Goal: Task Accomplishment & Management: Use online tool/utility

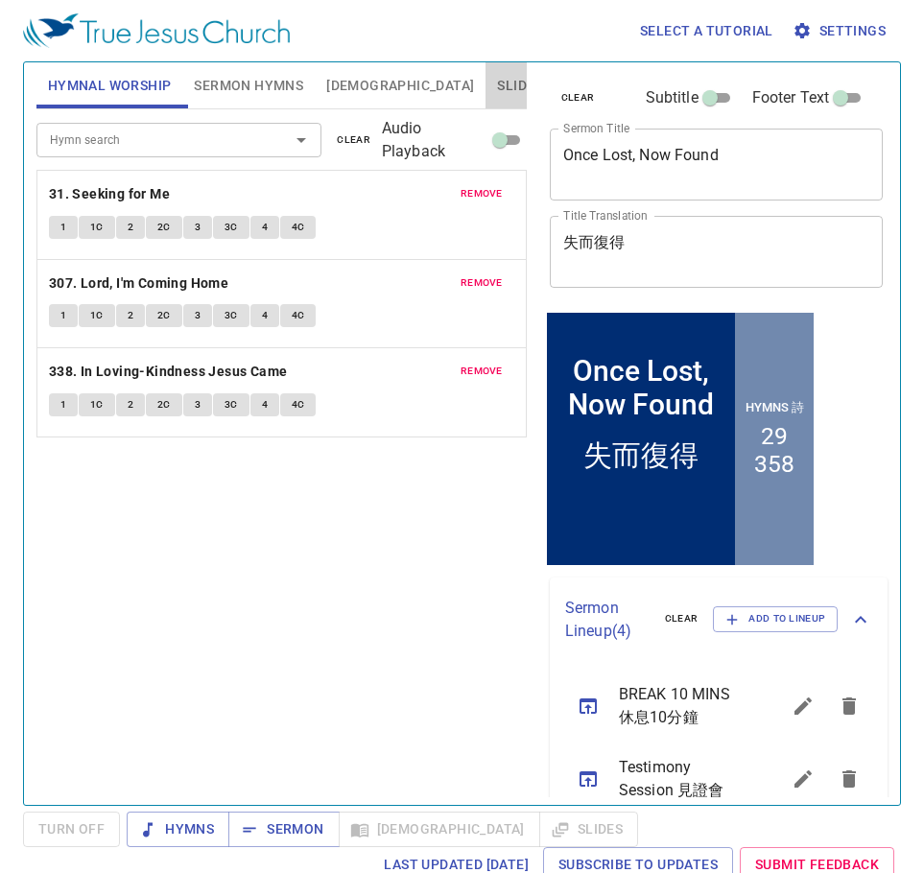
click at [486, 75] on button "Slides" at bounding box center [520, 85] width 68 height 46
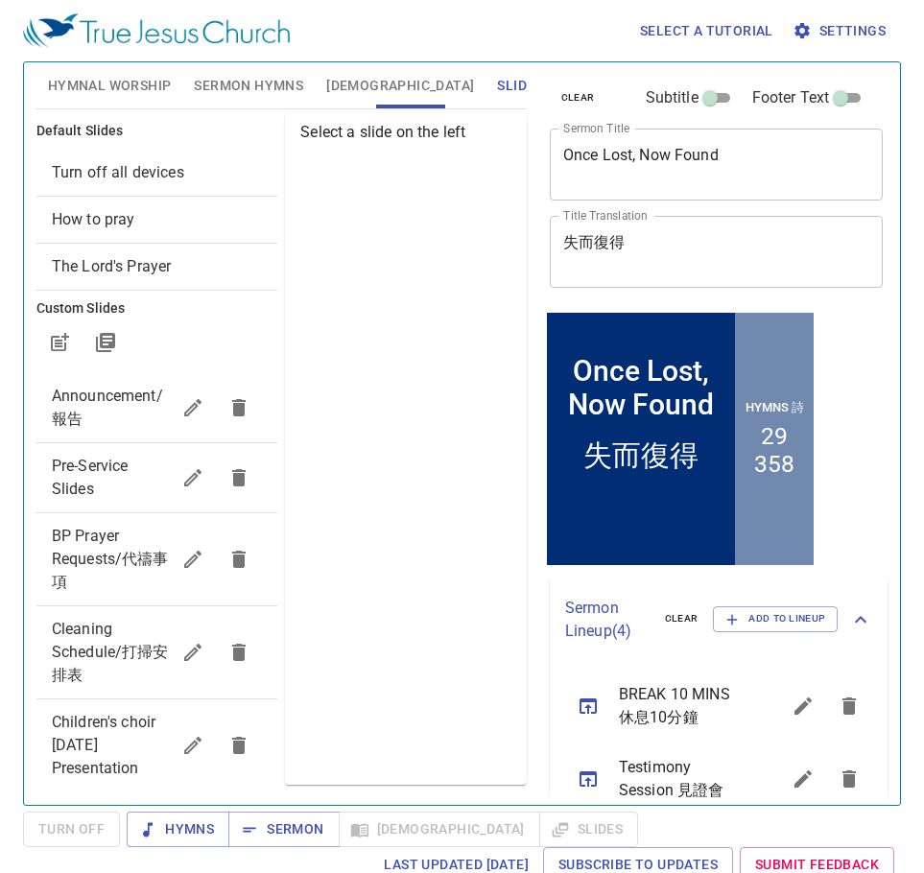
click at [100, 484] on span "Pre-Service Slides" at bounding box center [111, 478] width 118 height 46
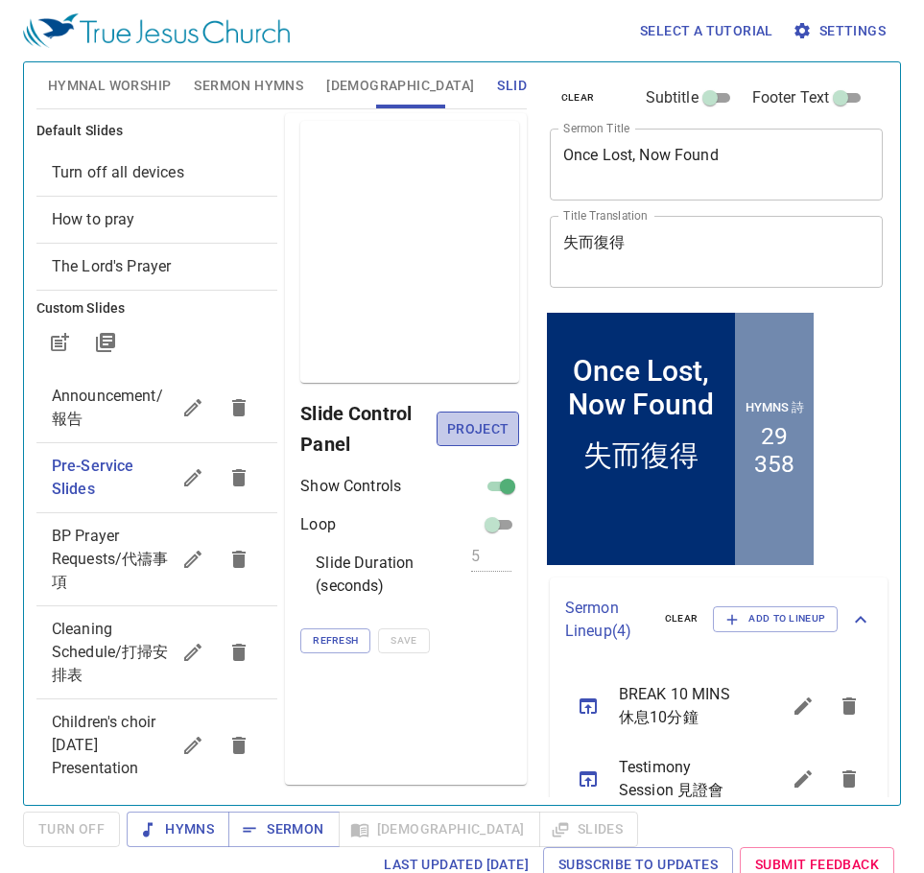
click at [472, 431] on span "Project" at bounding box center [477, 430] width 51 height 24
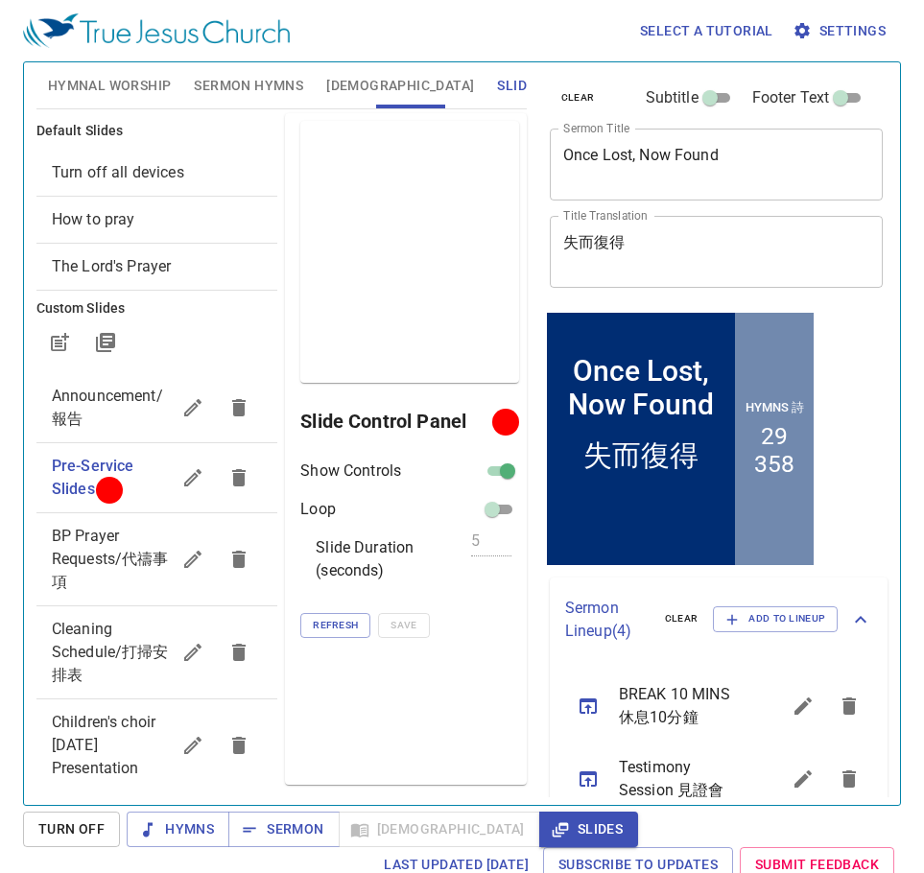
click at [664, 172] on textarea "Once Lost, Now Found" at bounding box center [716, 164] width 307 height 36
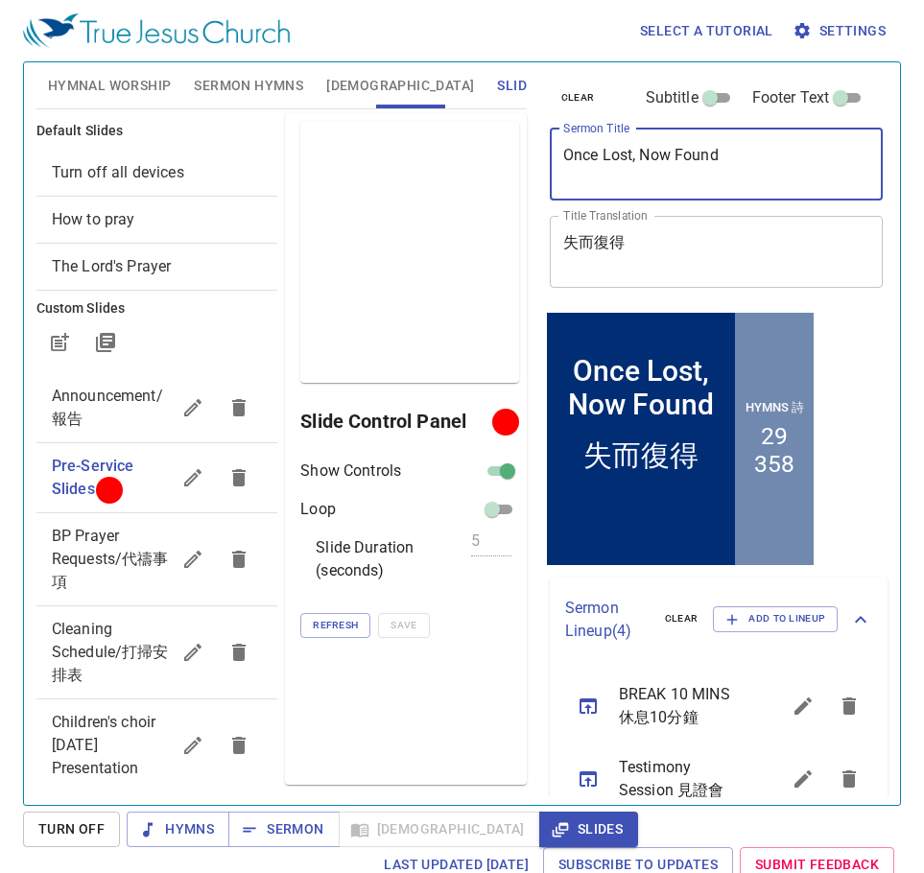
paste textarea "[DEMOGRAPHIC_DATA] Caused a Deep Sleep to Fall Upon Him"
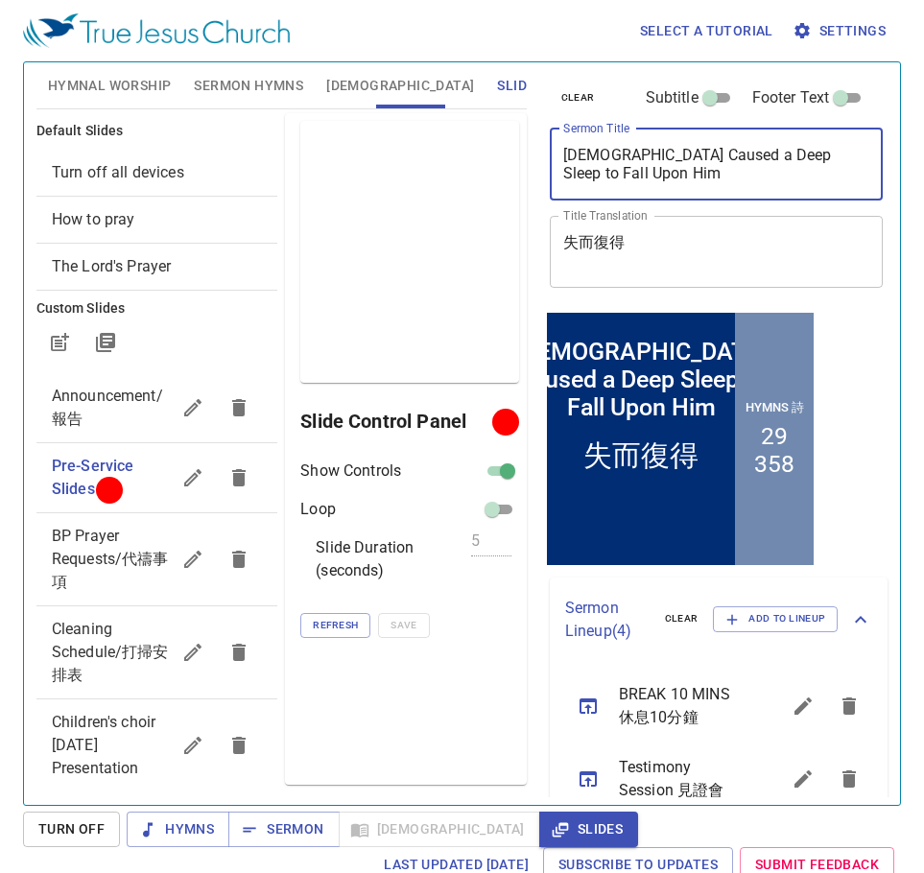
type textarea "[DEMOGRAPHIC_DATA] Caused a Deep Sleep to Fall Upon Him"
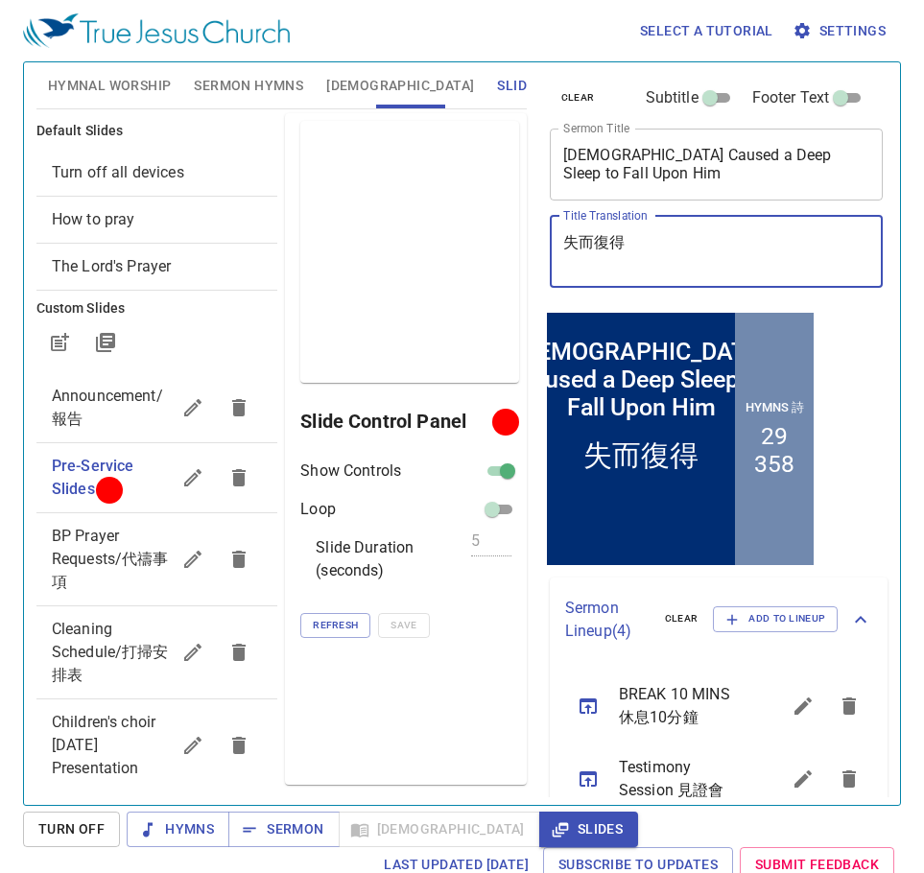
drag, startPoint x: 644, startPoint y: 245, endPoint x: 523, endPoint y: 246, distance: 120.9
click at [523, 246] on div "Hymnal Worship Sermon Hymns Bible Slides Hymn search Hymn search clear Audio Pl…" at bounding box center [462, 426] width 867 height 743
paste textarea "[DEMOGRAPHIC_DATA]使他沉睡"
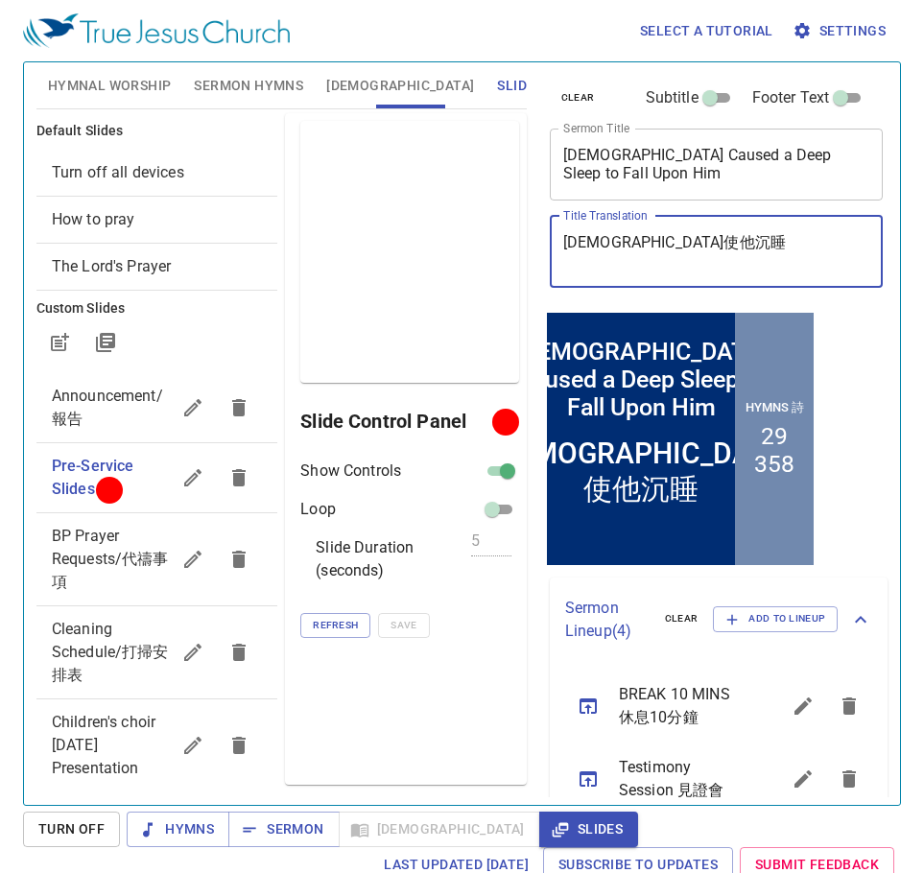
type textarea "[DEMOGRAPHIC_DATA]使他沉睡"
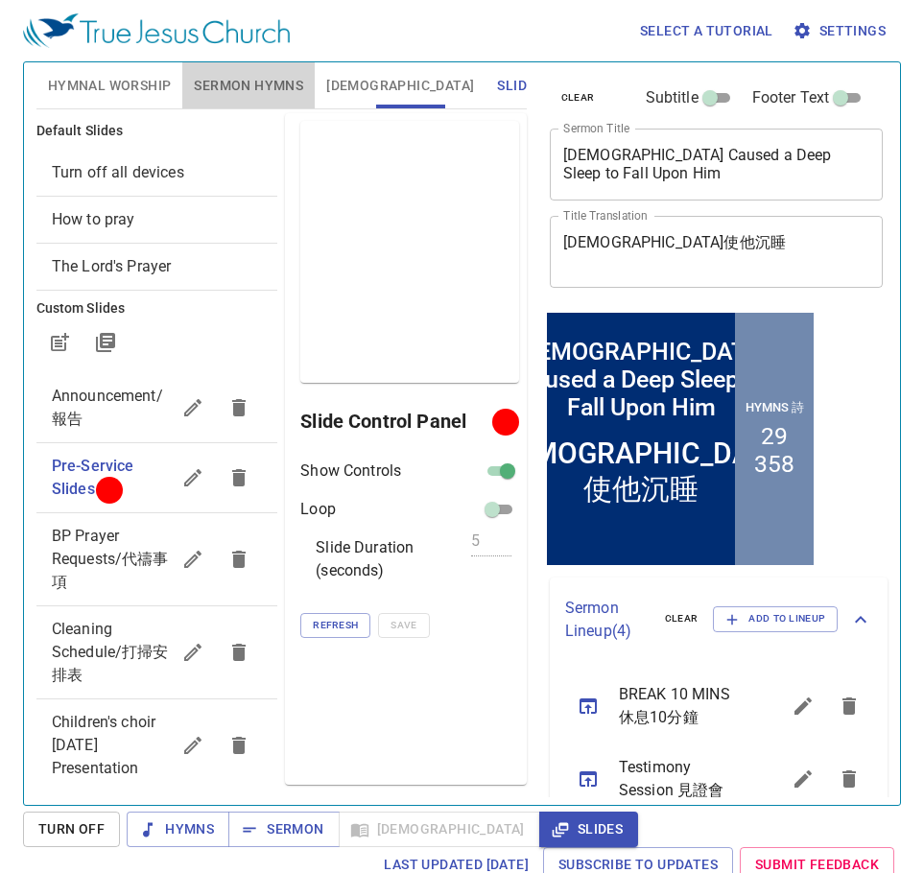
click at [231, 84] on span "Sermon Hymns" at bounding box center [248, 86] width 109 height 24
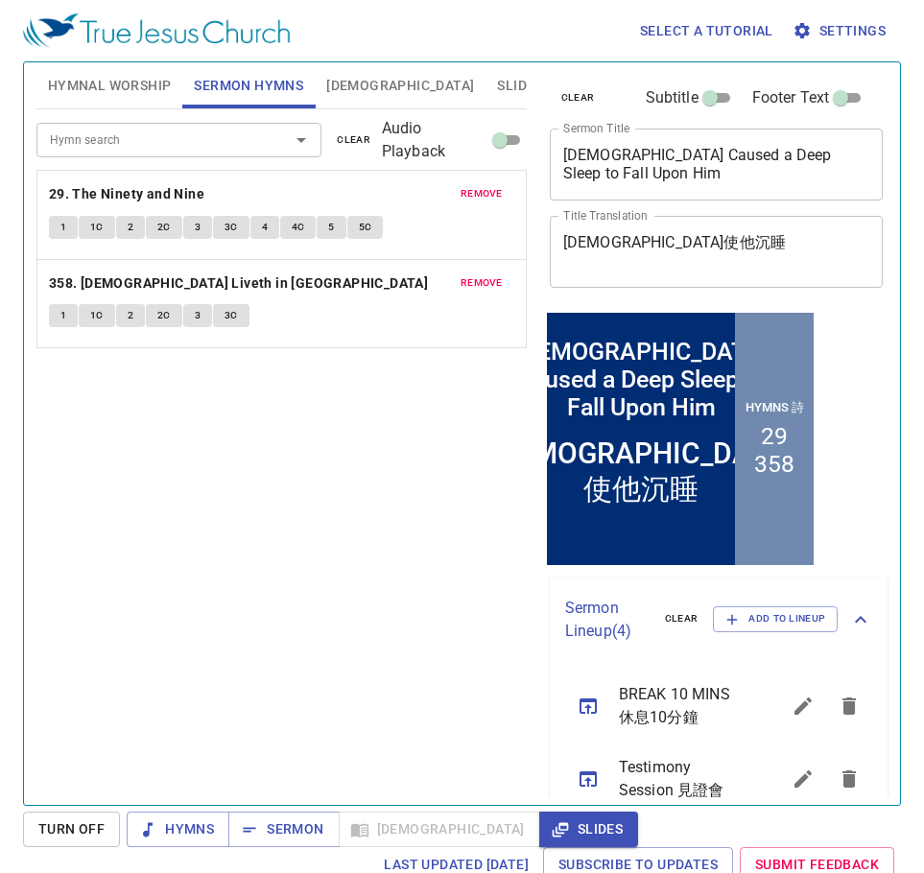
click at [361, 137] on span "clear" at bounding box center [354, 139] width 34 height 17
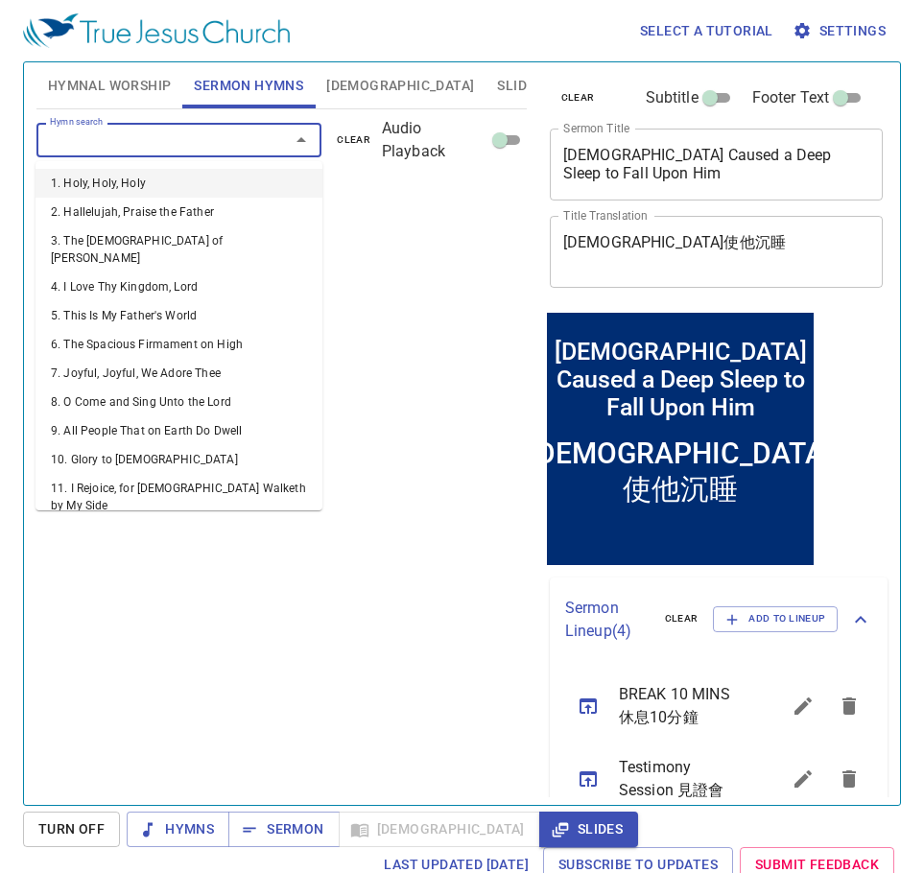
click at [217, 133] on input "Hymn search" at bounding box center [151, 140] width 218 height 22
type input "67"
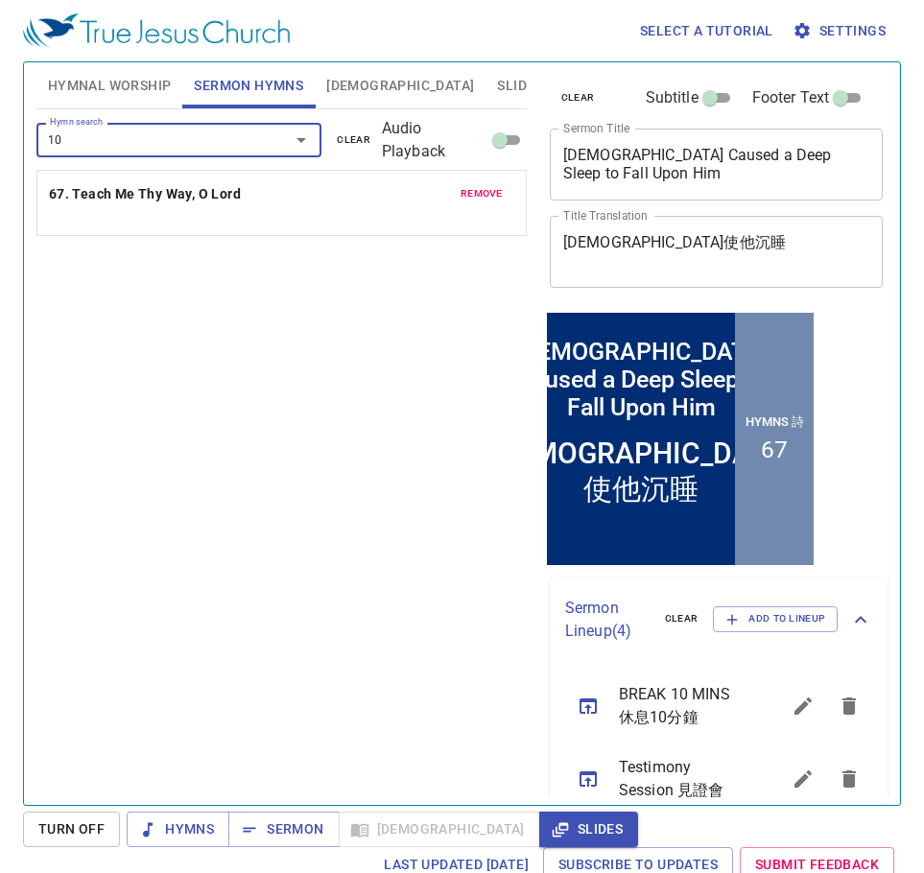
type input "101"
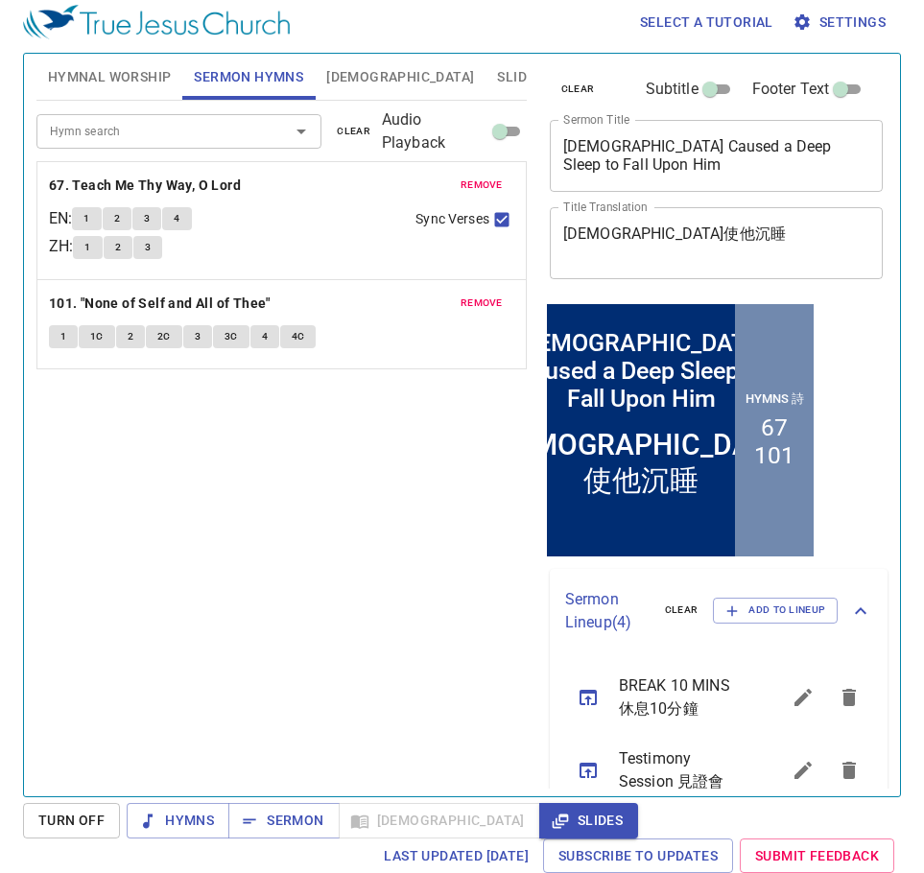
click at [426, 573] on div "Hymn search Hymn search clear Audio Playback remove 67. Teach Me Thy Way, O Lor…" at bounding box center [281, 441] width 490 height 680
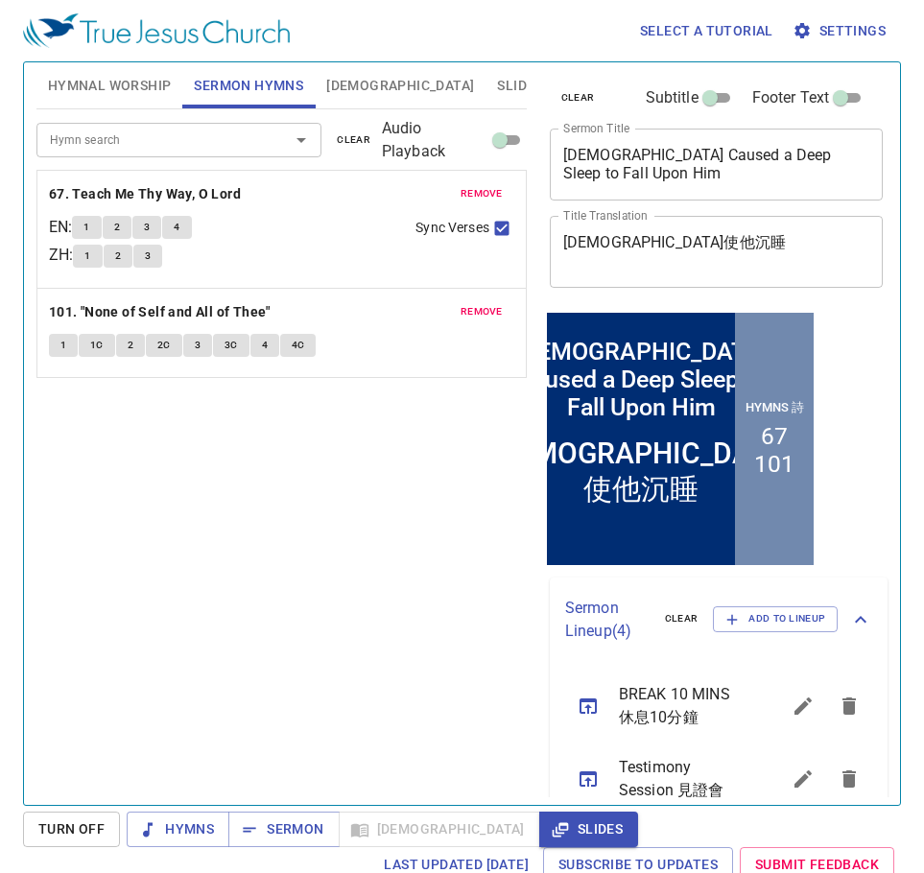
click at [497, 81] on span "Slides" at bounding box center [519, 86] width 45 height 24
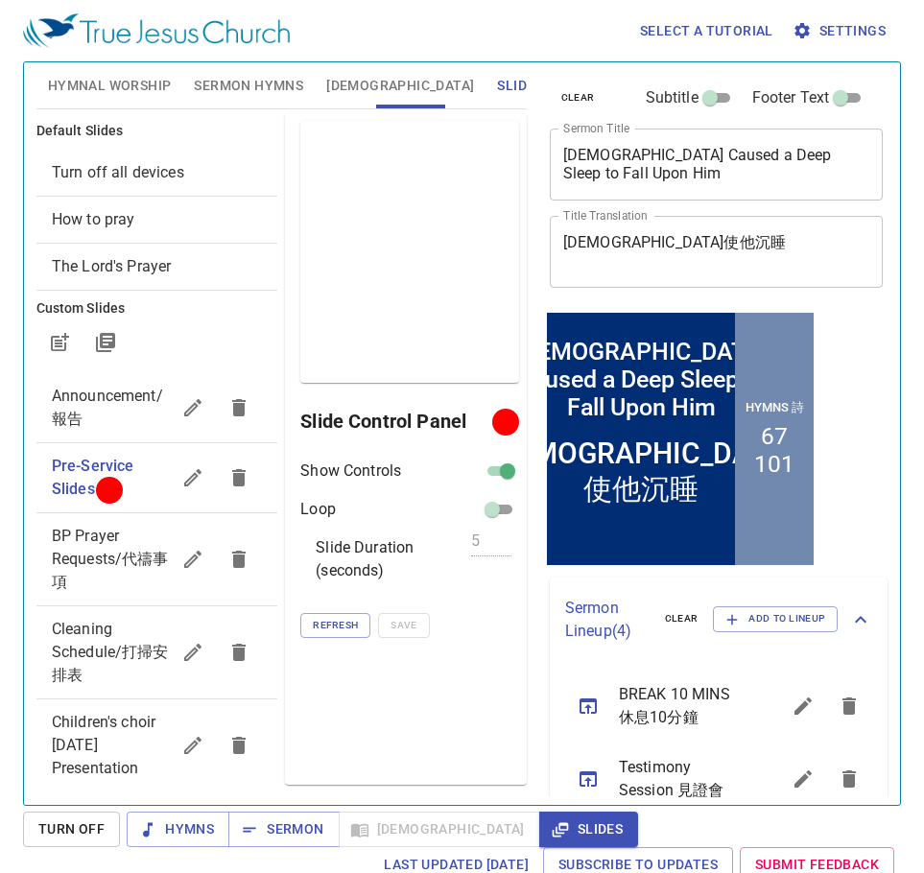
click at [237, 88] on span "Sermon Hymns" at bounding box center [248, 86] width 109 height 24
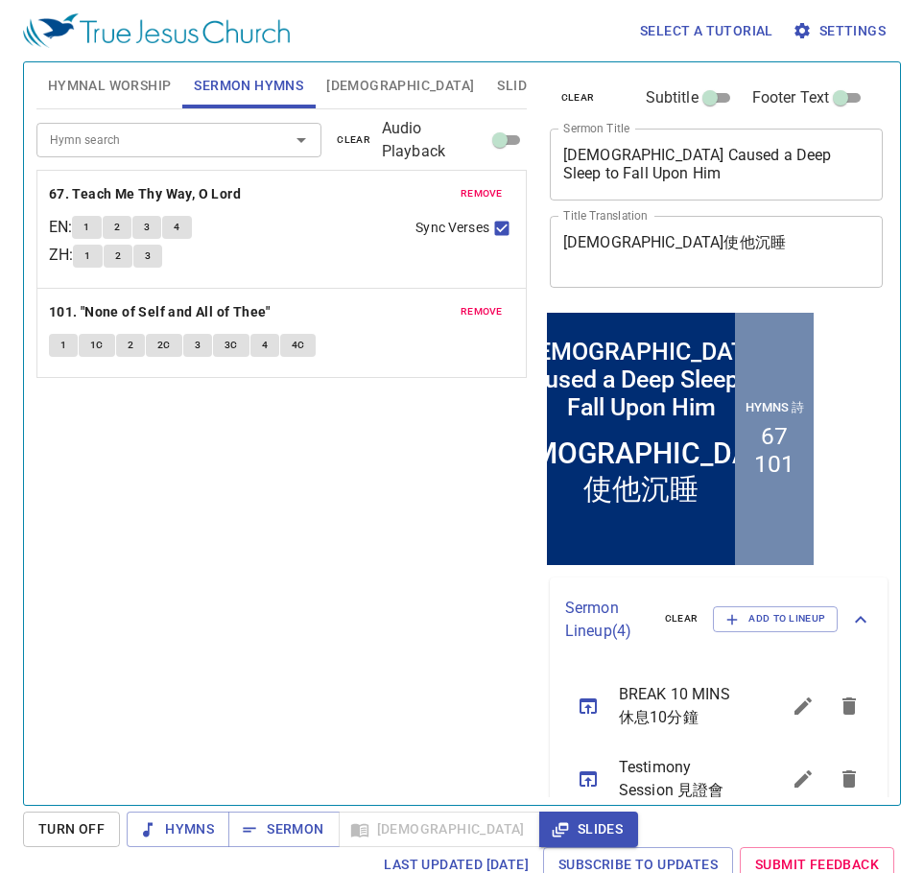
click at [128, 84] on span "Hymnal Worship" at bounding box center [110, 86] width 124 height 24
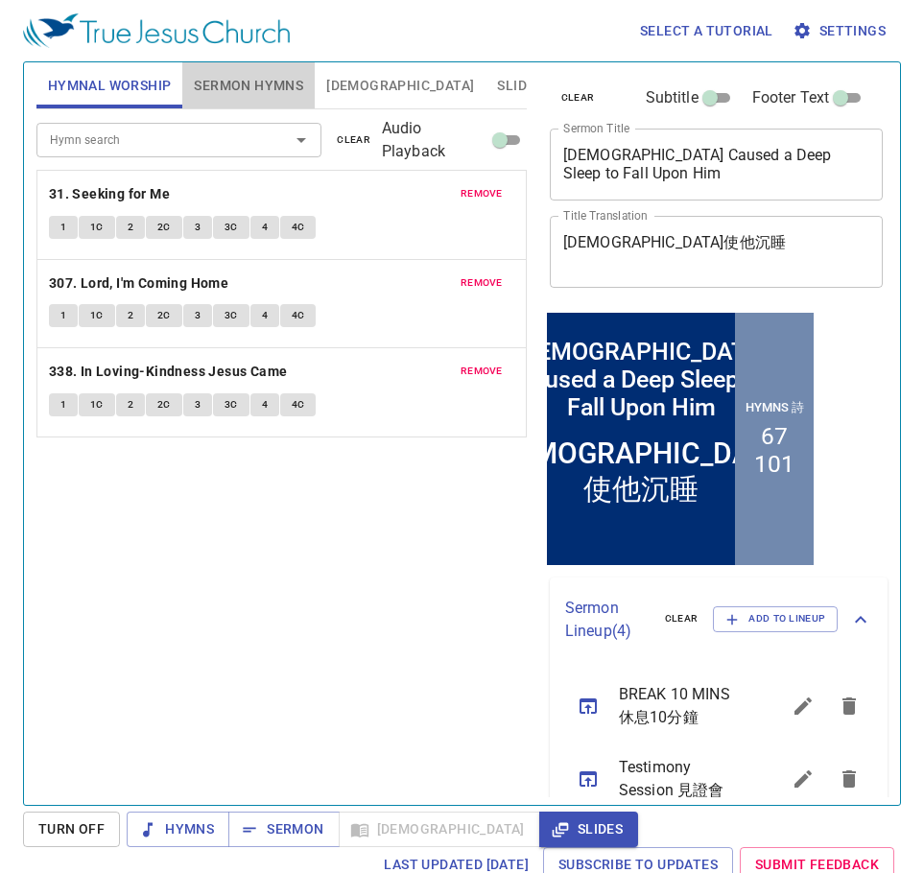
click at [252, 74] on span "Sermon Hymns" at bounding box center [248, 86] width 109 height 24
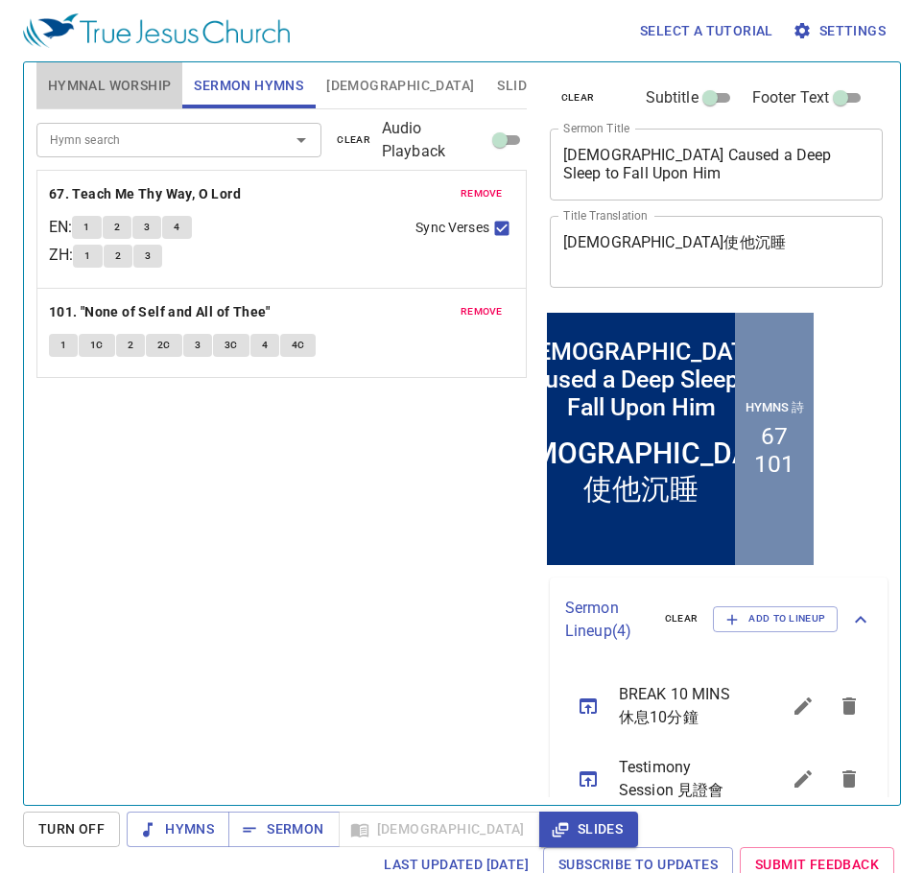
click at [130, 78] on span "Hymnal Worship" at bounding box center [110, 86] width 124 height 24
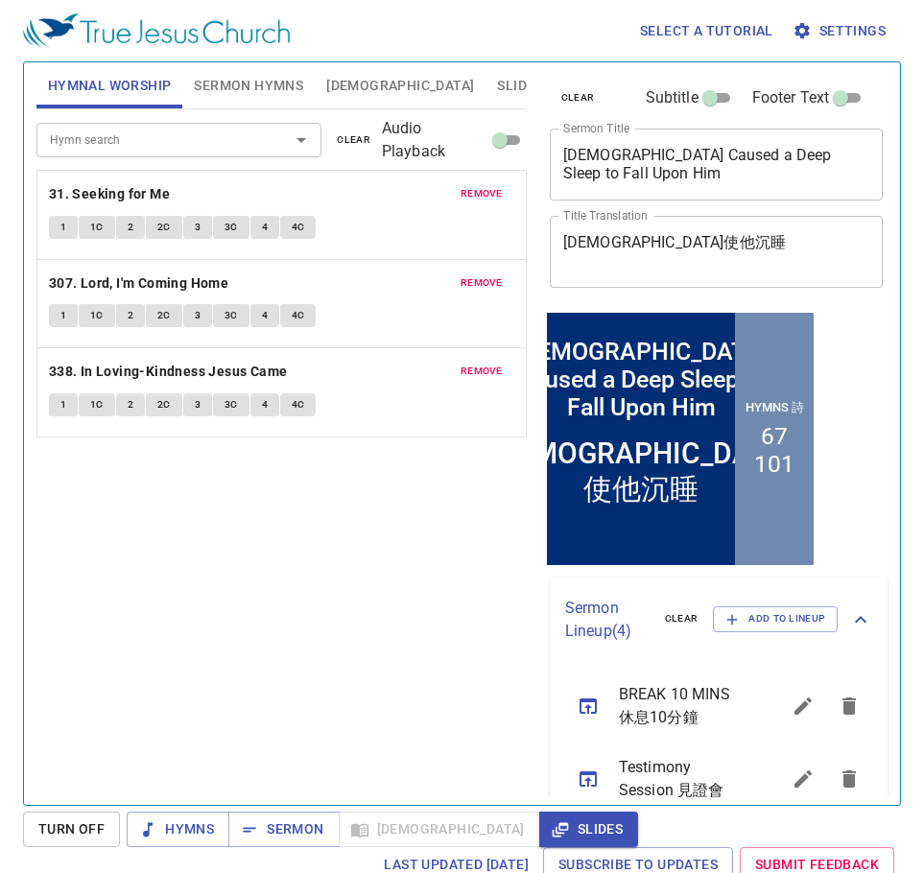
click at [484, 198] on span "remove" at bounding box center [482, 193] width 42 height 17
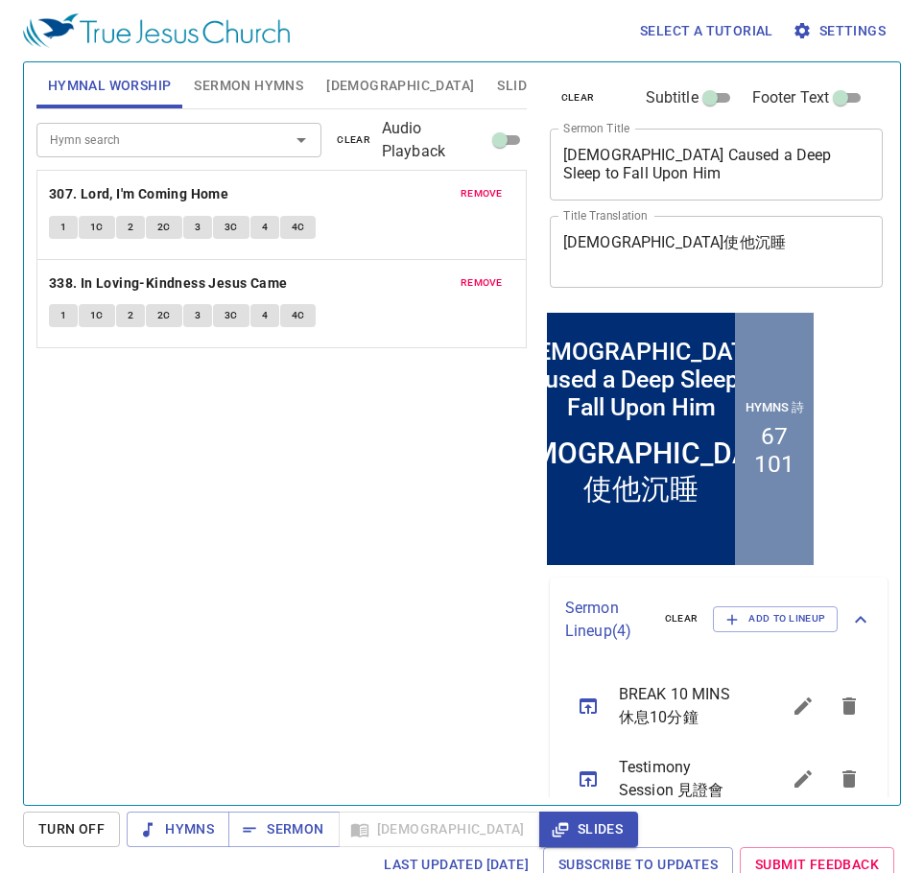
click at [484, 198] on span "remove" at bounding box center [482, 193] width 42 height 17
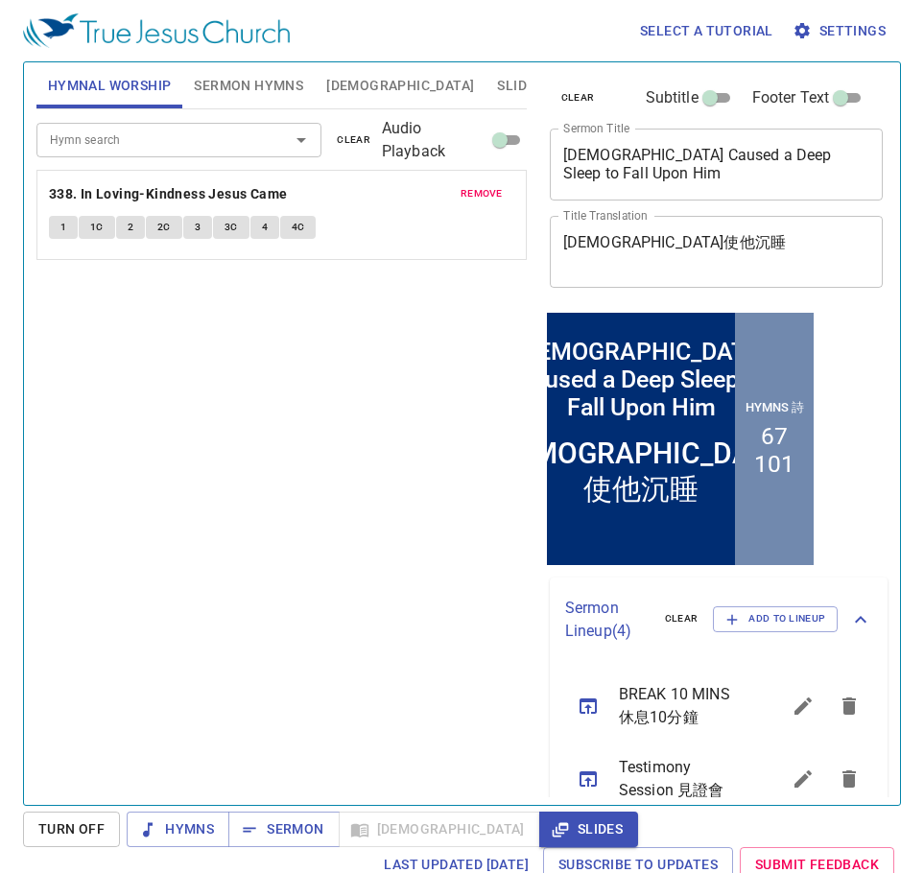
click at [484, 198] on span "remove" at bounding box center [482, 193] width 42 height 17
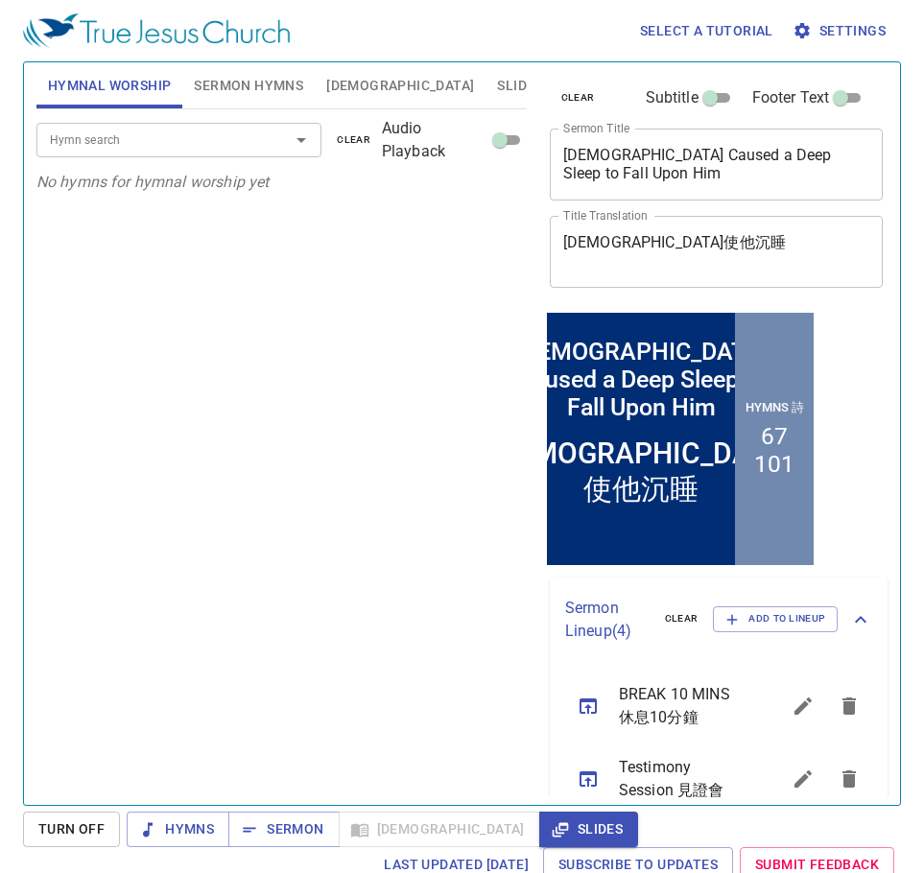
click at [229, 134] on input "Hymn search" at bounding box center [151, 140] width 218 height 22
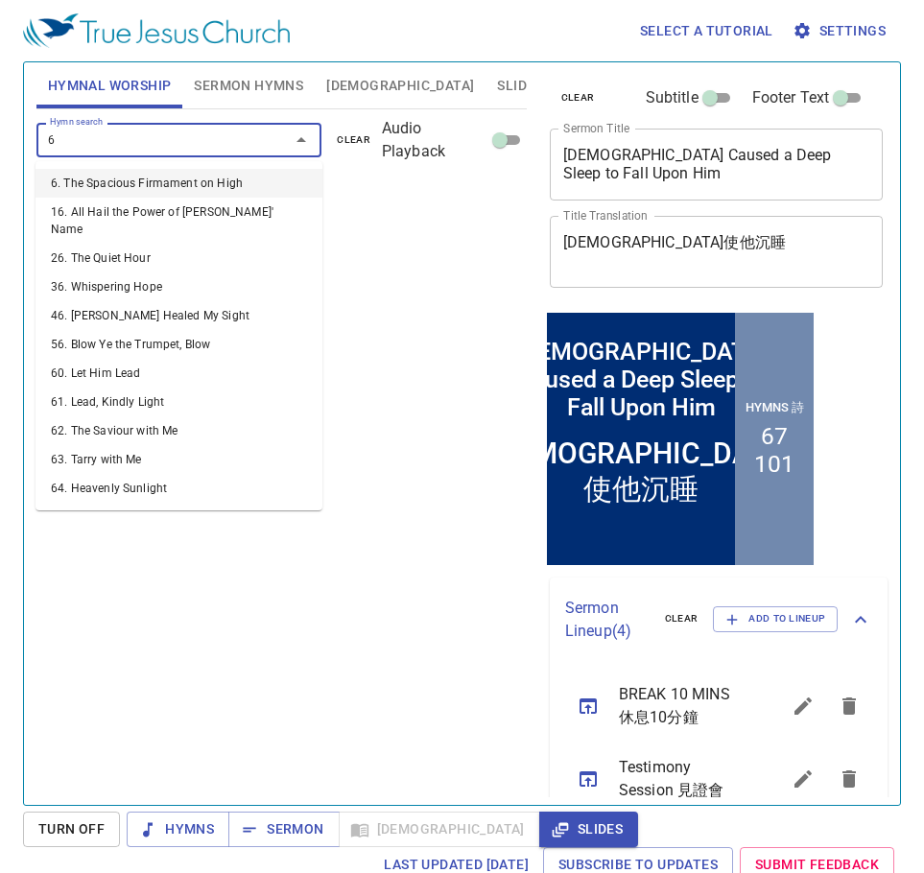
type input "68"
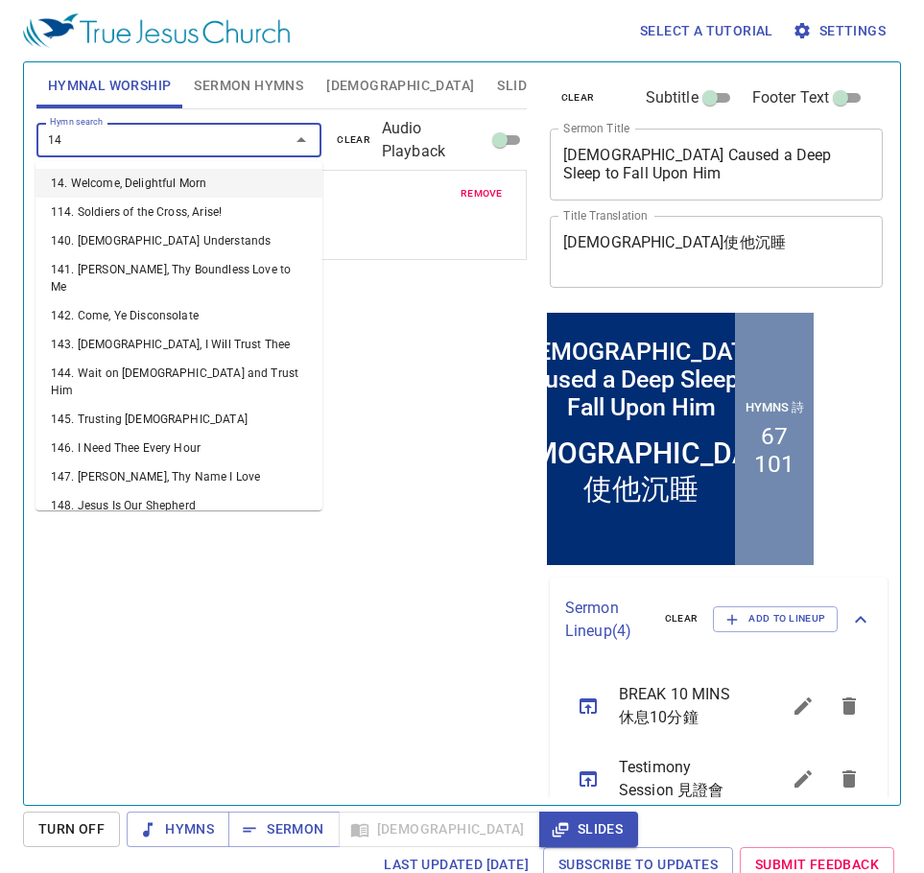
type input "143"
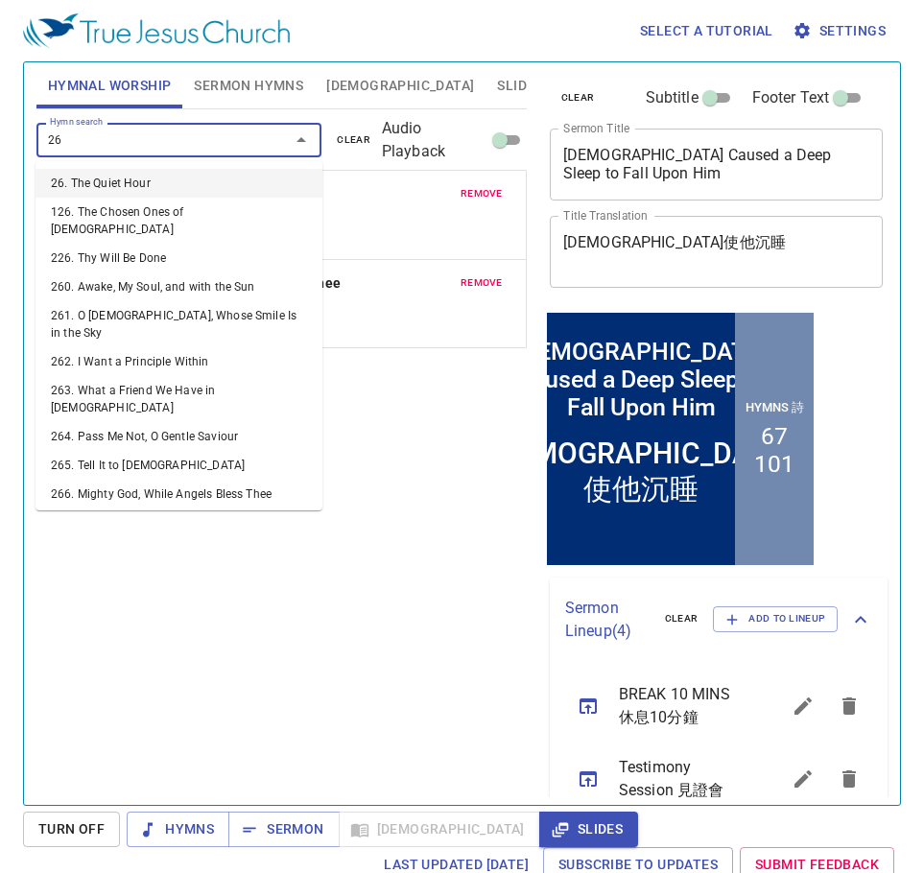
type input "263"
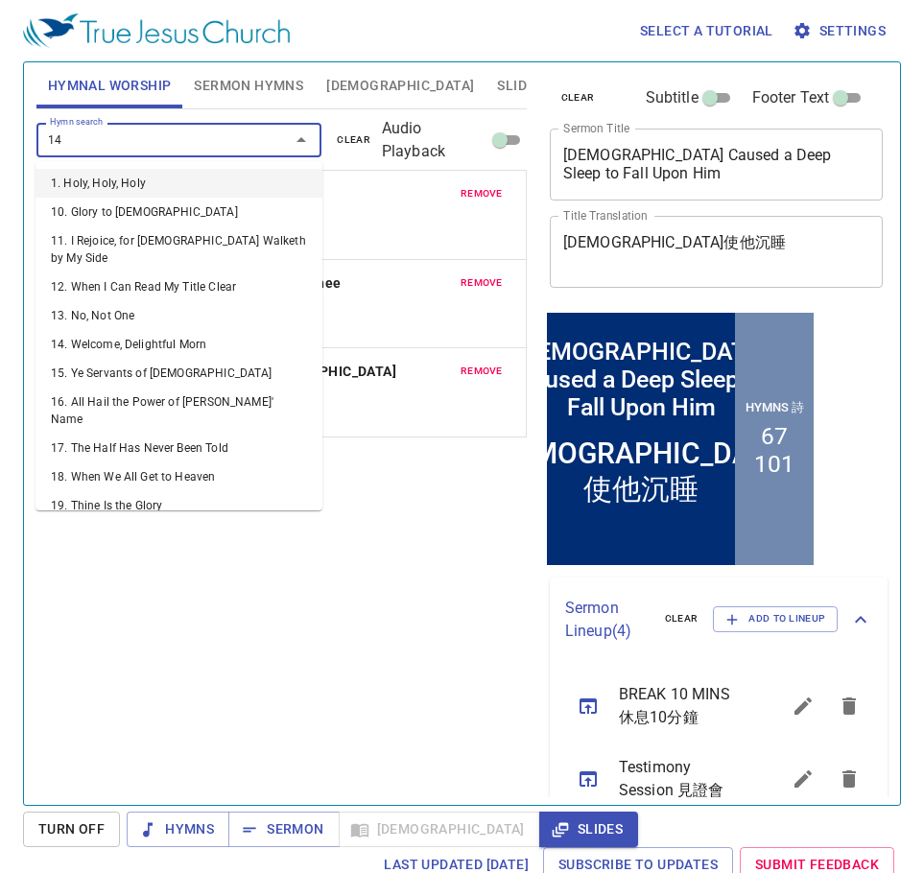
type input "149"
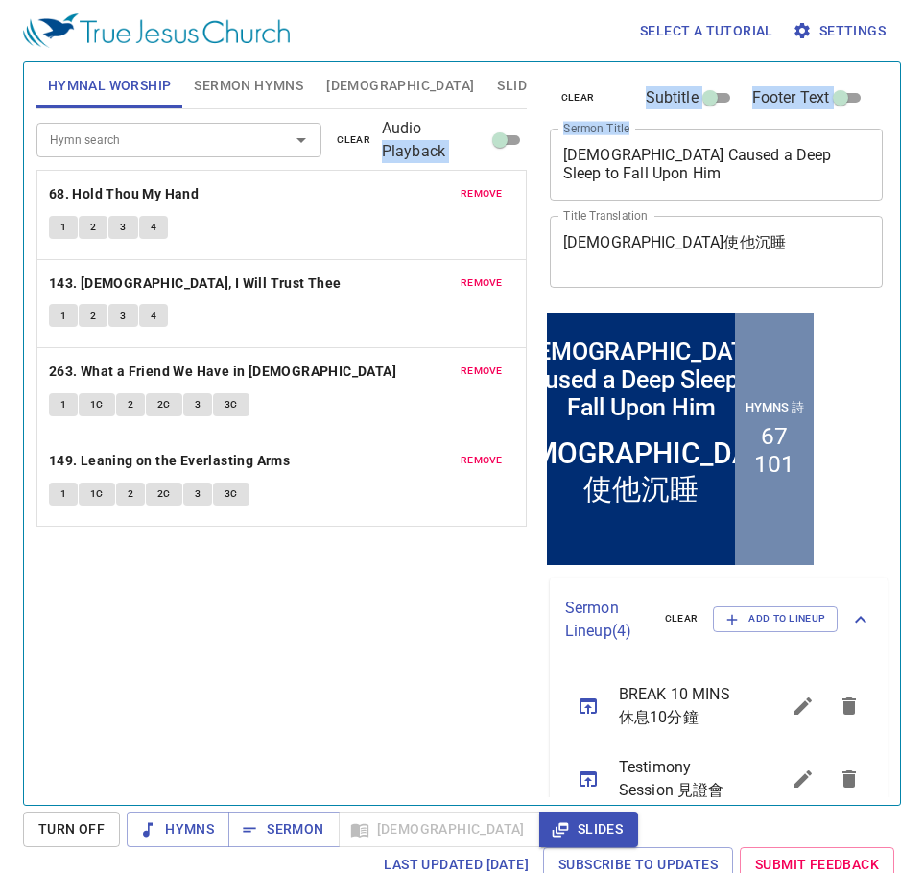
drag, startPoint x: 731, startPoint y: 185, endPoint x: 458, endPoint y: 136, distance: 277.9
click at [458, 136] on div "Hymnal Worship Sermon Hymns Bible Slides Hymn search Hymn search clear Audio Pl…" at bounding box center [462, 426] width 867 height 743
click at [459, 136] on span "Audio Playback" at bounding box center [435, 140] width 107 height 46
click at [466, 136] on input "Audio Playback" at bounding box center [500, 143] width 69 height 23
checkbox input "true"
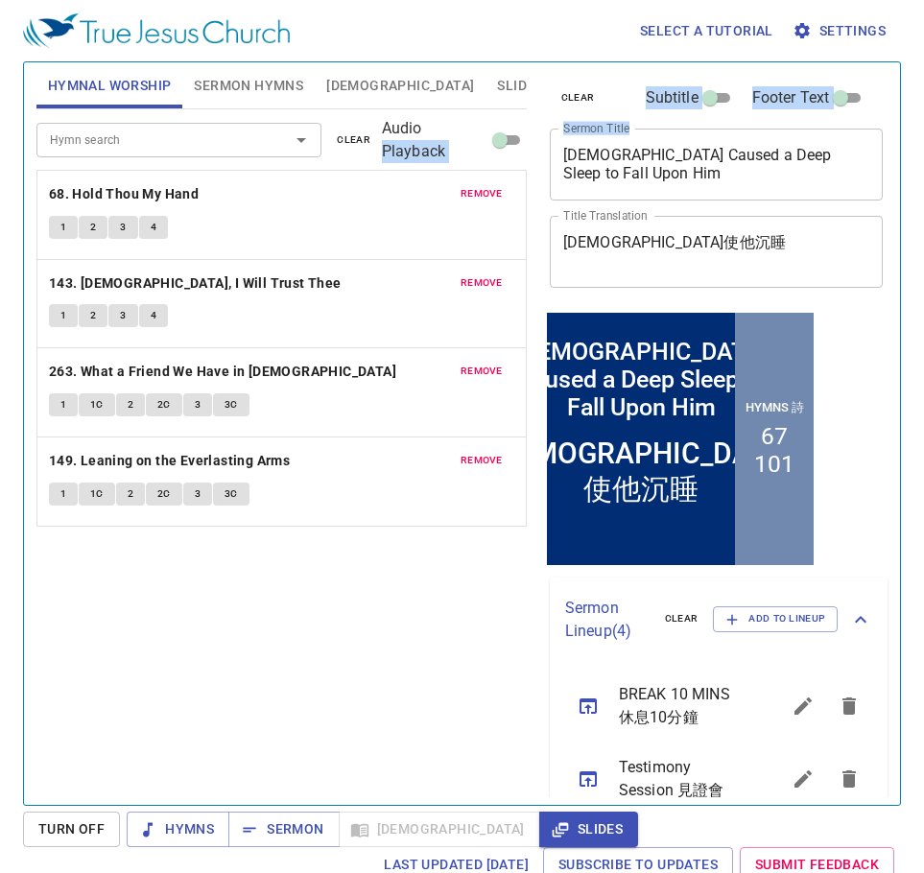
select select "1"
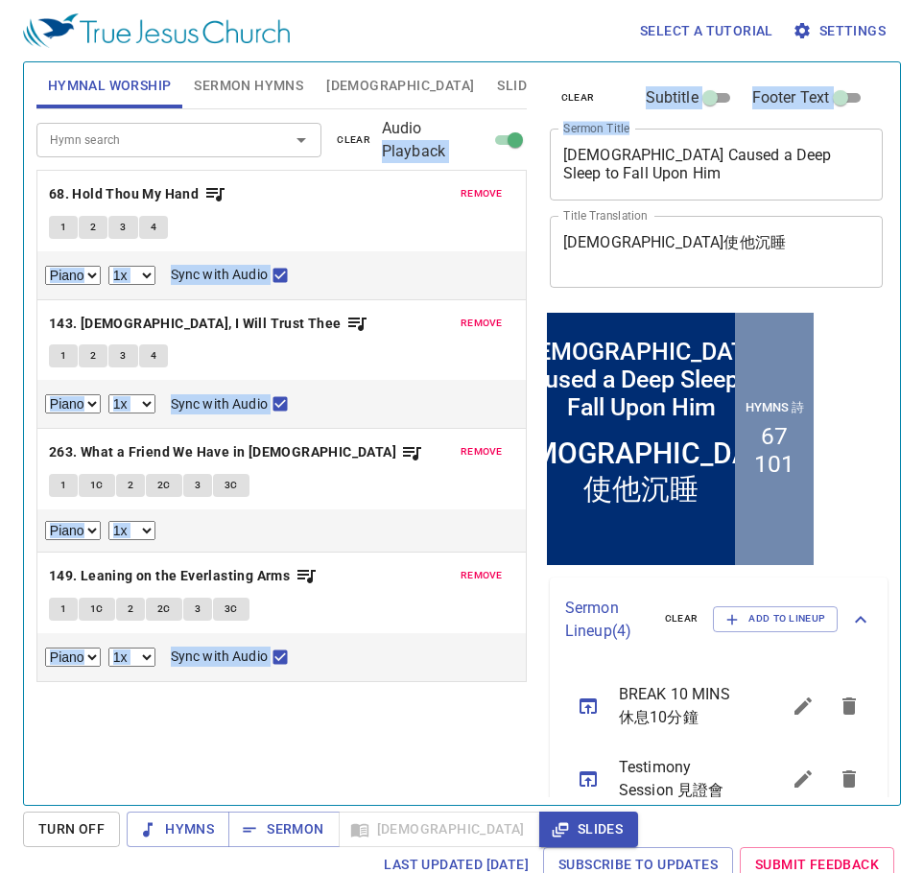
scroll to position [4, 0]
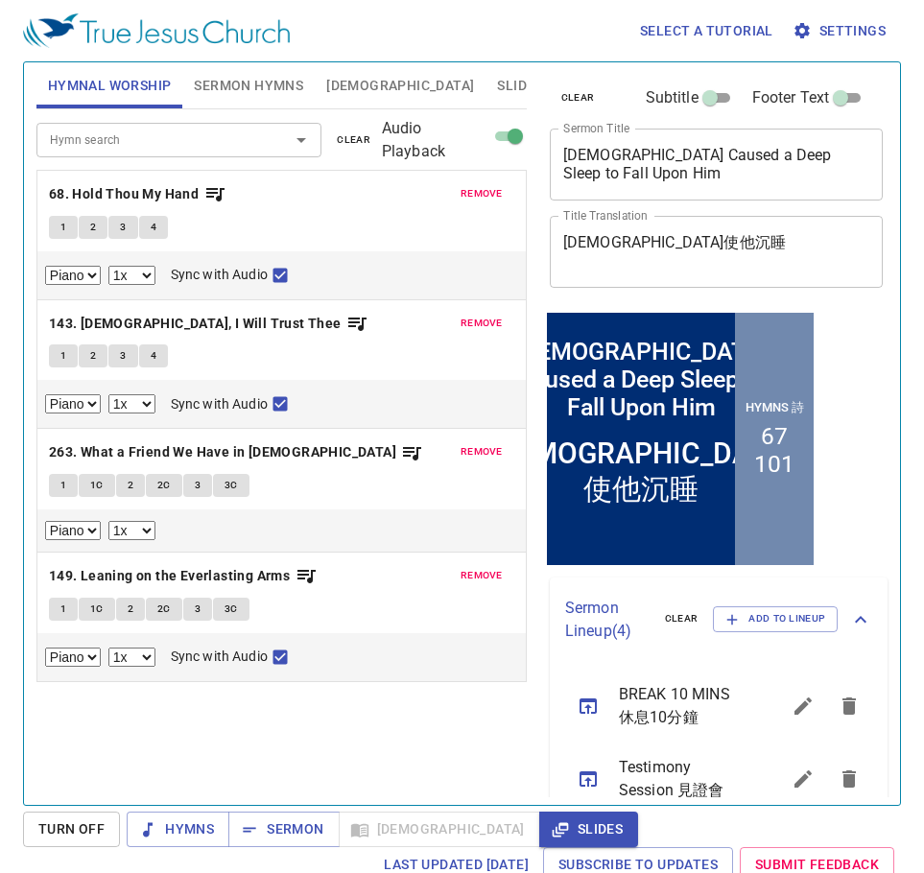
click at [483, 104] on div "Hymnal Worship Sermon Hymns Bible Slides" at bounding box center [281, 85] width 490 height 46
click at [504, 137] on input "Audio Playback" at bounding box center [515, 140] width 69 height 23
checkbox input "false"
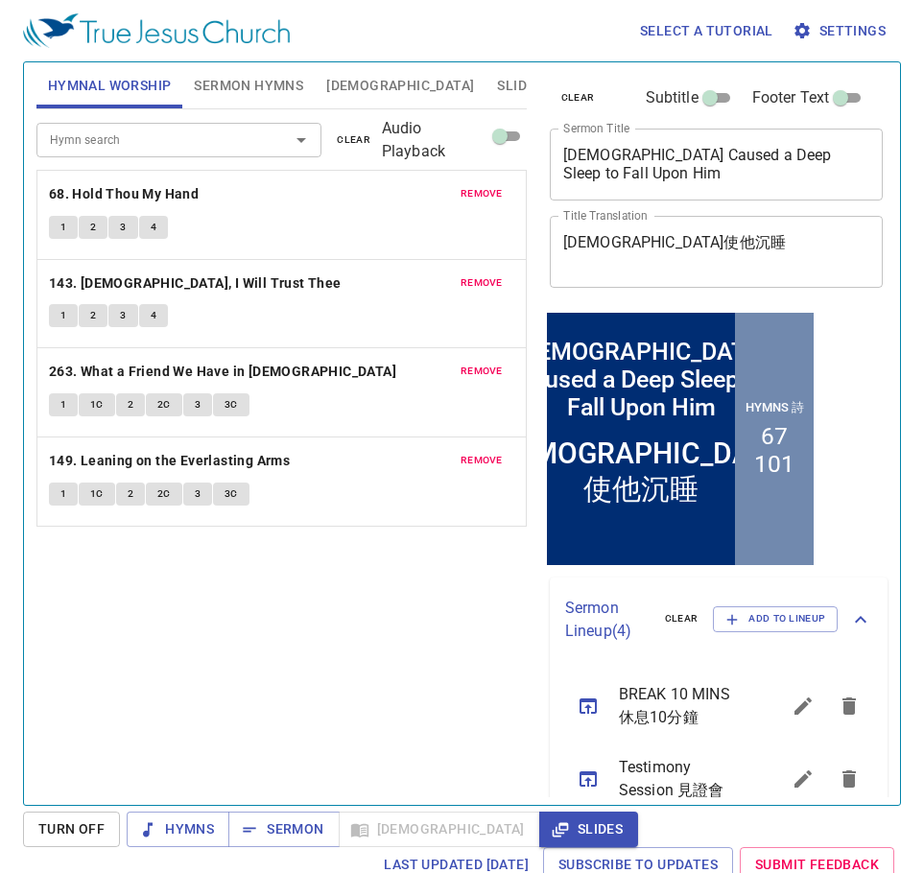
click at [676, 186] on div "clear Subtitle Footer Text Sermon Title God Caused a Deep Sleep to Fall Upon Hi…" at bounding box center [715, 185] width 346 height 246
drag, startPoint x: 766, startPoint y: 257, endPoint x: 532, endPoint y: 249, distance: 234.4
click at [532, 249] on div "Hymnal Worship Sermon Hymns Bible Slides Hymn search Hymn search clear Audio Pl…" at bounding box center [462, 426] width 867 height 743
click at [735, 255] on textarea "[DEMOGRAPHIC_DATA]使他沉睡" at bounding box center [716, 251] width 307 height 36
click at [245, 92] on span "Sermon Hymns" at bounding box center [248, 86] width 109 height 24
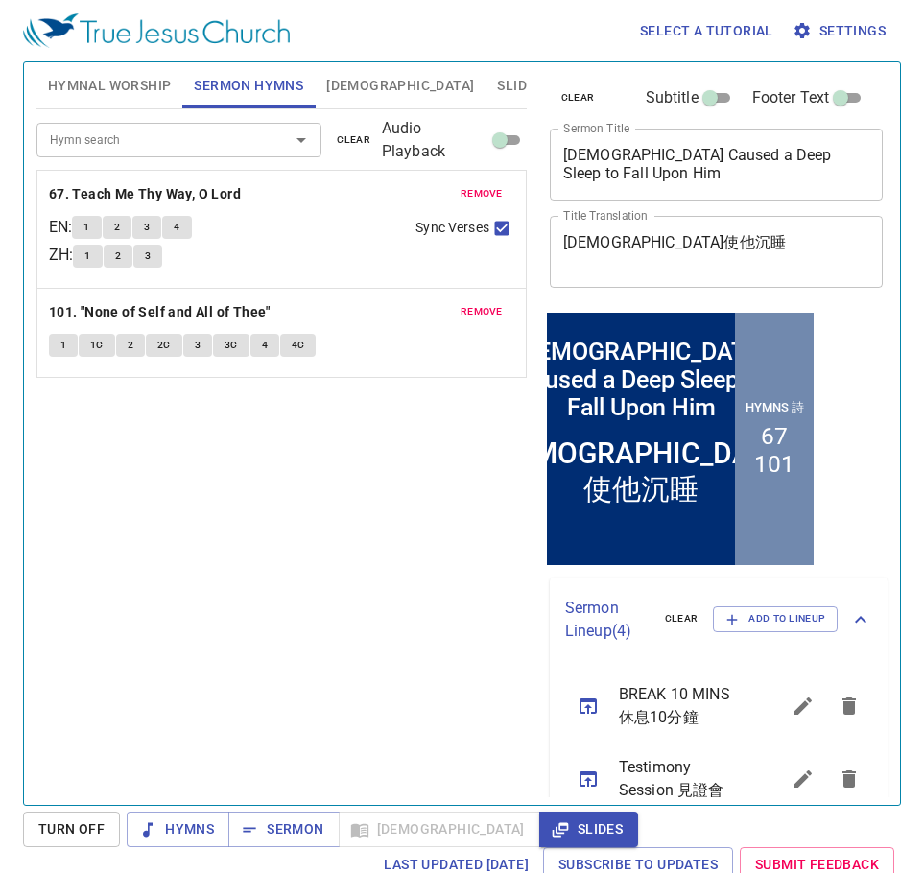
click at [131, 86] on span "Hymnal Worship" at bounding box center [110, 86] width 124 height 24
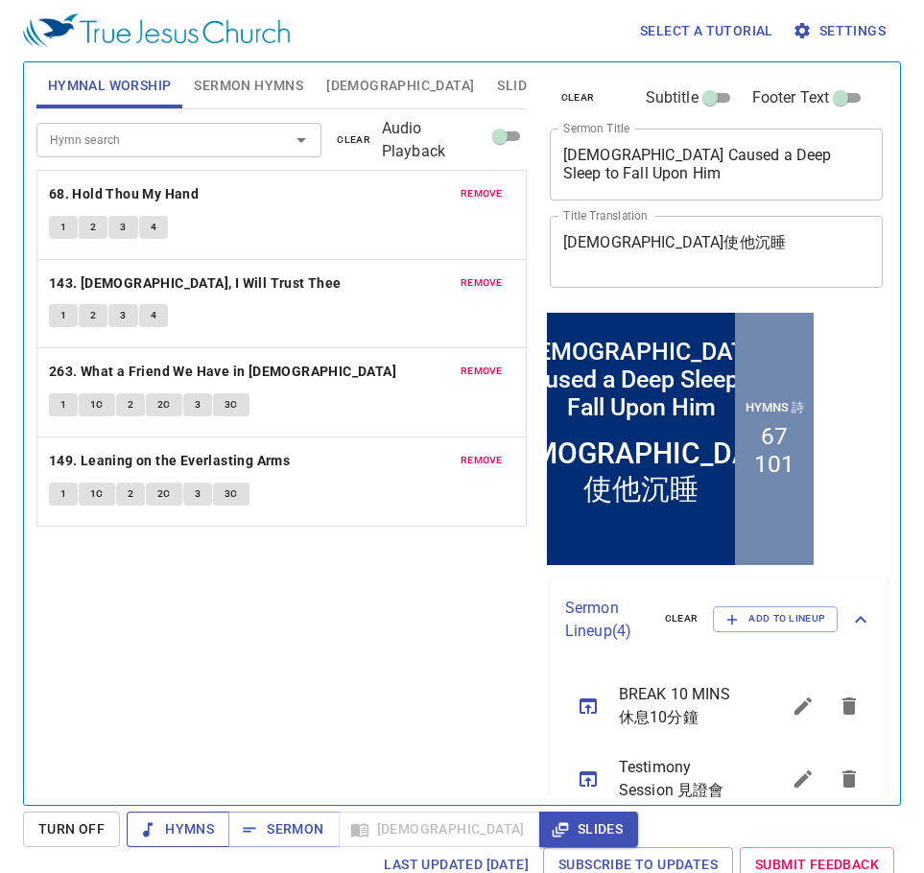
click at [163, 841] on span "Hymns" at bounding box center [178, 830] width 72 height 24
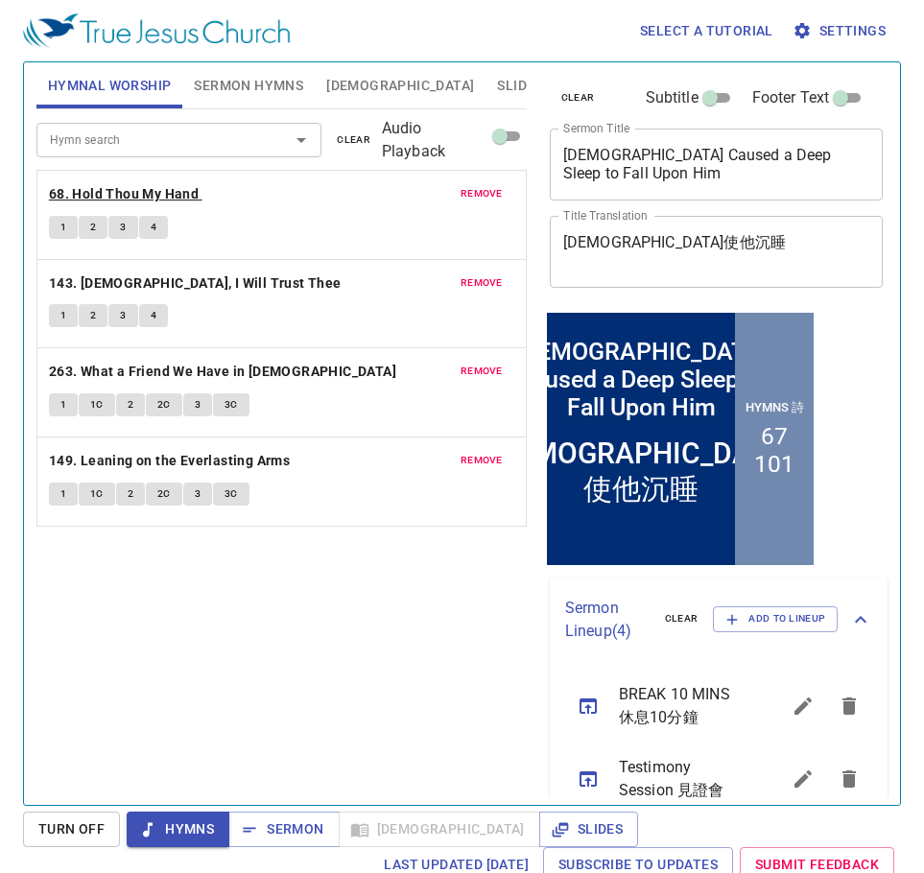
click at [128, 190] on b "68. Hold Thou My Hand" at bounding box center [124, 194] width 150 height 24
click at [61, 227] on span "1" at bounding box center [63, 227] width 6 height 17
click at [94, 233] on span "2" at bounding box center [93, 227] width 6 height 17
click at [116, 230] on button "3" at bounding box center [122, 227] width 29 height 23
click at [155, 227] on span "4" at bounding box center [154, 227] width 6 height 17
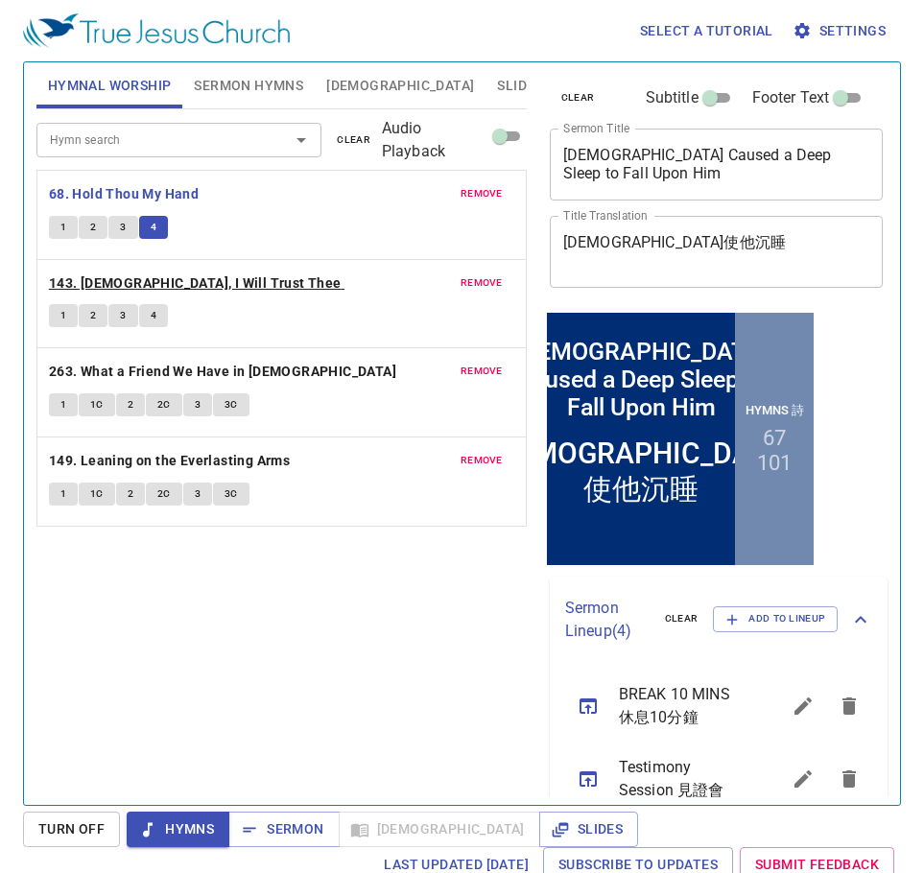
click at [211, 278] on b "143. [DEMOGRAPHIC_DATA], I Will Trust Thee" at bounding box center [195, 284] width 293 height 24
click at [60, 319] on span "1" at bounding box center [63, 315] width 6 height 17
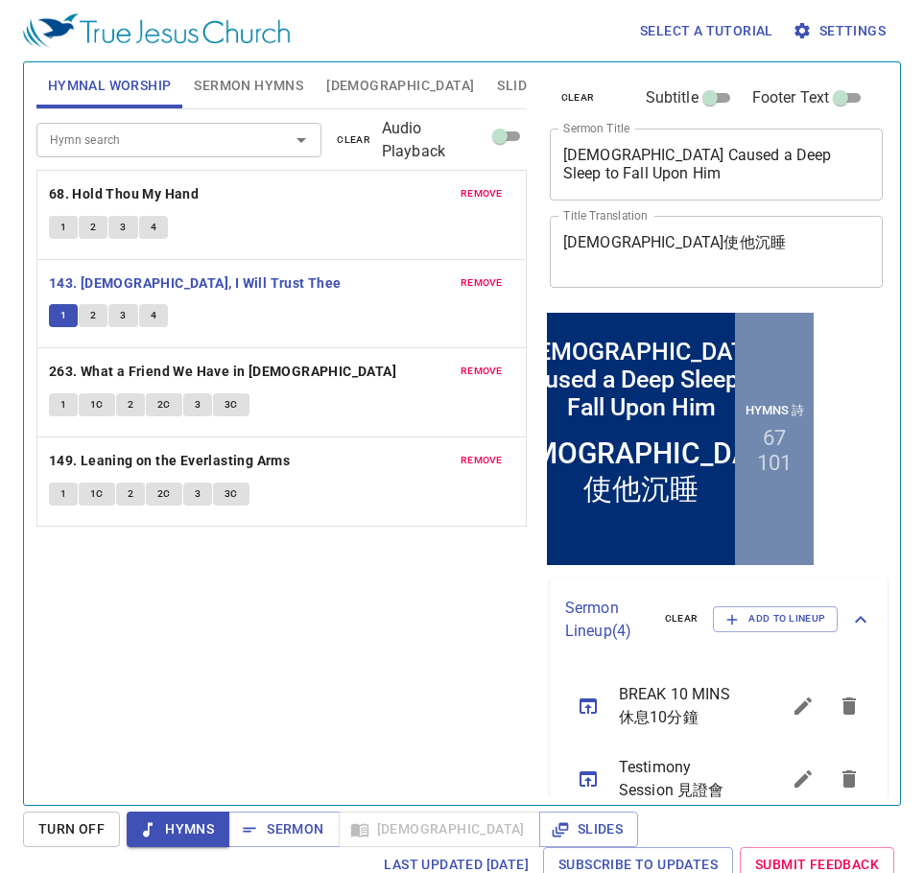
click at [92, 316] on span "2" at bounding box center [93, 315] width 6 height 17
click at [127, 312] on button "3" at bounding box center [122, 315] width 29 height 23
drag, startPoint x: 152, startPoint y: 309, endPoint x: 157, endPoint y: 321, distance: 12.9
click at [156, 320] on button "4" at bounding box center [153, 315] width 29 height 23
click at [266, 368] on b "263. What a Friend We Have in [DEMOGRAPHIC_DATA]" at bounding box center [222, 372] width 347 height 24
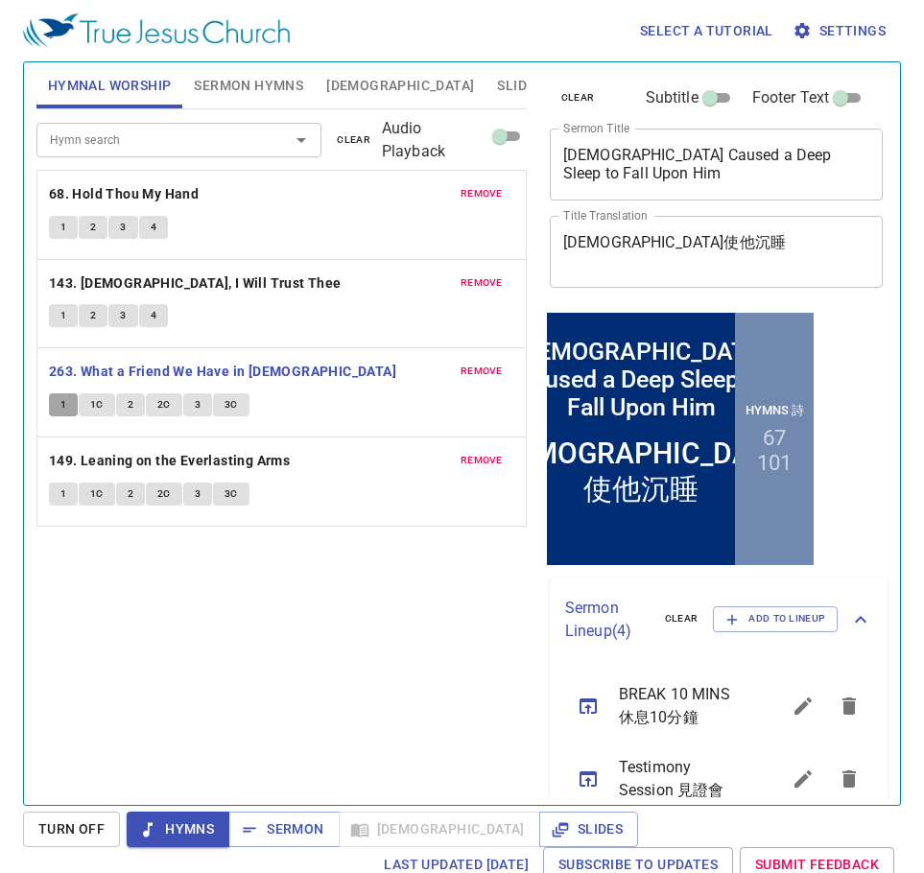
click at [63, 404] on span "1" at bounding box center [63, 404] width 6 height 17
click at [93, 401] on span "1C" at bounding box center [96, 404] width 13 height 17
click at [131, 401] on span "2" at bounding box center [131, 404] width 6 height 17
click at [163, 402] on span "2C" at bounding box center [163, 404] width 13 height 17
click at [196, 405] on span "3" at bounding box center [198, 404] width 6 height 17
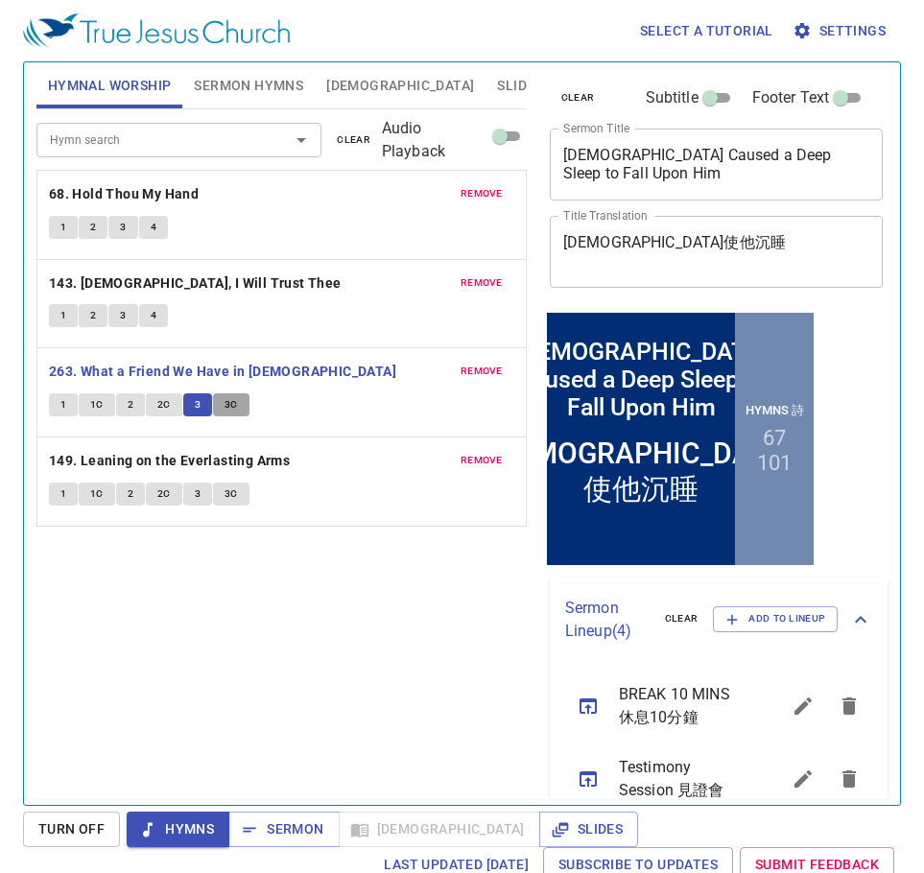
click at [230, 405] on span "3C" at bounding box center [231, 404] width 13 height 17
click at [291, 827] on span "Sermon" at bounding box center [284, 830] width 80 height 24
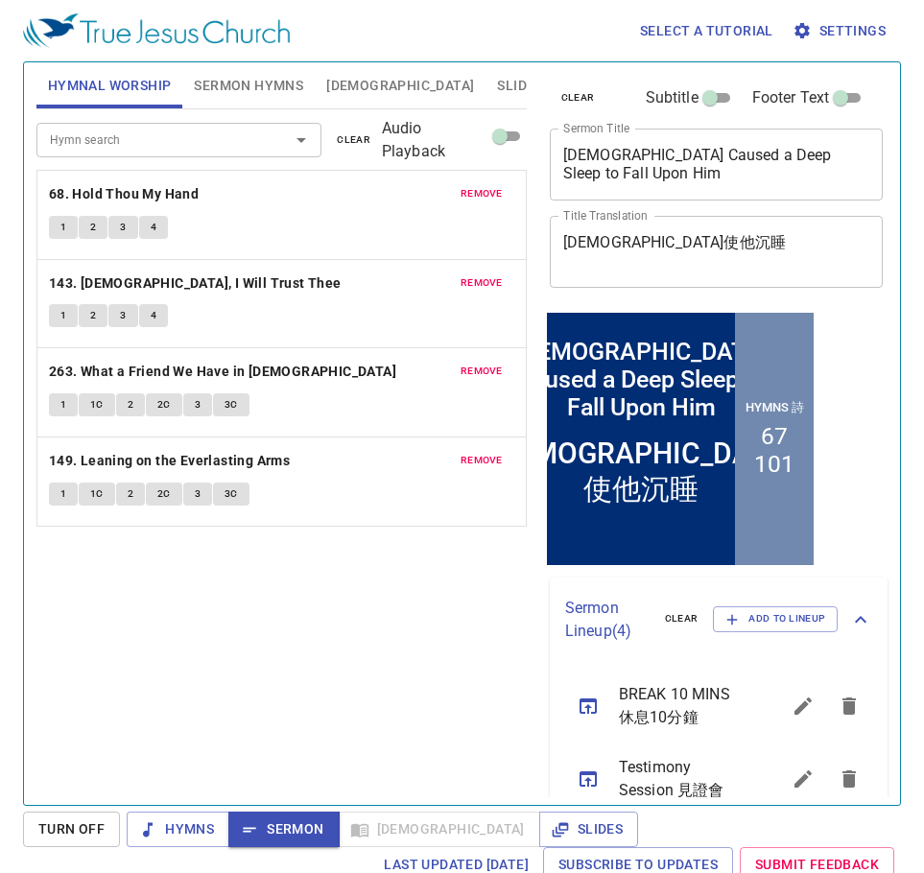
drag, startPoint x: 407, startPoint y: 240, endPoint x: 305, endPoint y: 179, distance: 118.8
click at [255, 89] on span "Sermon Hymns" at bounding box center [248, 86] width 109 height 24
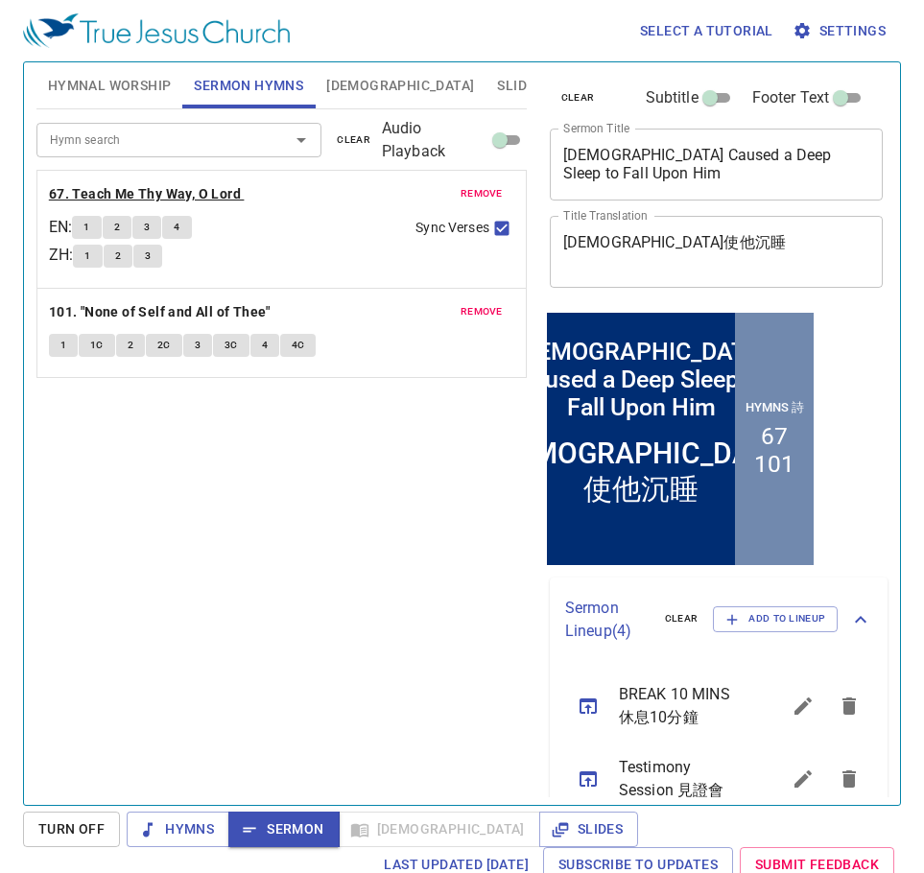
click at [207, 192] on b "67. Teach Me Thy Way, O Lord" at bounding box center [145, 194] width 192 height 24
click at [88, 218] on button "1" at bounding box center [86, 227] width 29 height 23
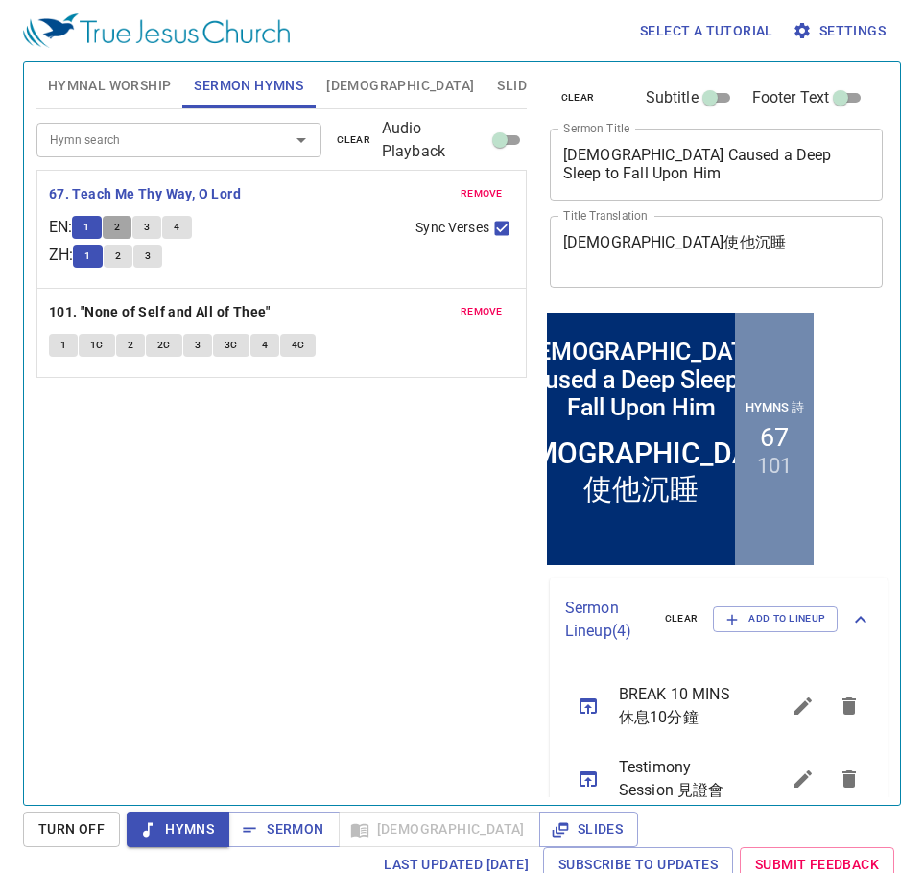
click at [120, 225] on span "2" at bounding box center [117, 227] width 6 height 17
click at [150, 223] on span "3" at bounding box center [147, 227] width 6 height 17
click at [179, 229] on span "4" at bounding box center [177, 227] width 6 height 17
click at [273, 833] on span "Sermon" at bounding box center [284, 830] width 80 height 24
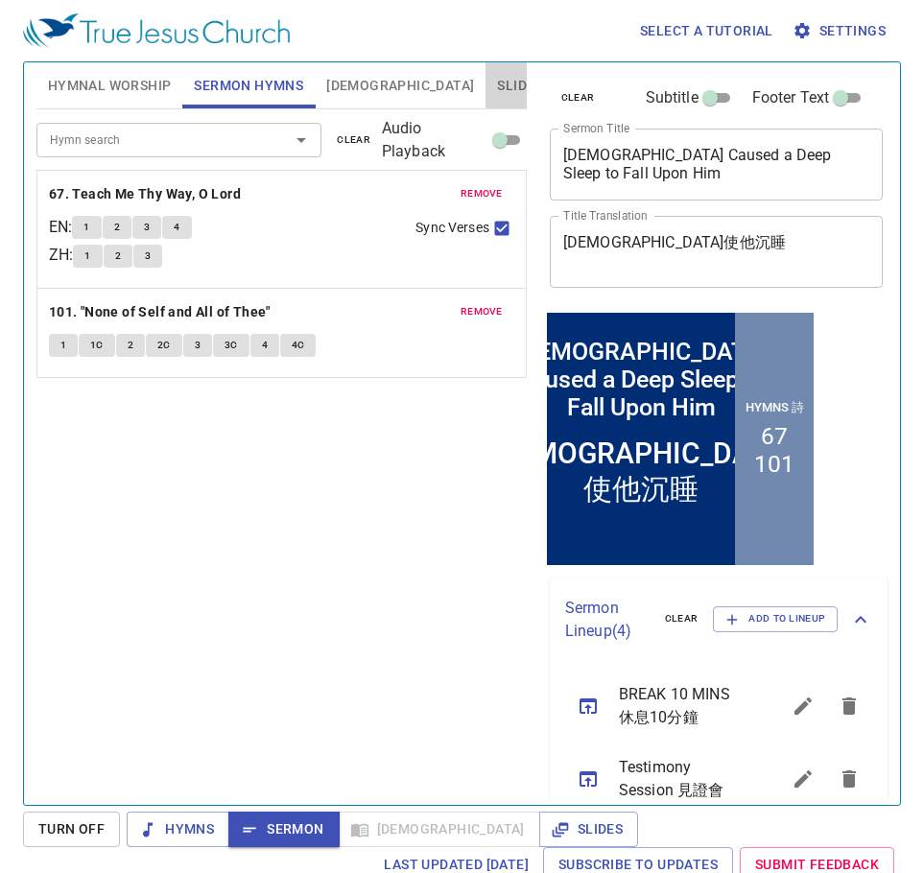
click at [497, 79] on span "Slides" at bounding box center [519, 86] width 45 height 24
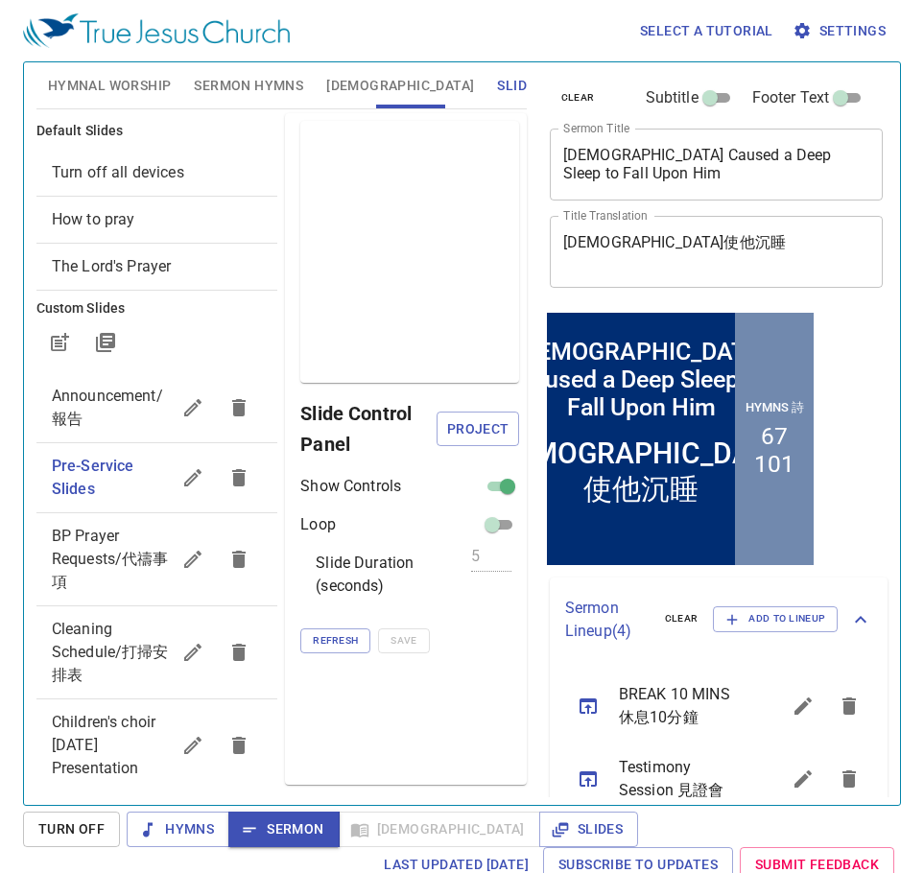
click at [118, 223] on span "How to pray" at bounding box center [94, 219] width 84 height 18
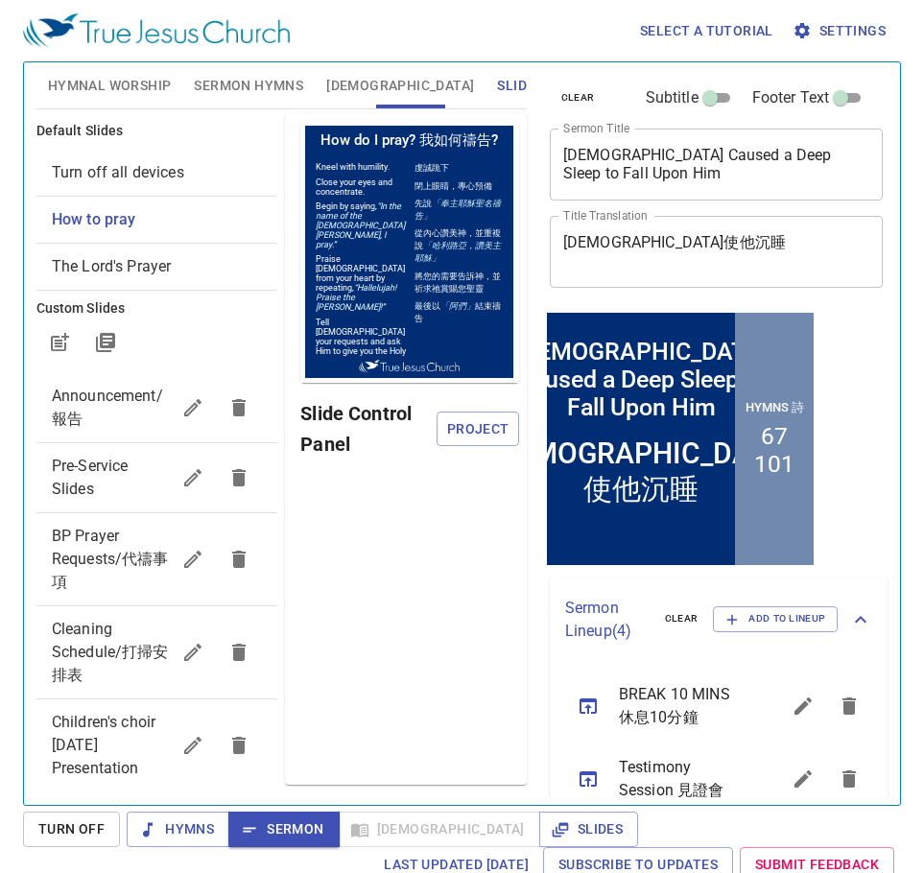
scroll to position [0, 0]
click at [464, 428] on span "Project" at bounding box center [477, 430] width 51 height 24
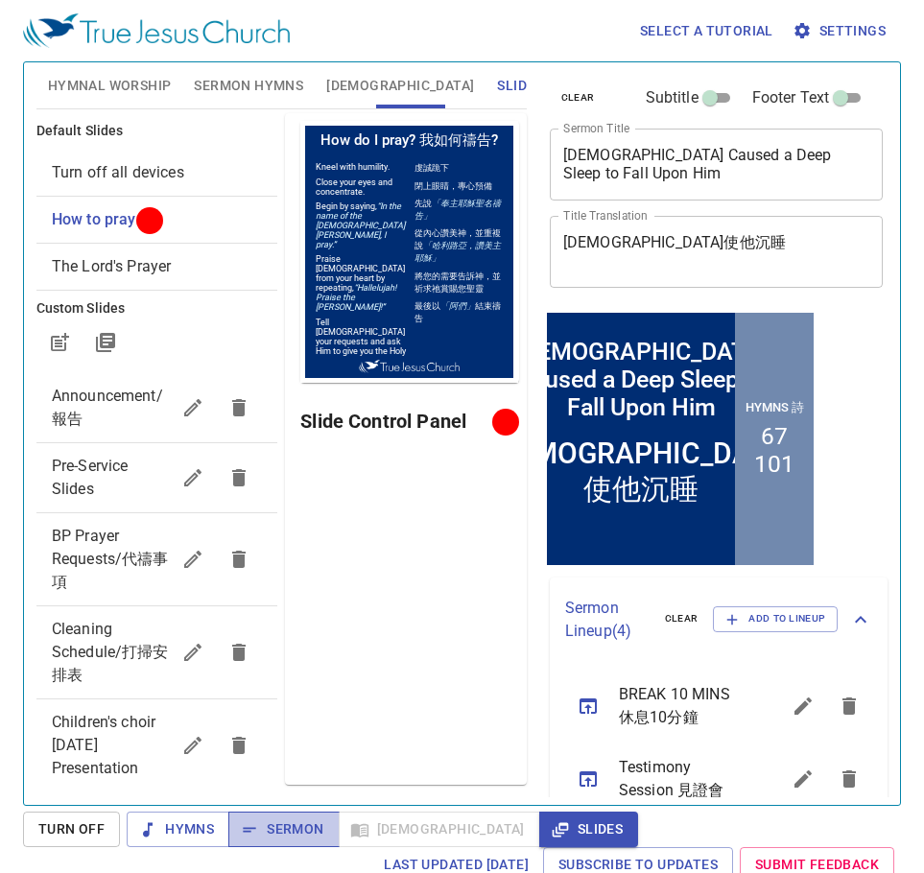
click at [284, 829] on span "Sermon" at bounding box center [284, 830] width 80 height 24
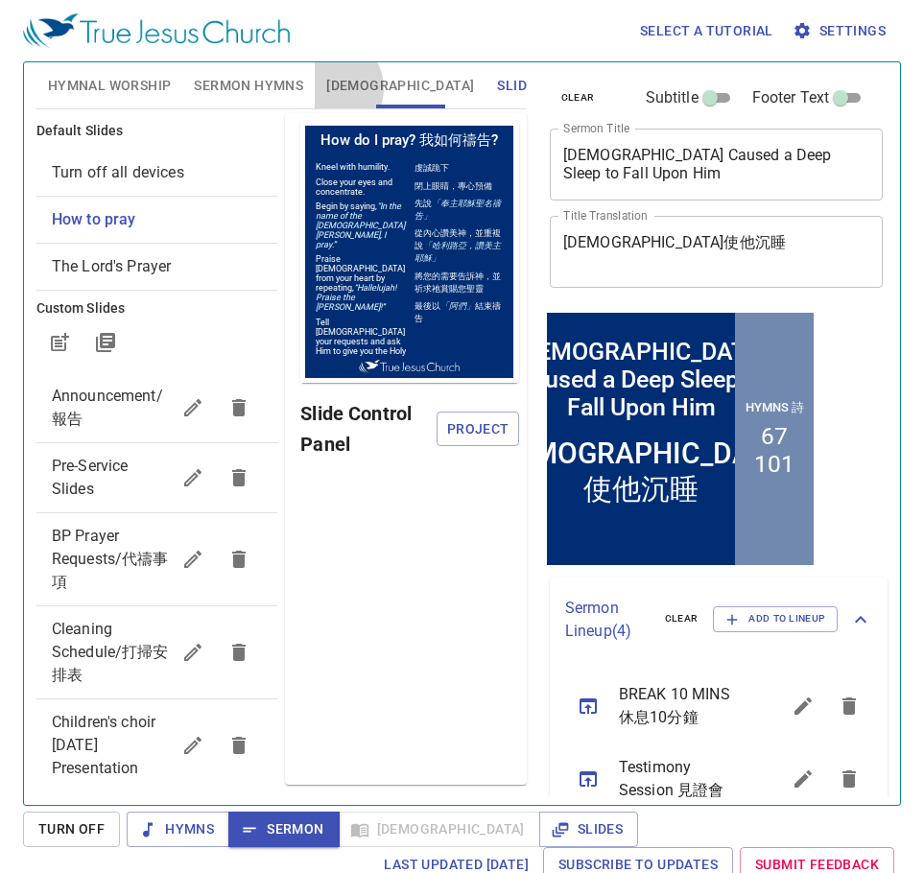
click at [331, 88] on span "[DEMOGRAPHIC_DATA]" at bounding box center [400, 86] width 148 height 24
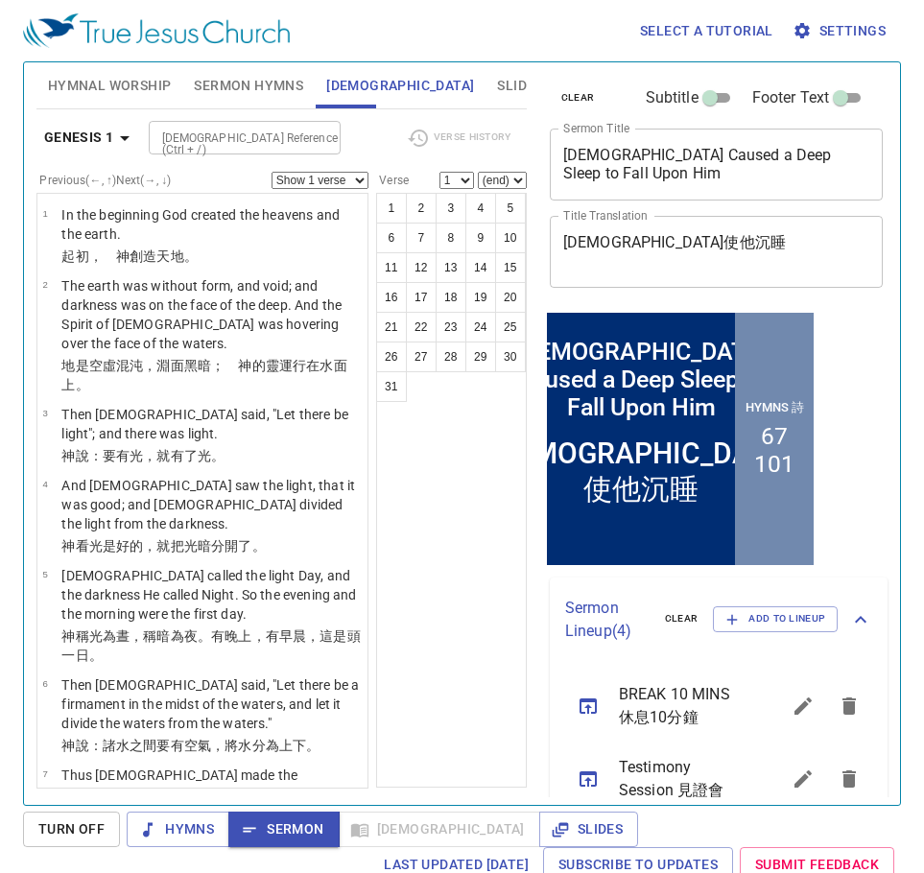
click at [271, 139] on input "[DEMOGRAPHIC_DATA] Reference (Ctrl + /)" at bounding box center [229, 138] width 149 height 22
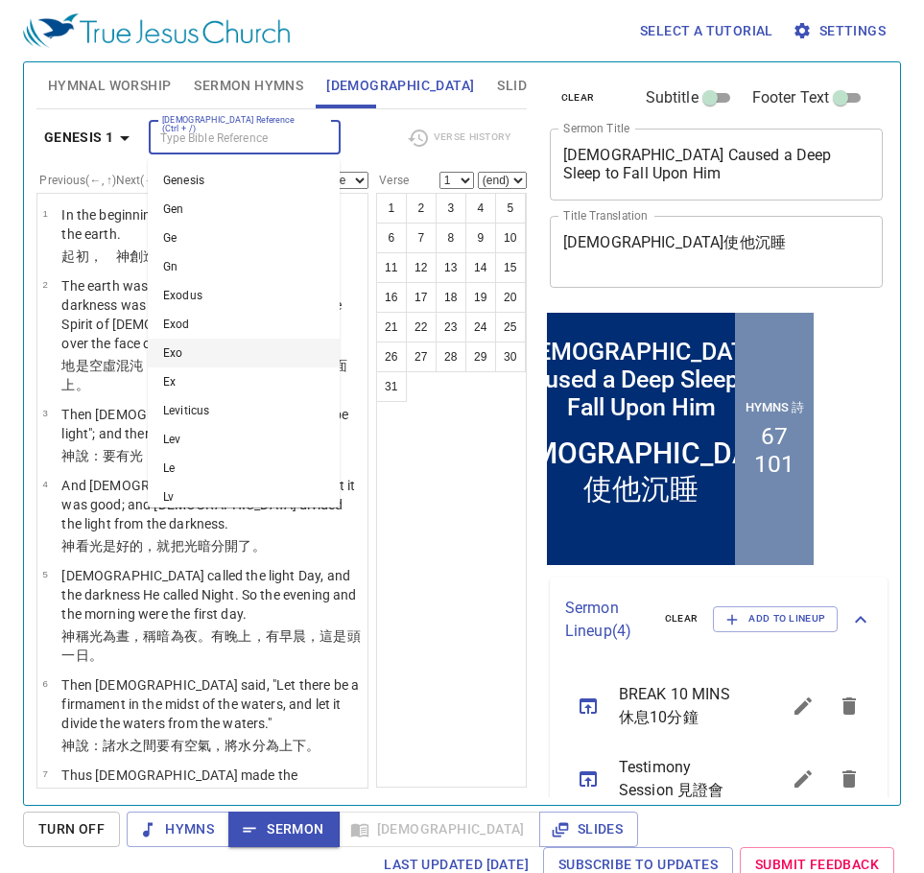
click at [441, 508] on div "1 2 3 4 5 6 7 8 9 10 11 12 13 14 15 16 17 18 19 20 21 22 23 24 25 26 27 28 29 3…" at bounding box center [451, 490] width 151 height 595
click at [261, 139] on input "[DEMOGRAPHIC_DATA] Reference (Ctrl + /)" at bounding box center [229, 138] width 149 height 22
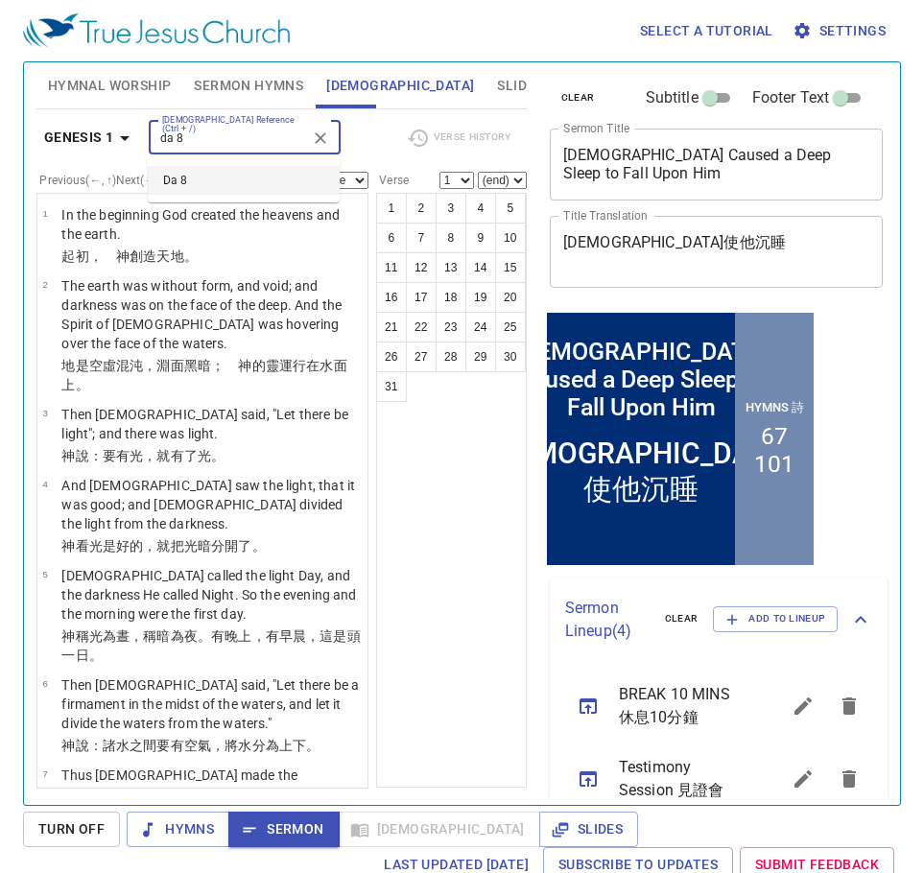
type input "da 8"
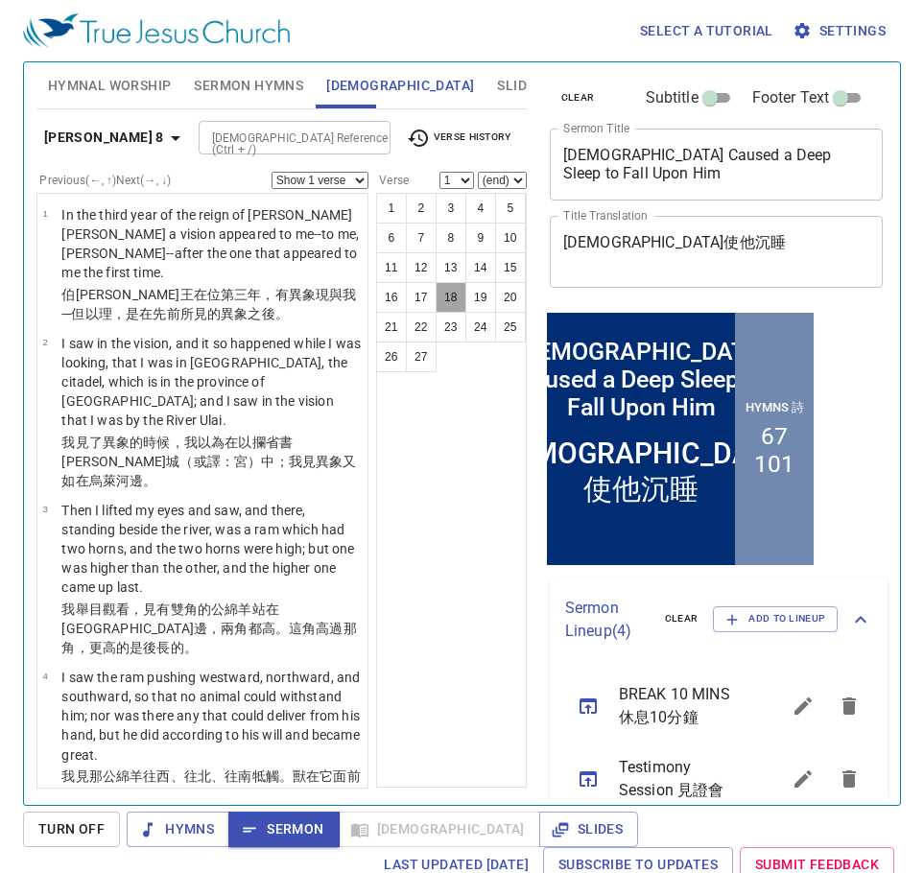
click at [460, 289] on button "18" at bounding box center [451, 297] width 31 height 31
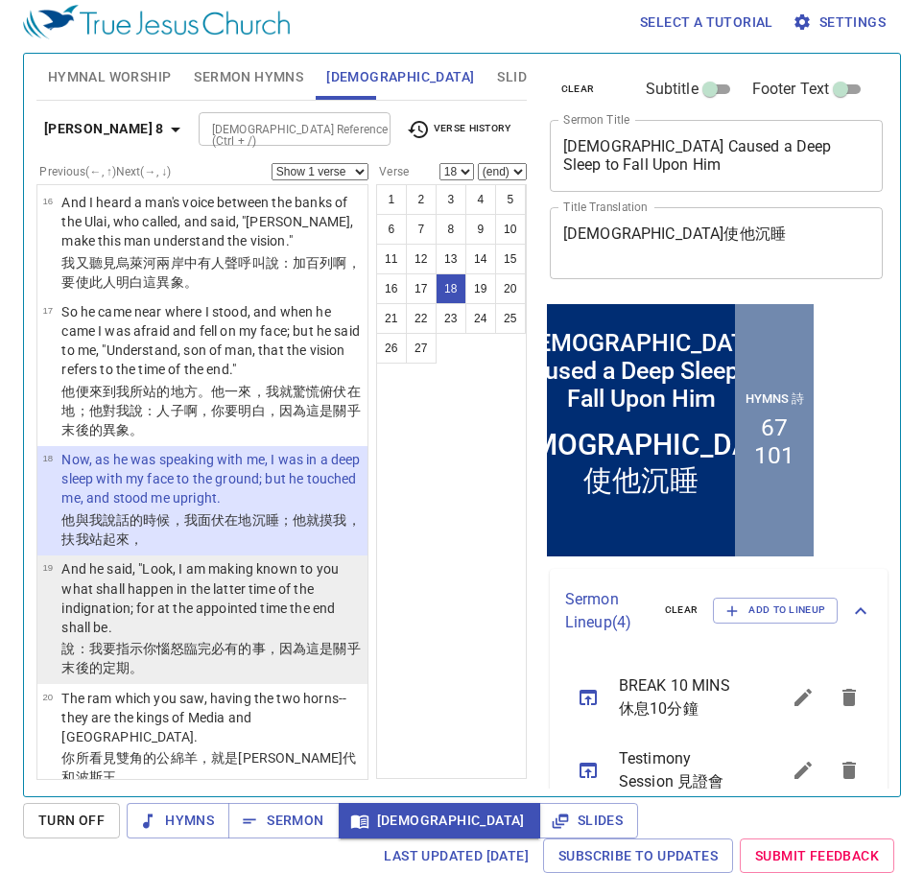
click at [283, 589] on p "And he said, "Look, I am making known to you what shall happen in the latter ti…" at bounding box center [211, 598] width 300 height 77
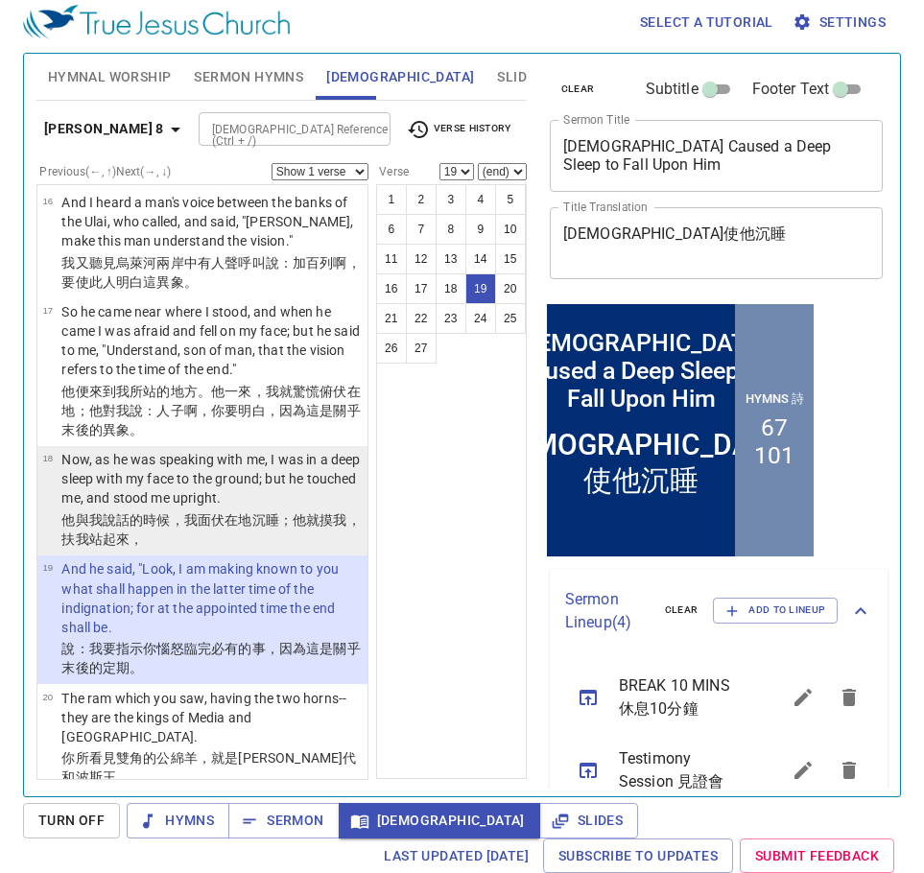
click at [315, 481] on p "Now, as he was speaking with me, I was in a deep sleep with my face to the grou…" at bounding box center [211, 479] width 300 height 58
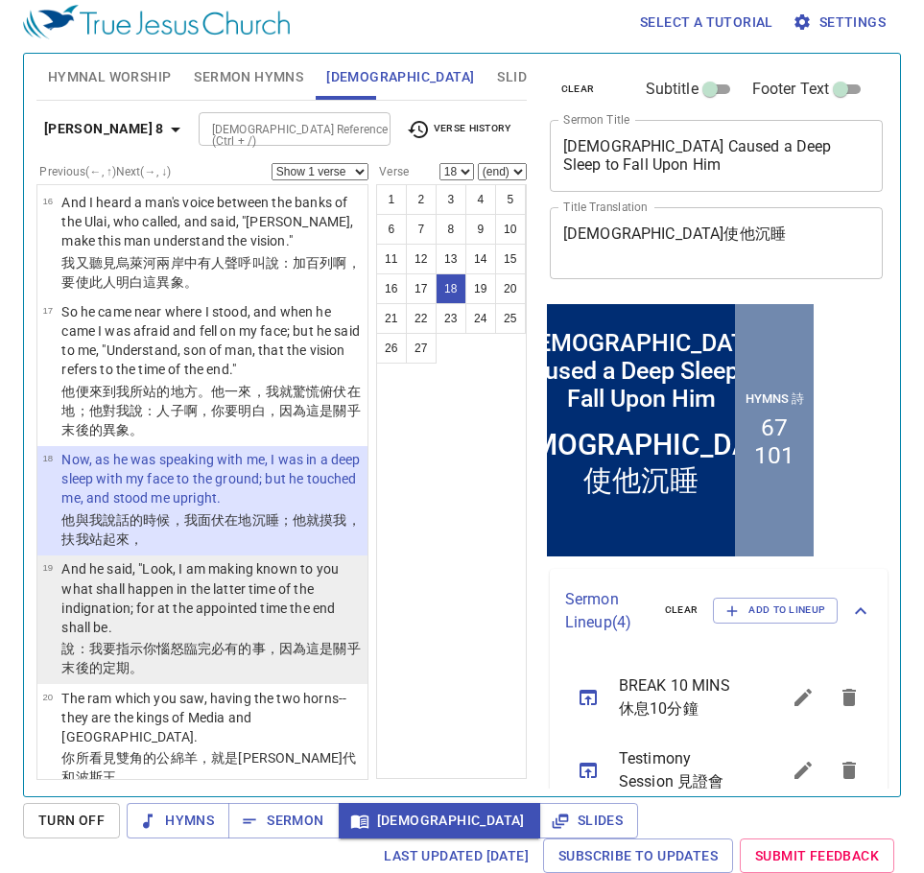
click at [228, 591] on p "And he said, "Look, I am making known to you what shall happen in the latter ti…" at bounding box center [211, 598] width 300 height 77
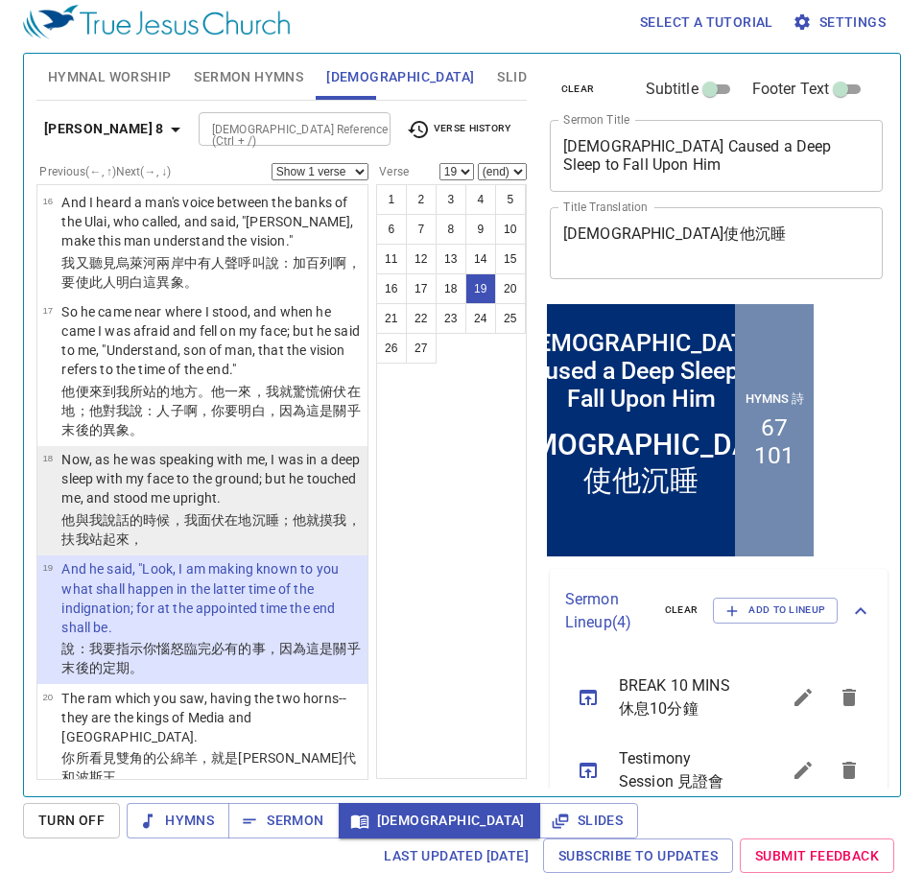
click at [298, 514] on p "他與我說話 的時候，我面 伏在地 沉睡 ；他就摸 我，扶 我站起來 ，" at bounding box center [211, 530] width 300 height 38
select select "18"
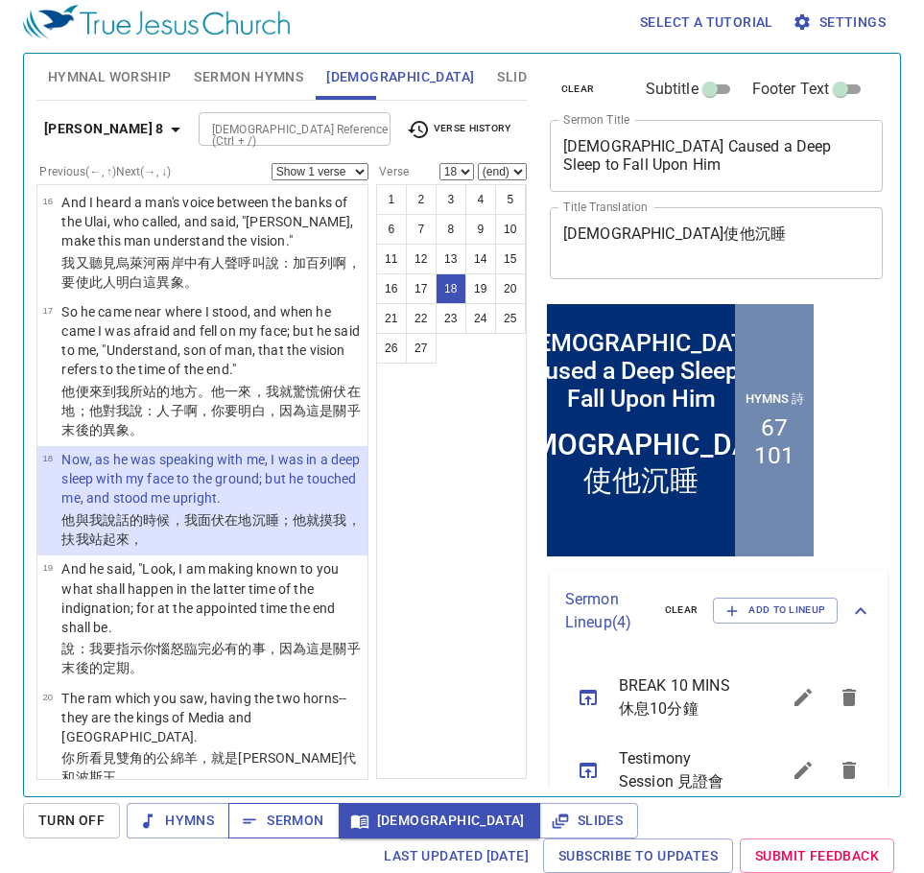
click at [289, 820] on span "Sermon" at bounding box center [284, 821] width 80 height 24
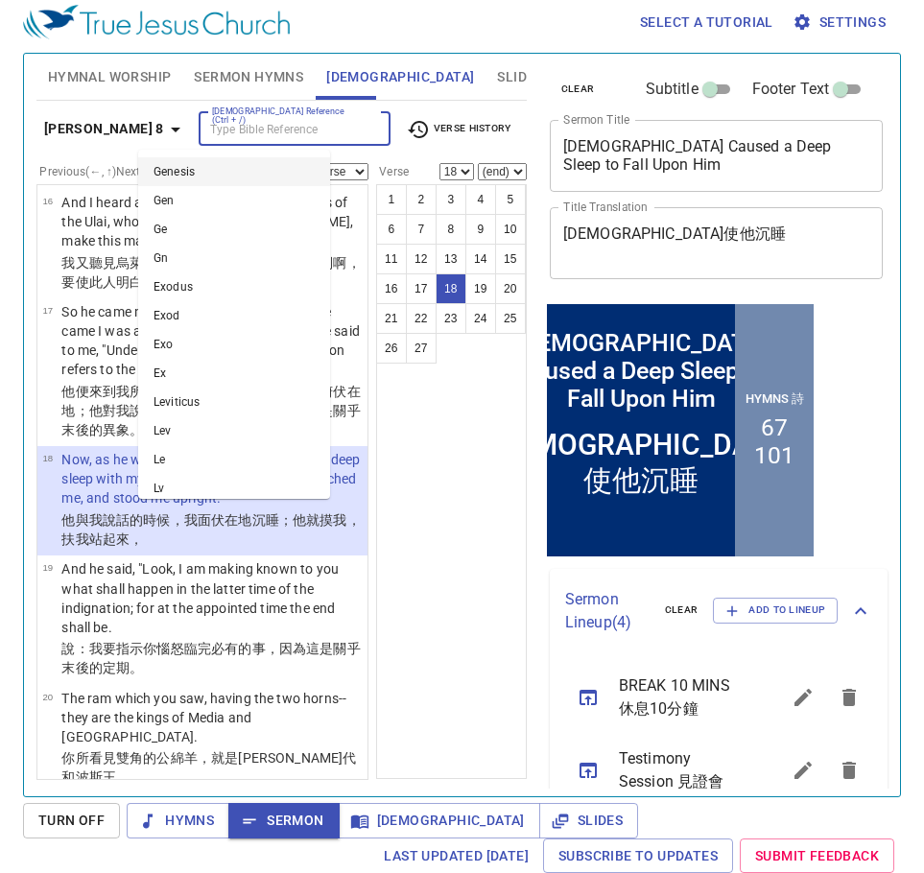
click at [268, 135] on input "[DEMOGRAPHIC_DATA] Reference (Ctrl + /)" at bounding box center [278, 129] width 149 height 22
type input "gen 2"
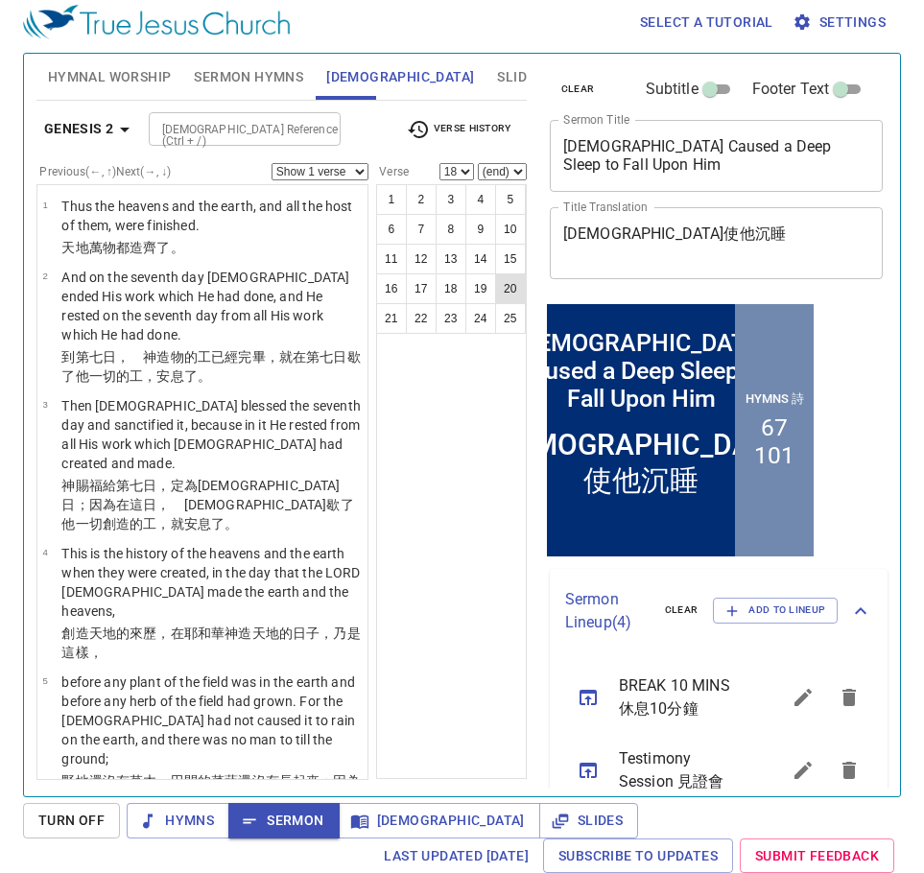
click at [509, 294] on button "20" at bounding box center [510, 289] width 31 height 31
select select "20"
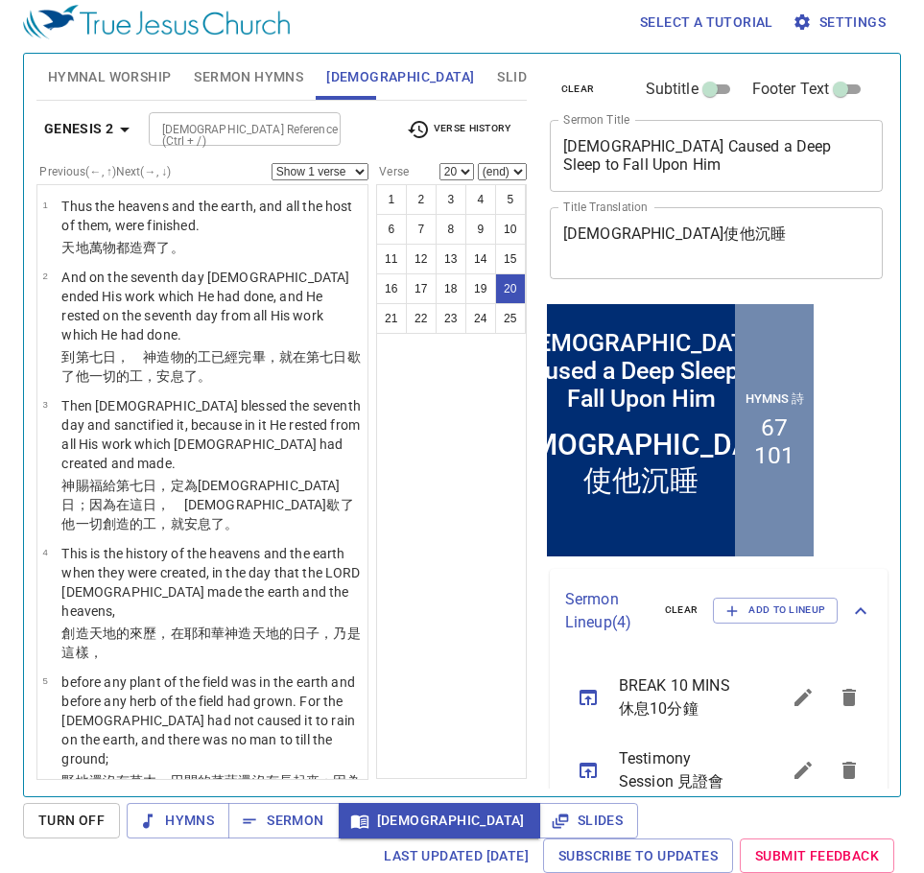
scroll to position [1893, 0]
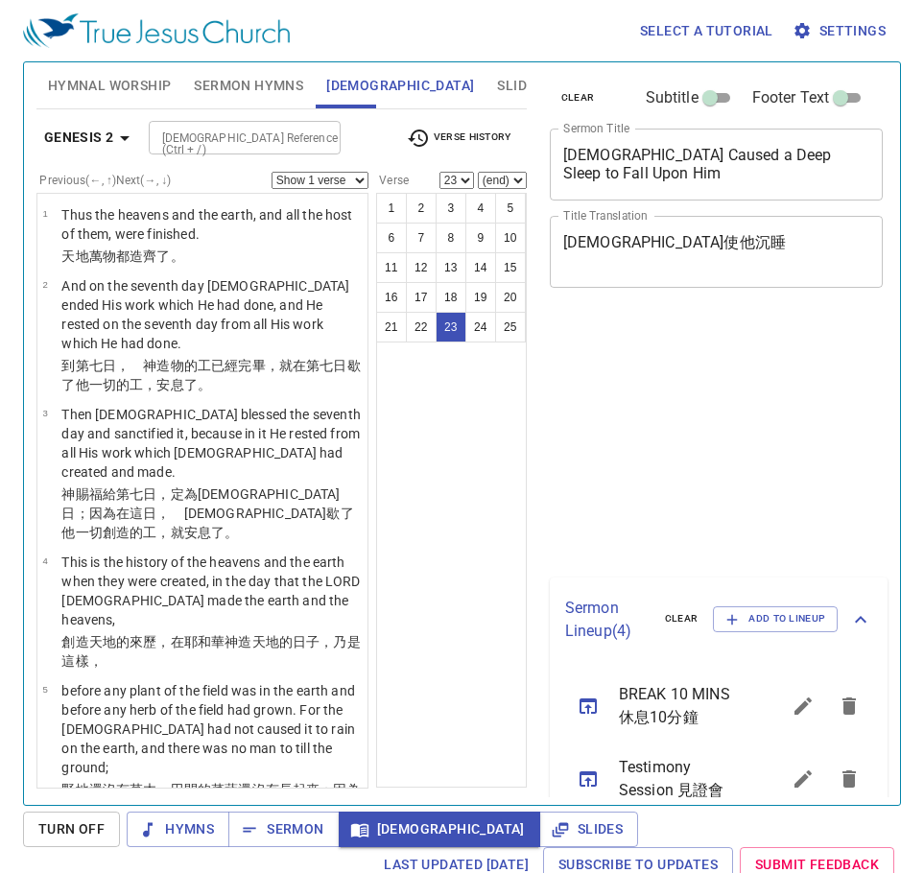
select select "23"
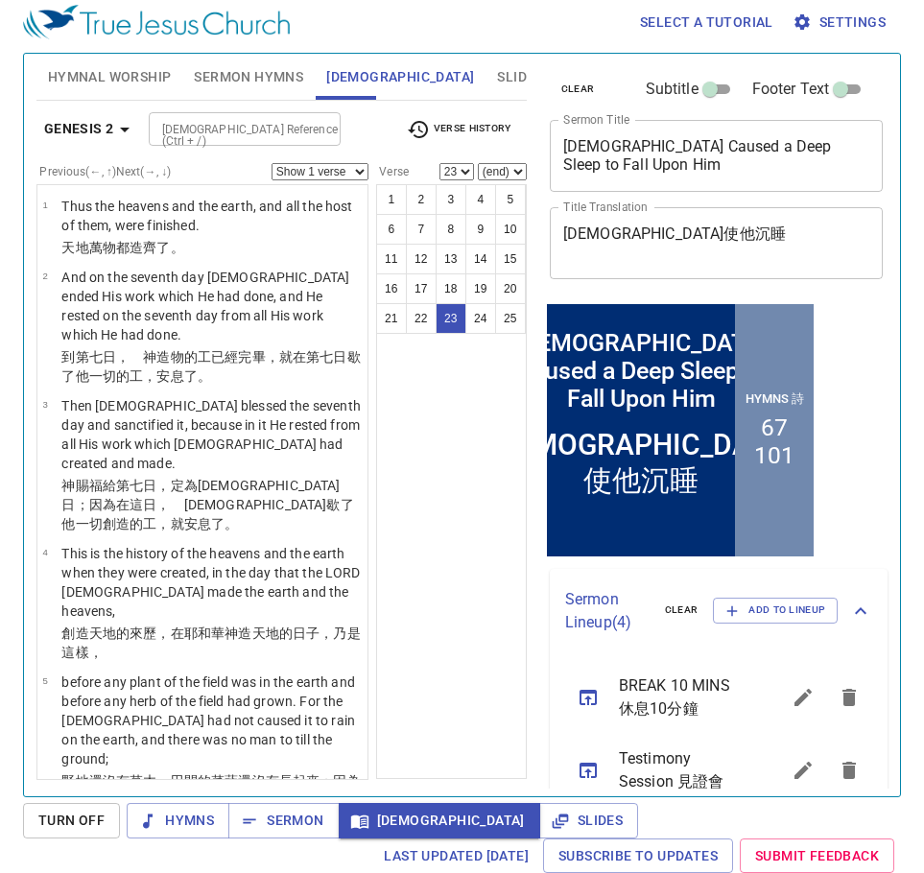
scroll to position [2196, 0]
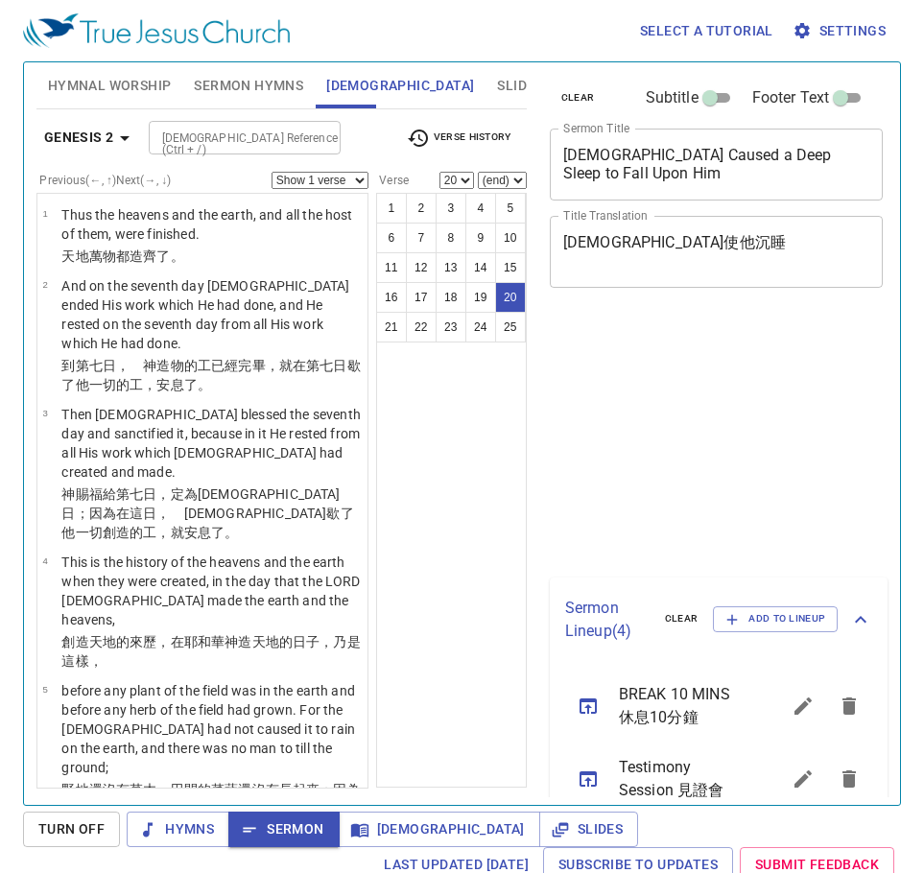
select select "20"
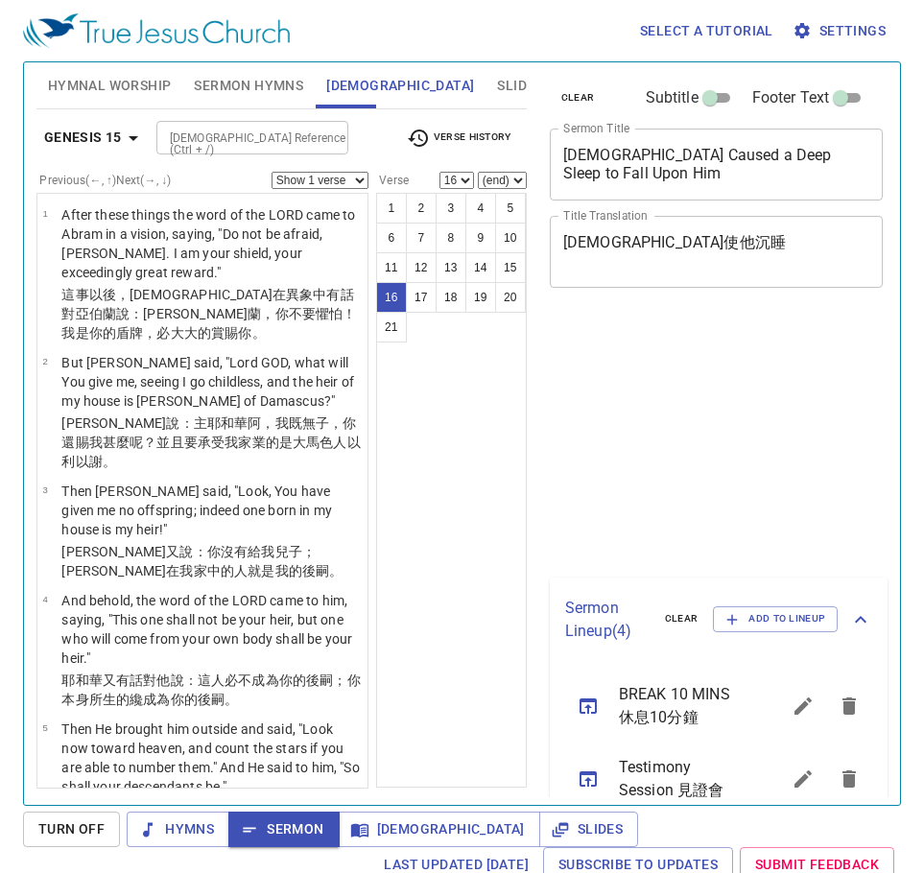
select select "16"
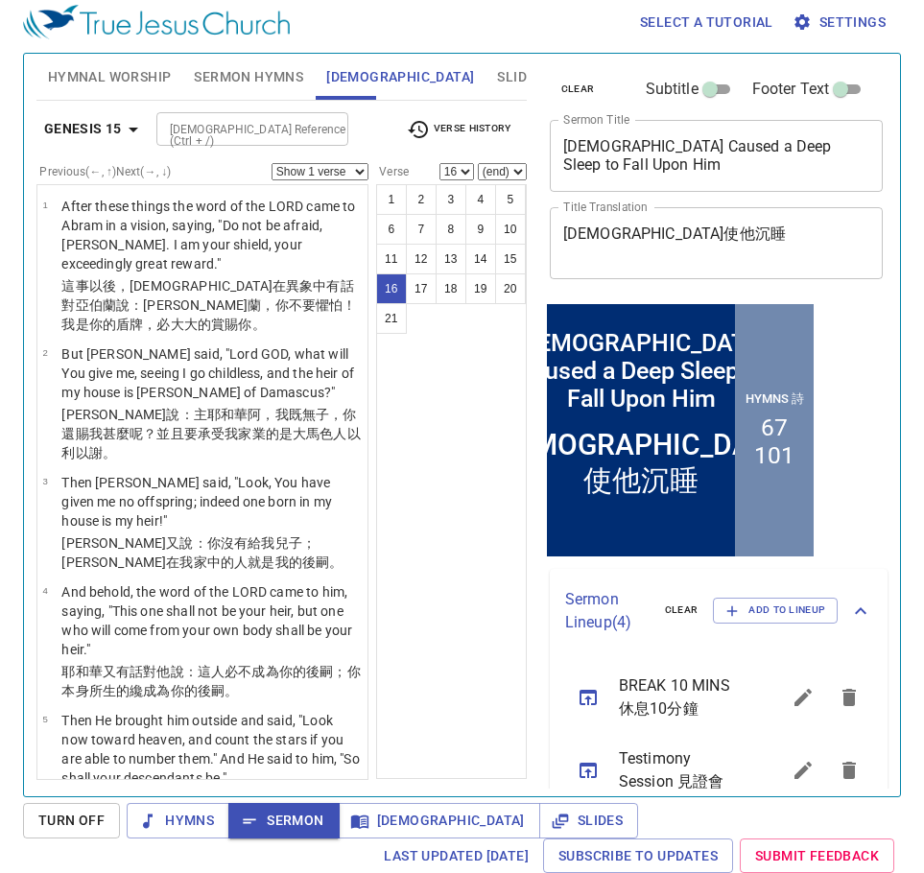
scroll to position [1257, 0]
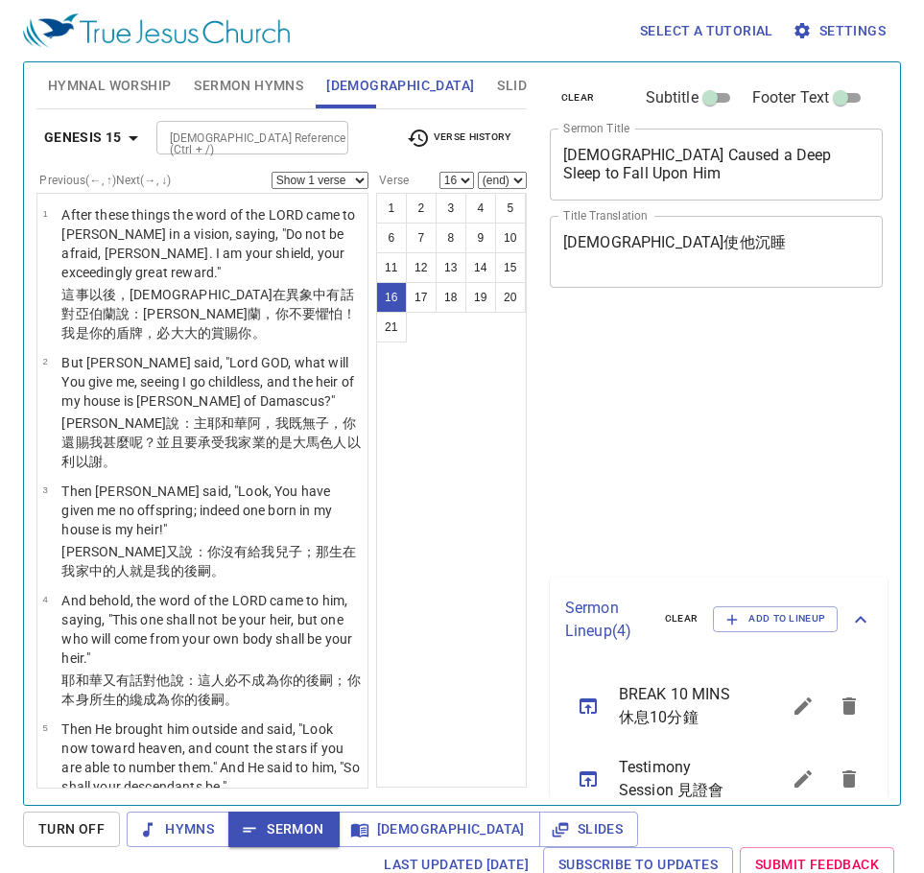
select select "16"
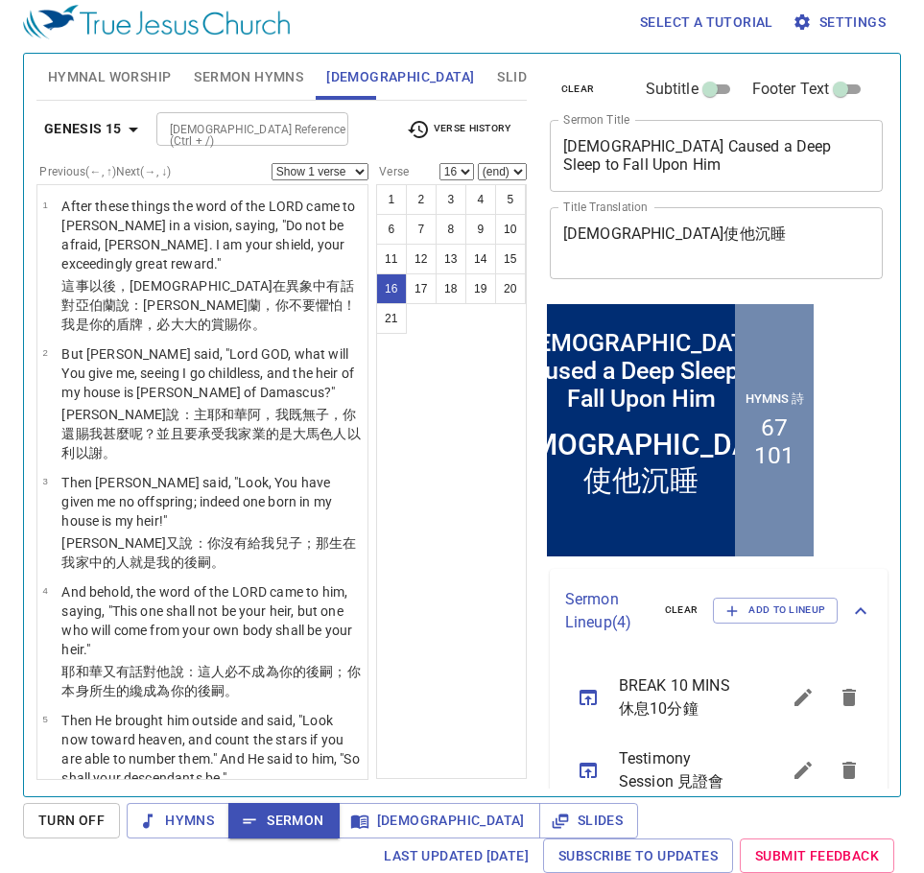
scroll to position [1353, 0]
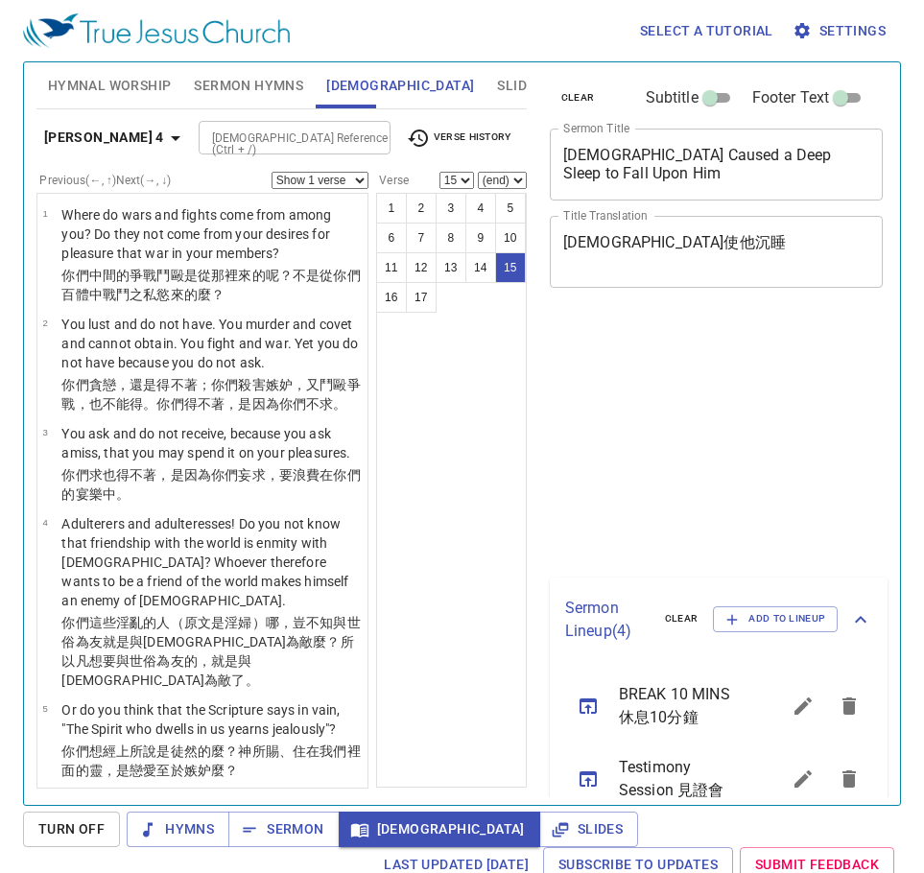
select select "15"
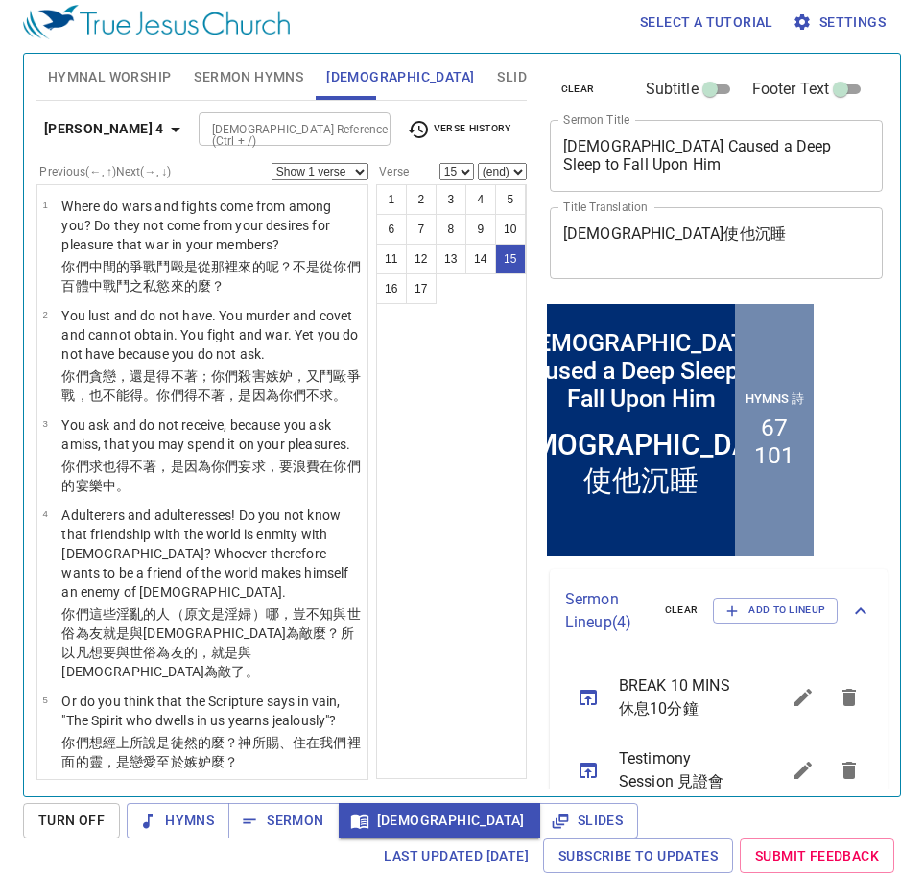
scroll to position [1246, 0]
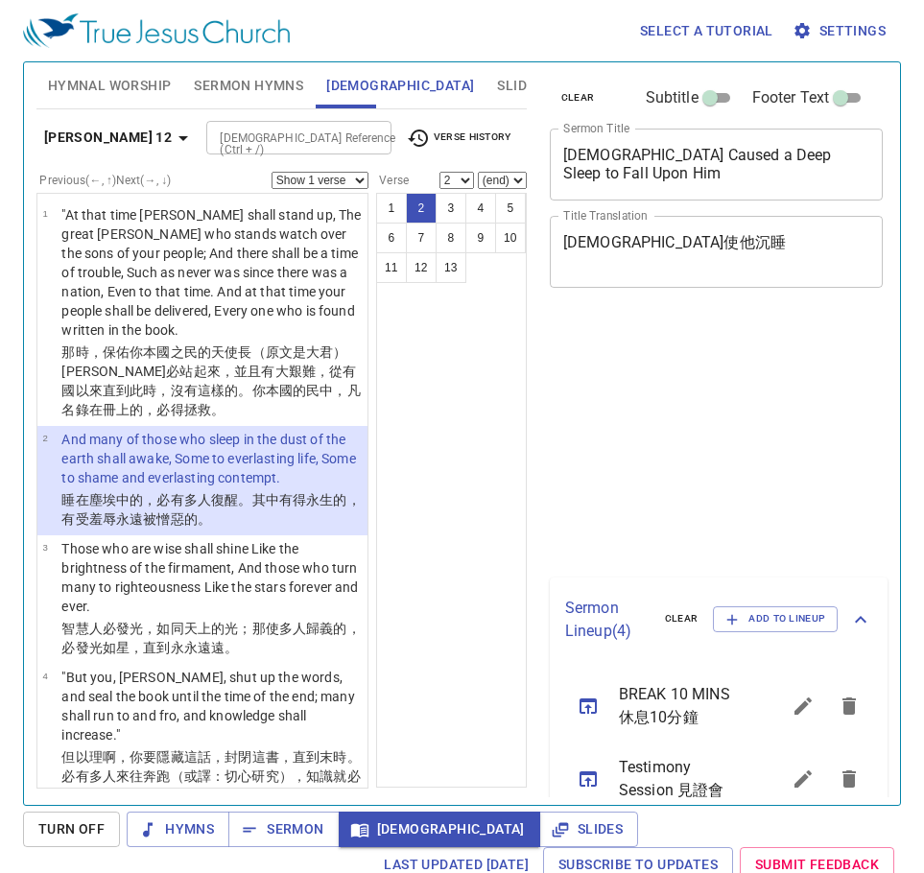
select select "2"
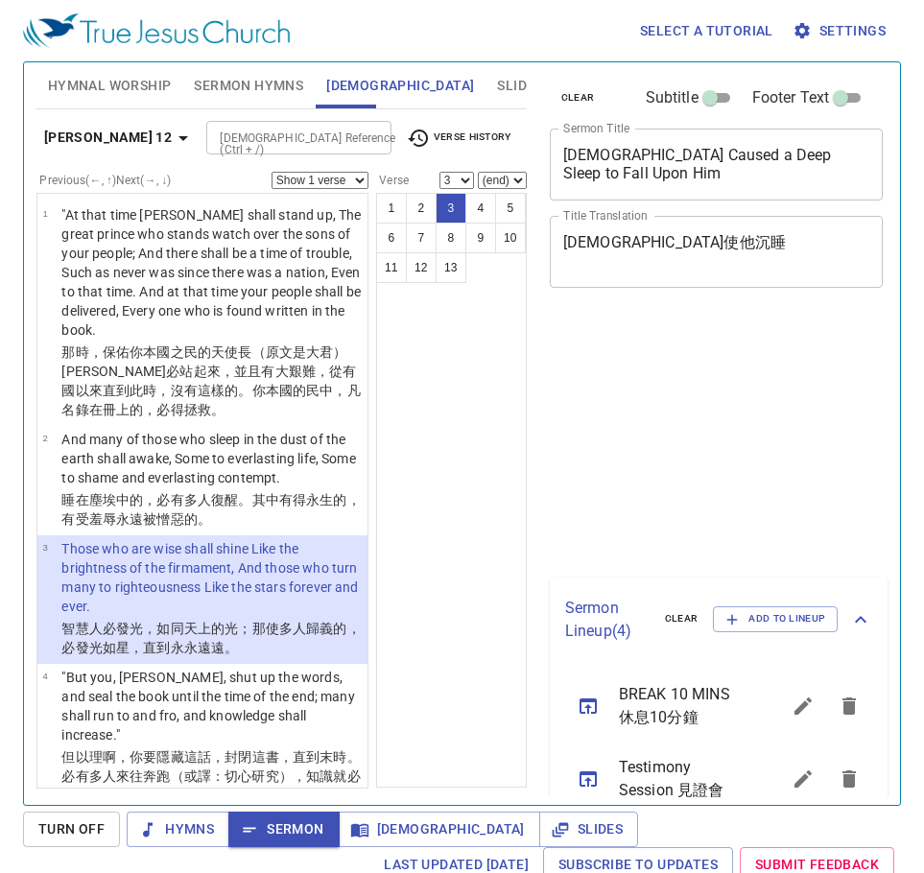
select select "3"
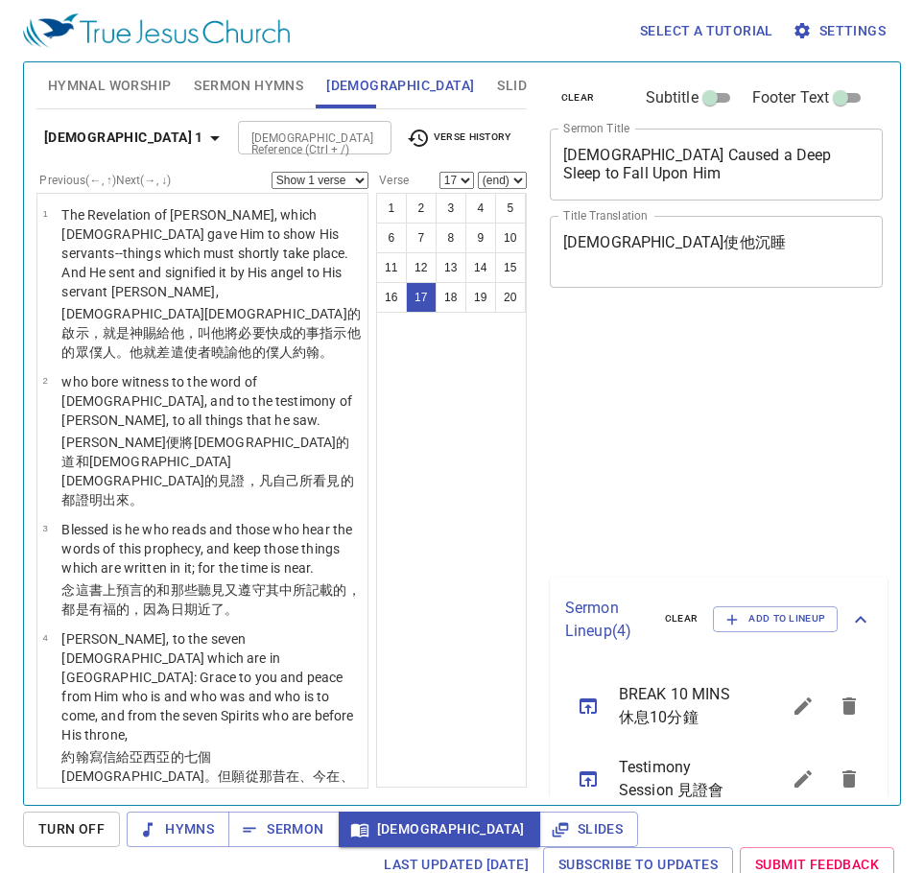
select select "17"
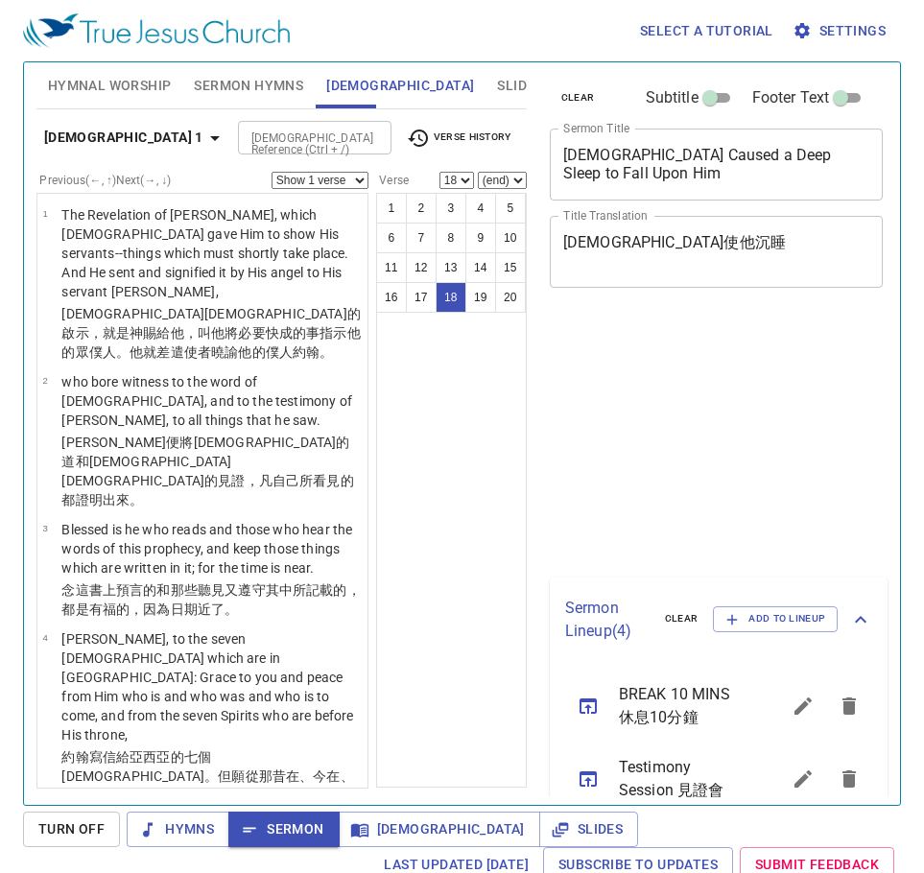
select select "18"
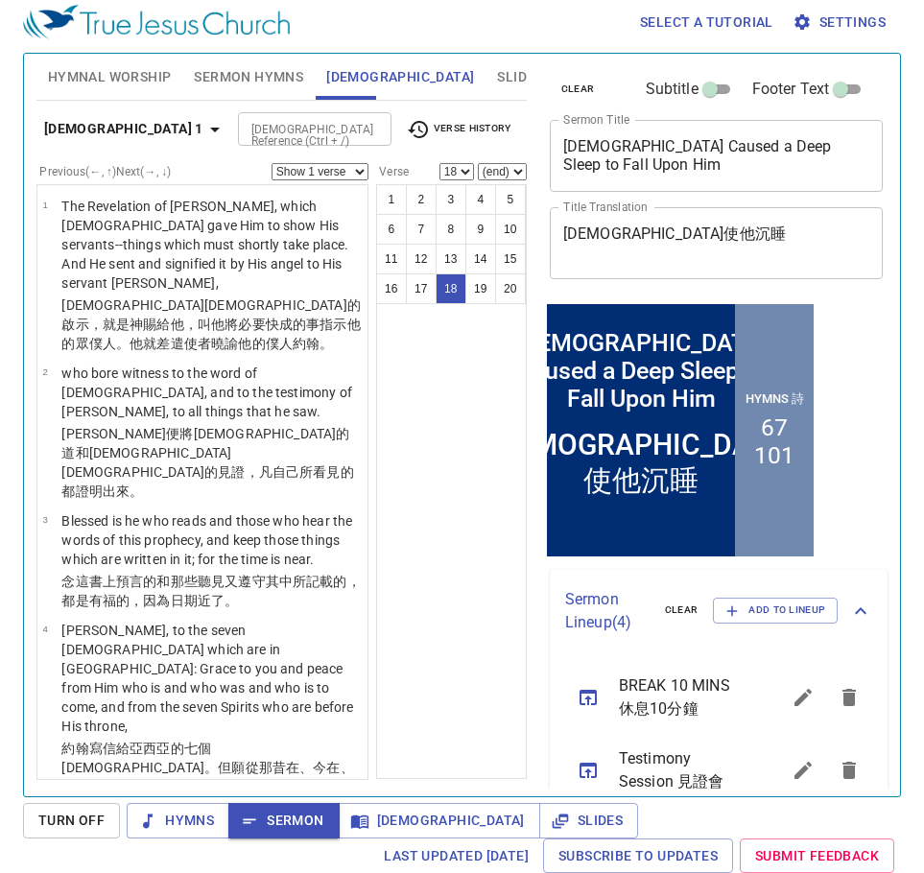
scroll to position [1840, 0]
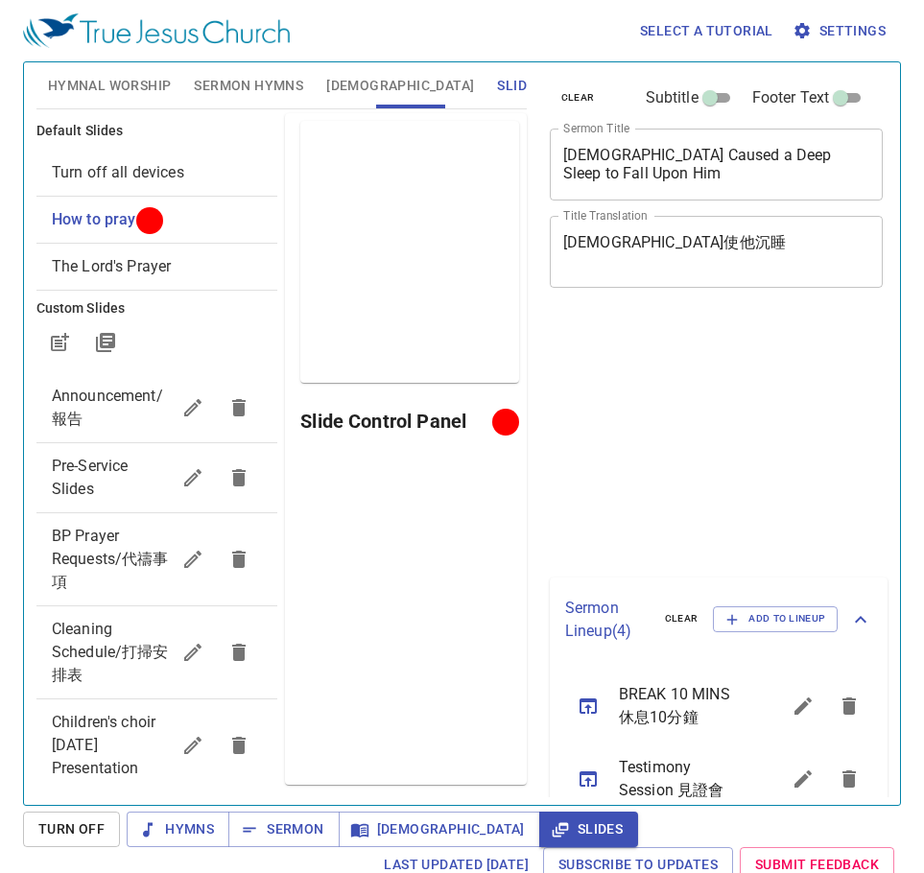
scroll to position [9, 0]
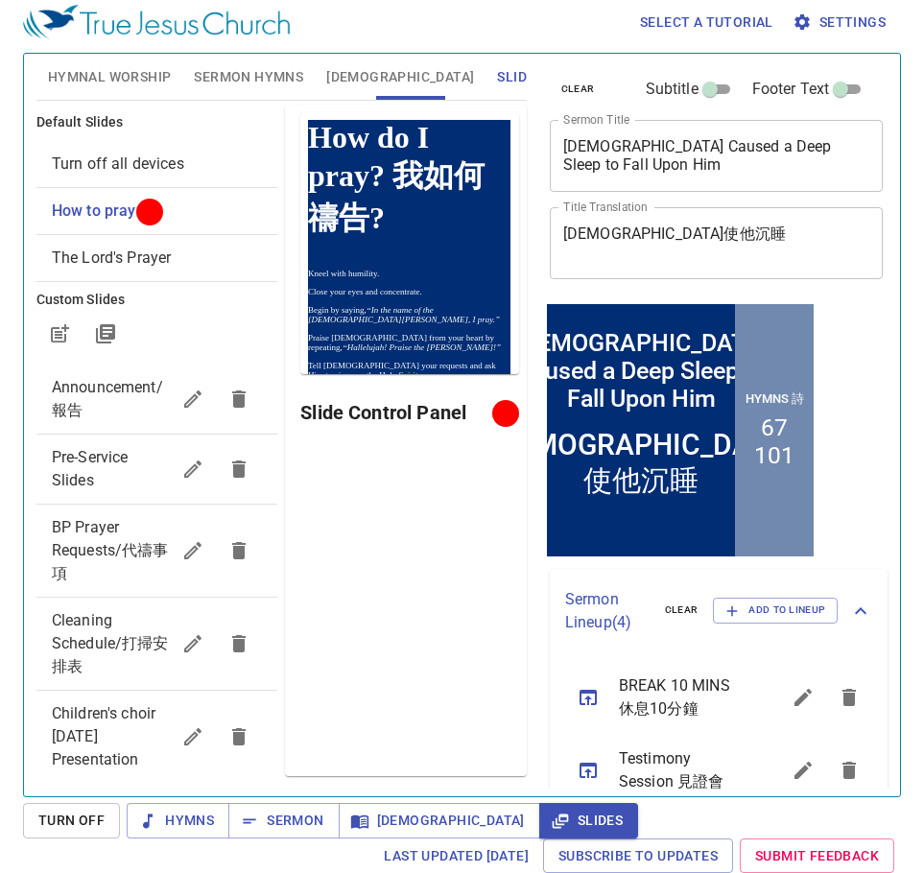
scroll to position [9, 0]
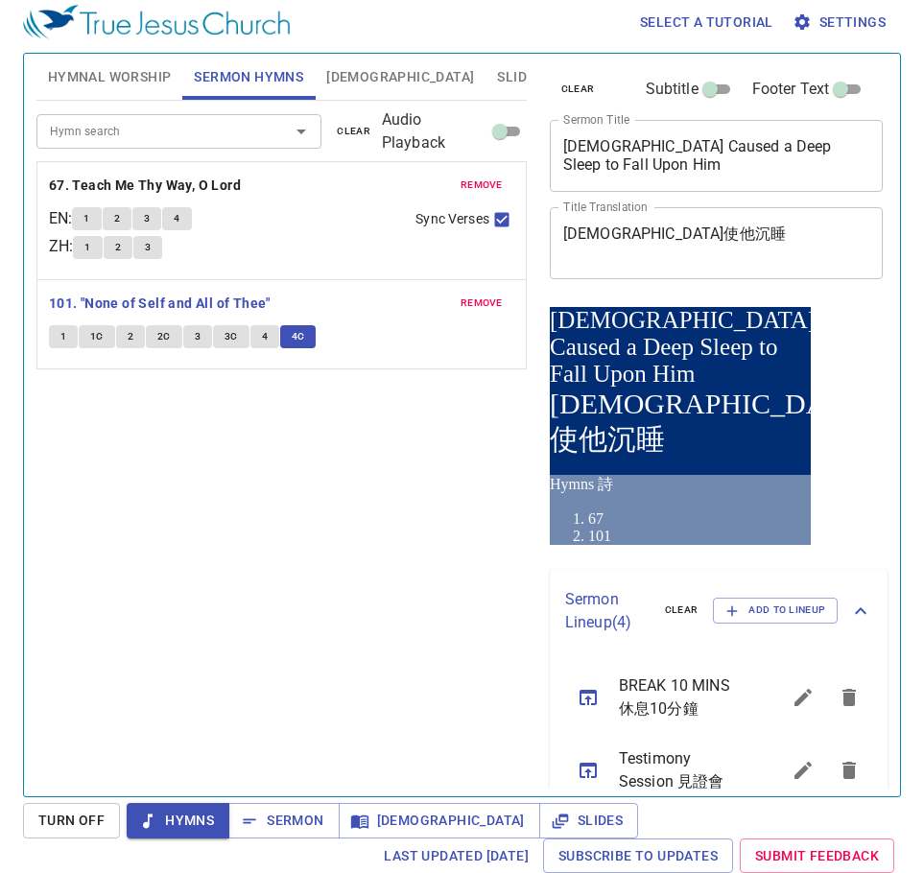
scroll to position [9, 0]
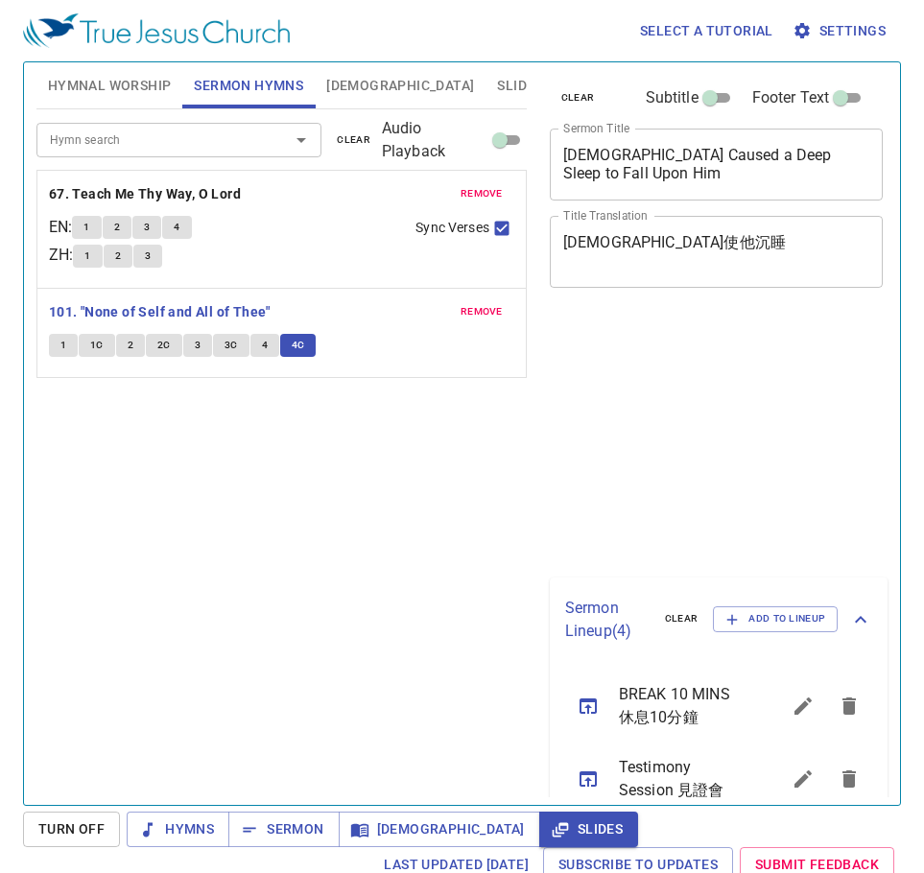
scroll to position [9, 0]
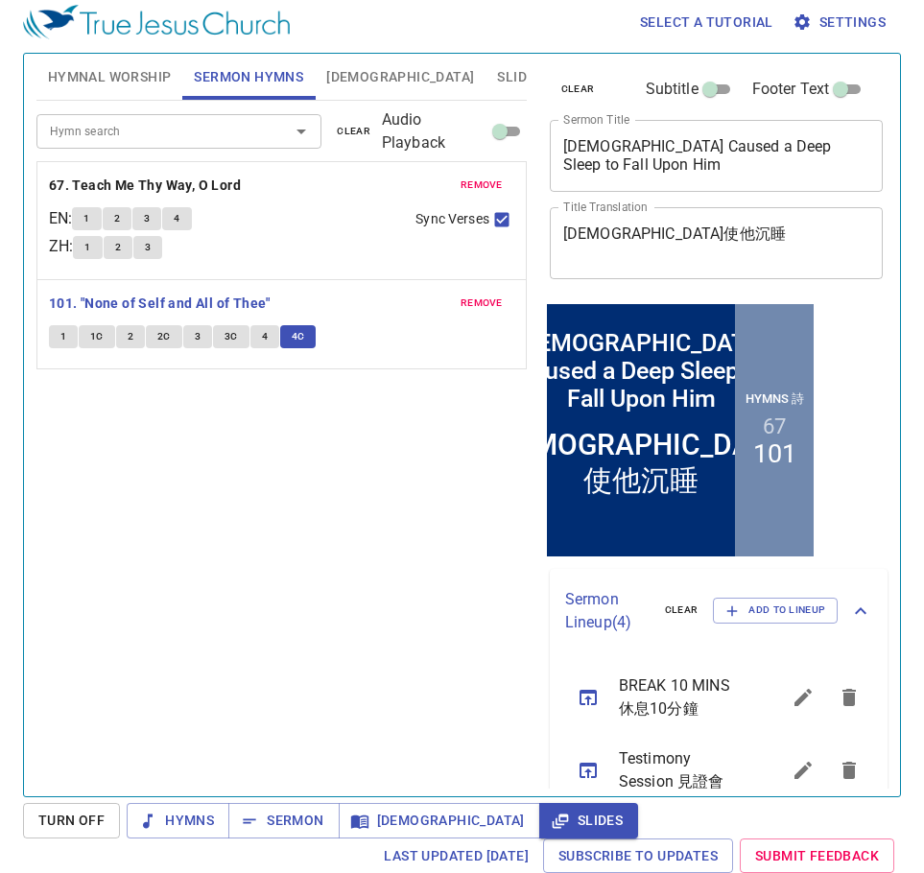
scroll to position [9, 0]
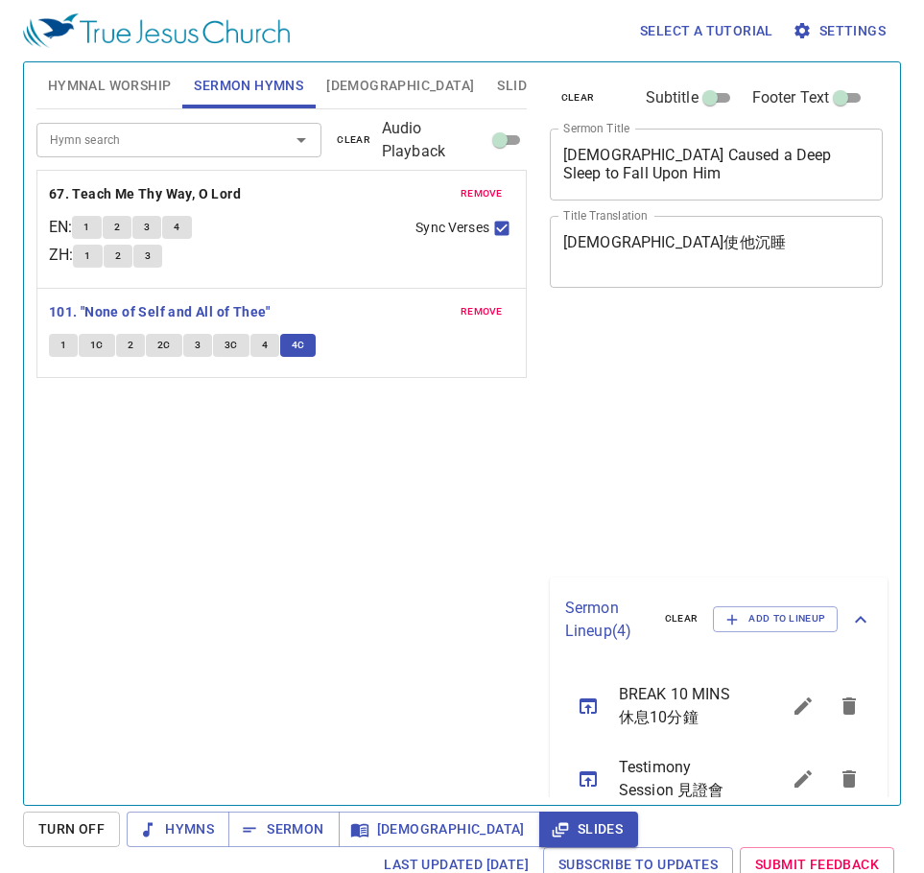
scroll to position [9, 0]
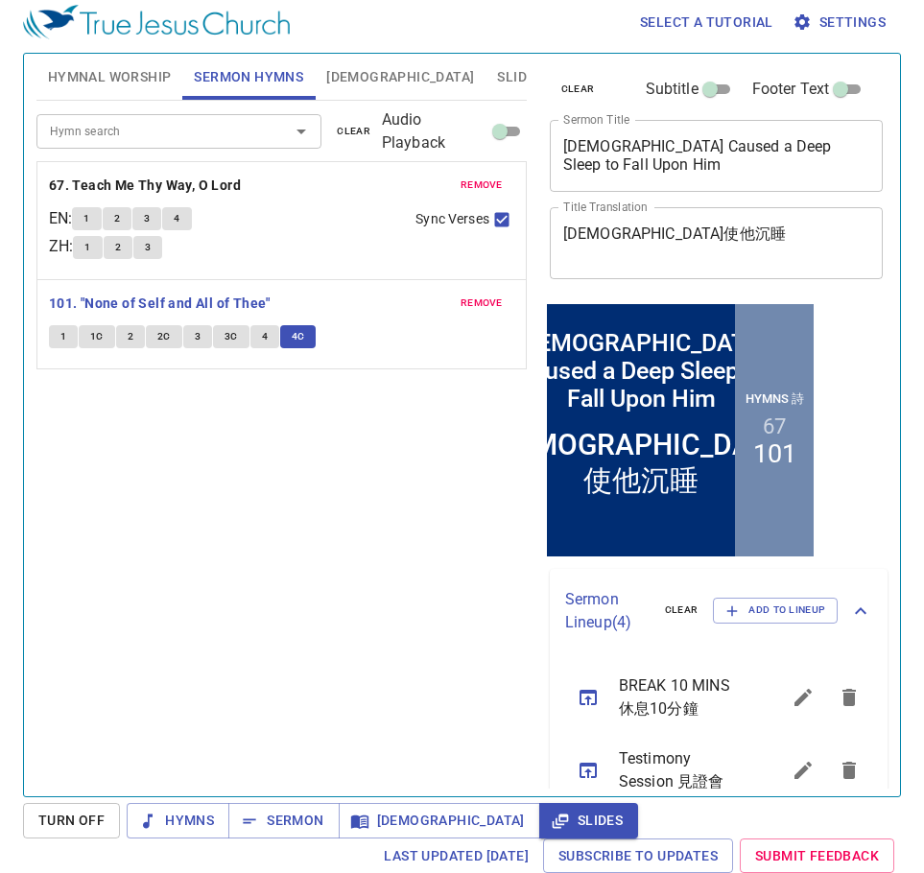
scroll to position [9, 0]
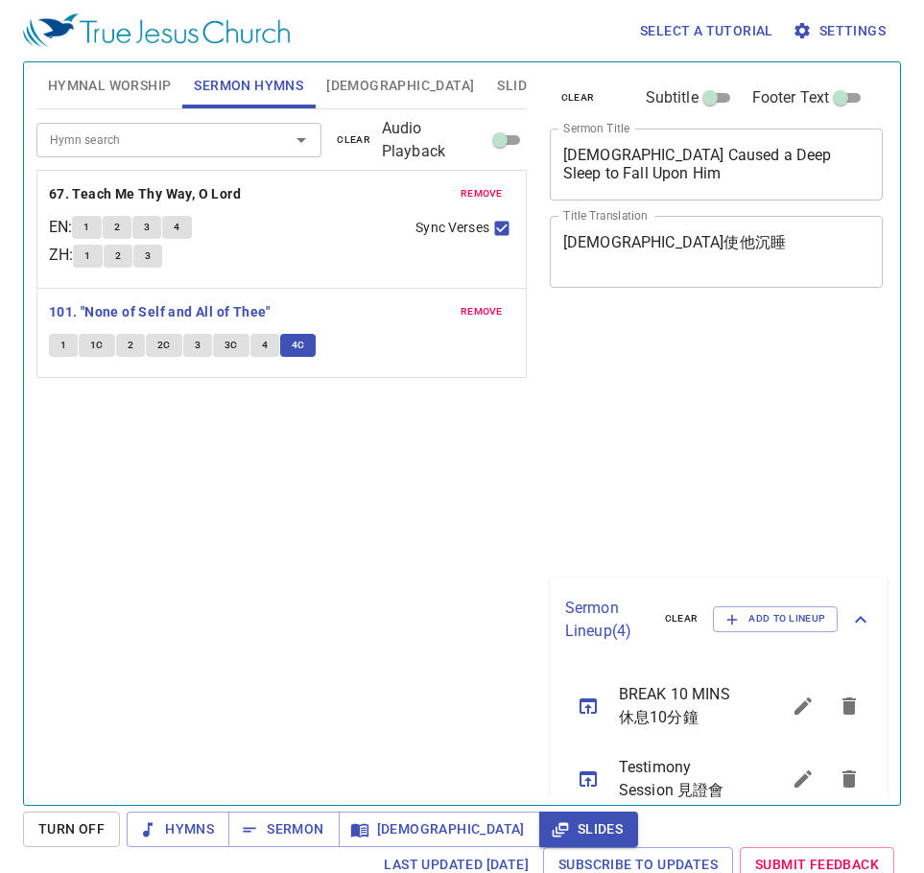
scroll to position [9, 0]
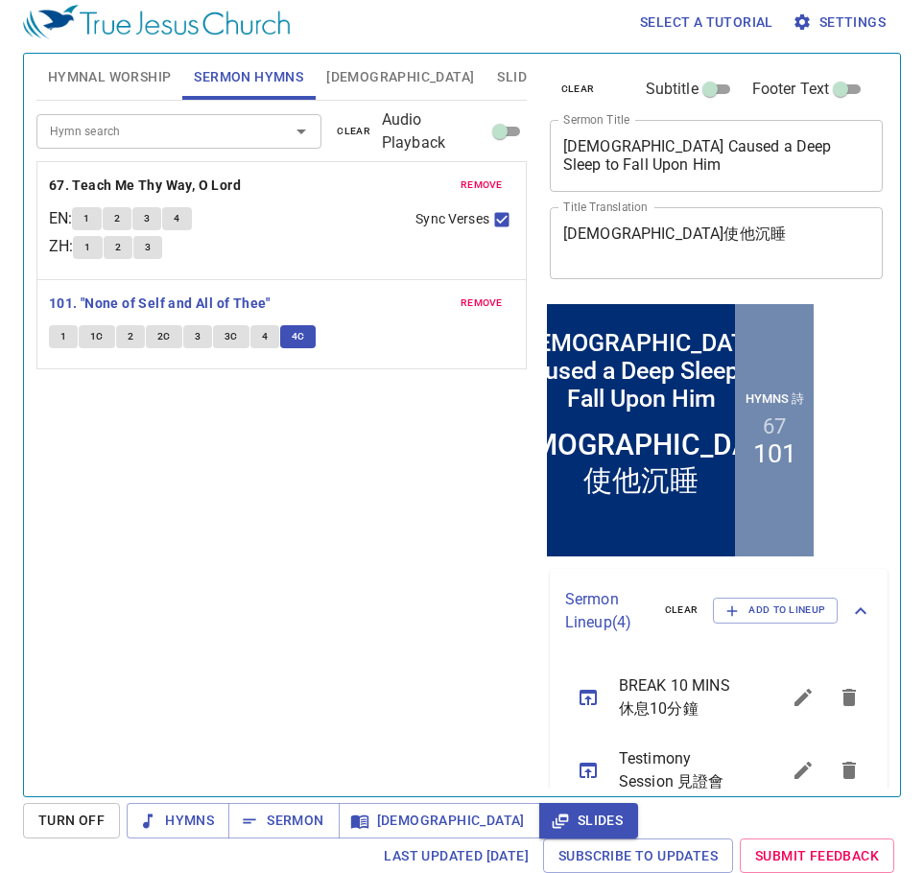
scroll to position [9, 0]
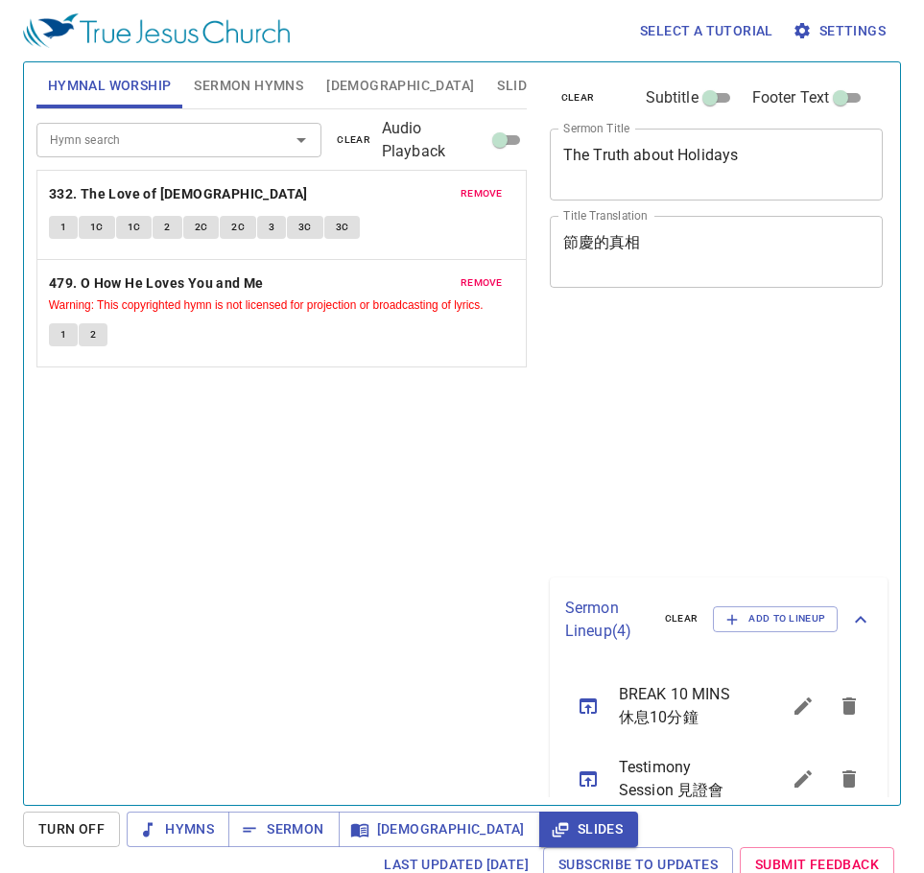
scroll to position [9, 0]
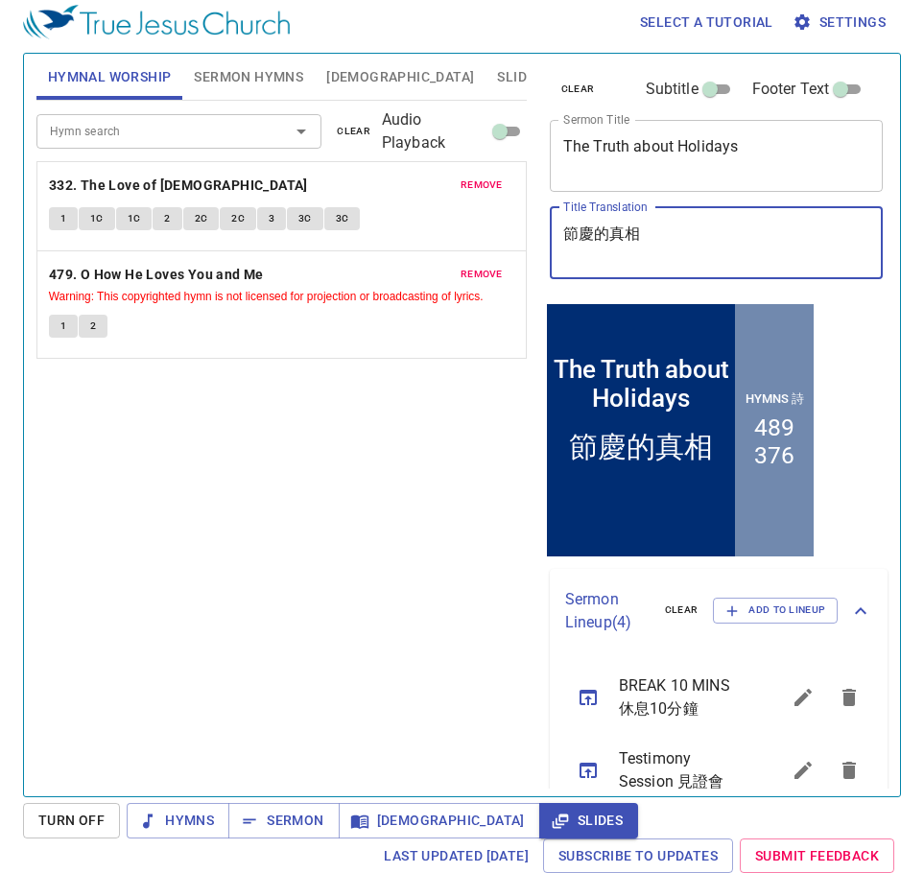
scroll to position [4, 0]
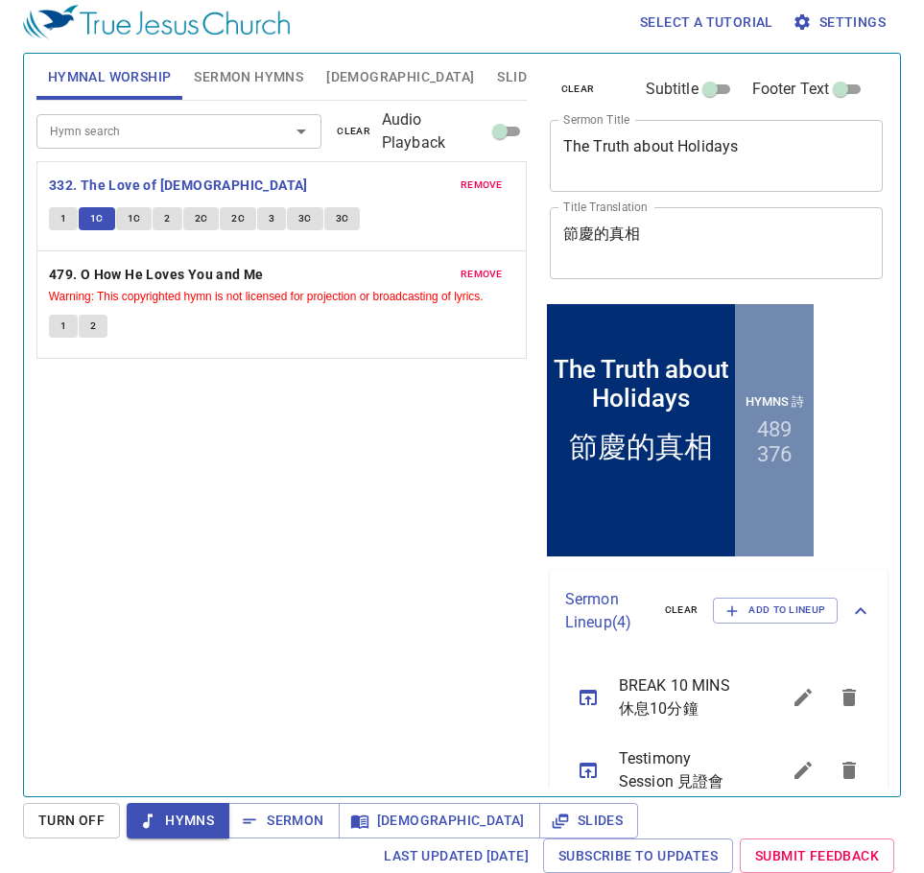
scroll to position [4, 0]
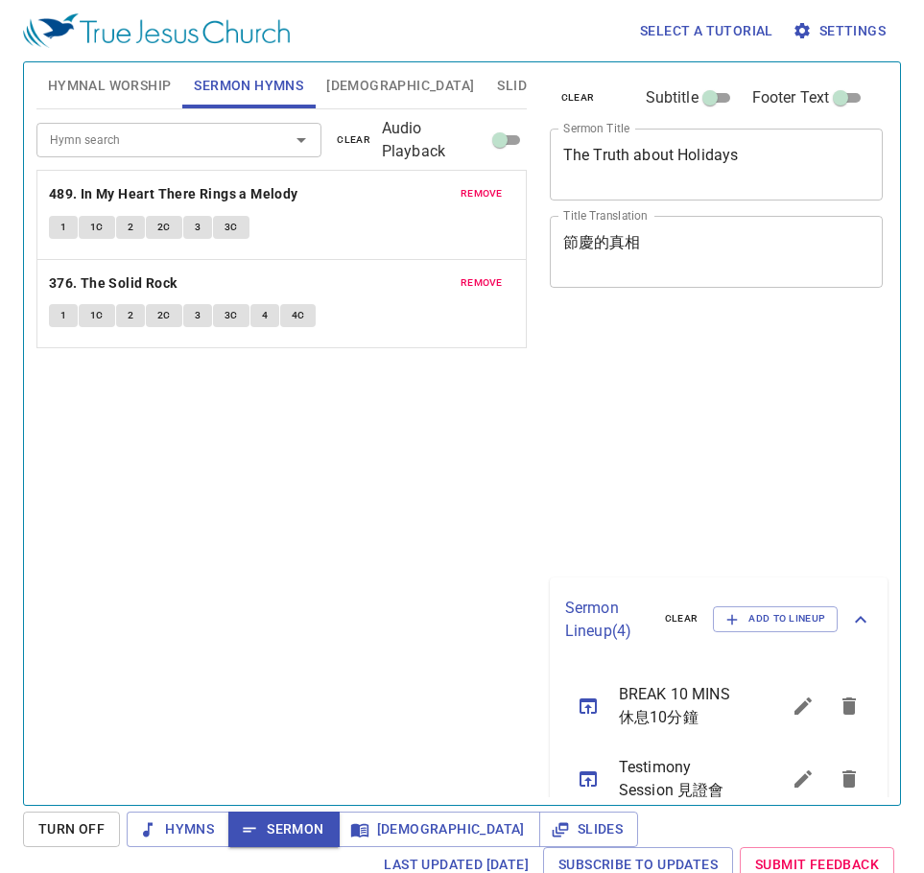
scroll to position [9, 0]
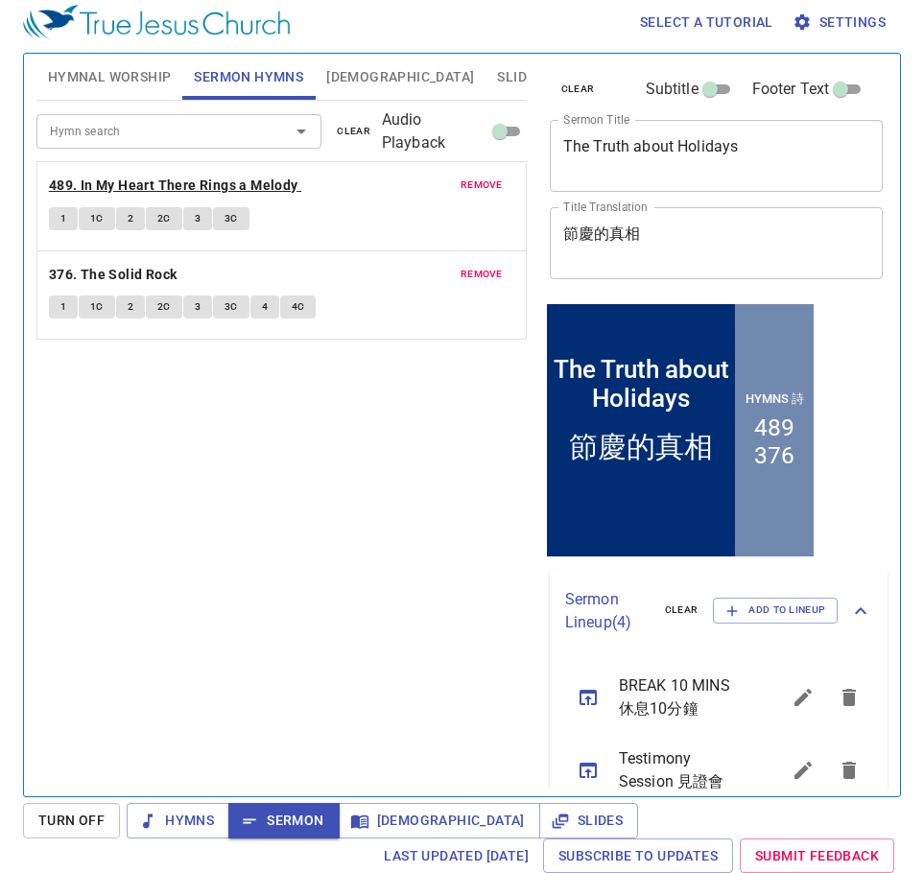
click at [183, 188] on b "489. In My Heart There Rings a Melody" at bounding box center [174, 186] width 250 height 24
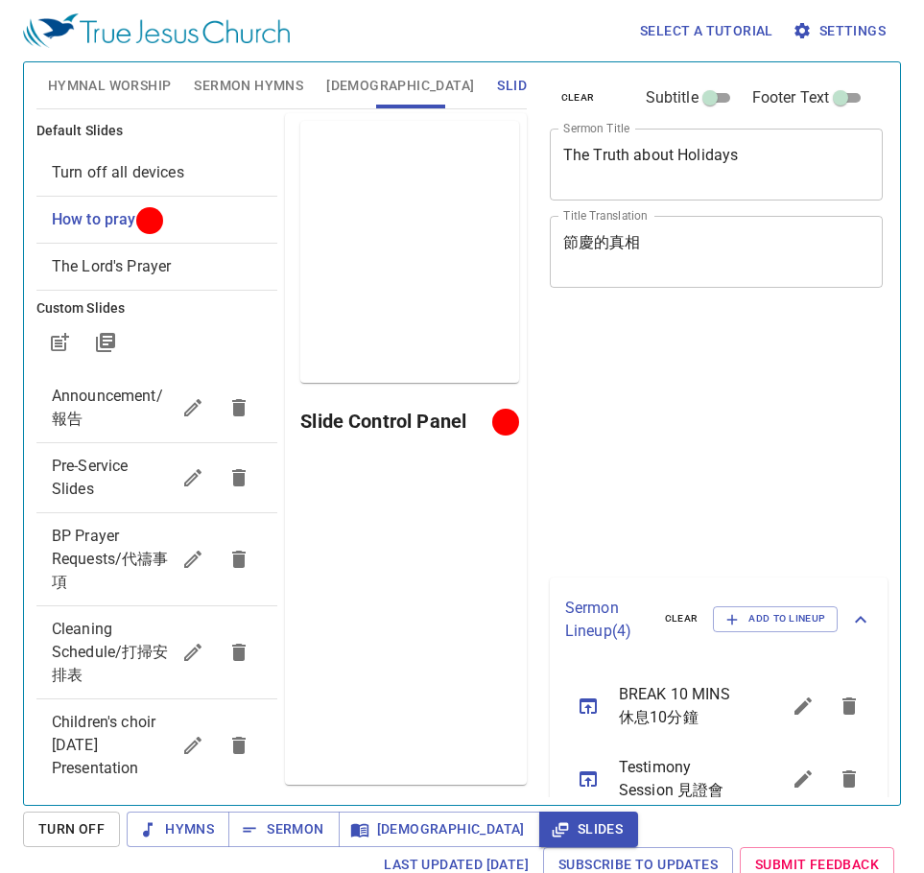
scroll to position [9, 0]
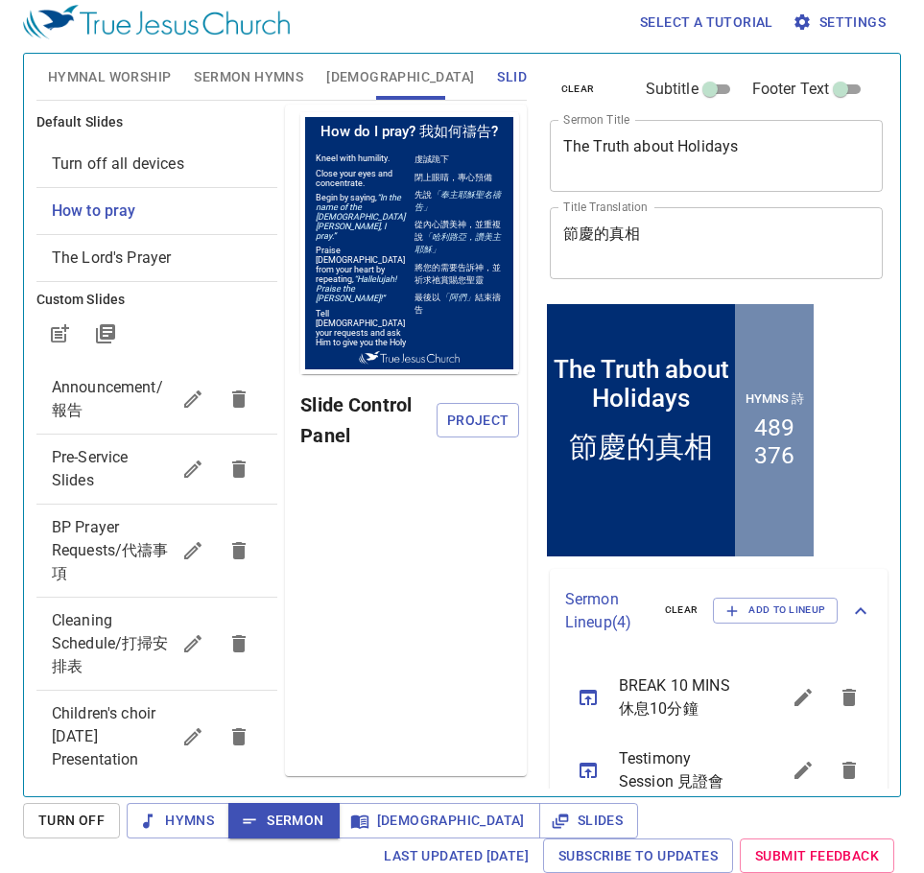
scroll to position [9, 0]
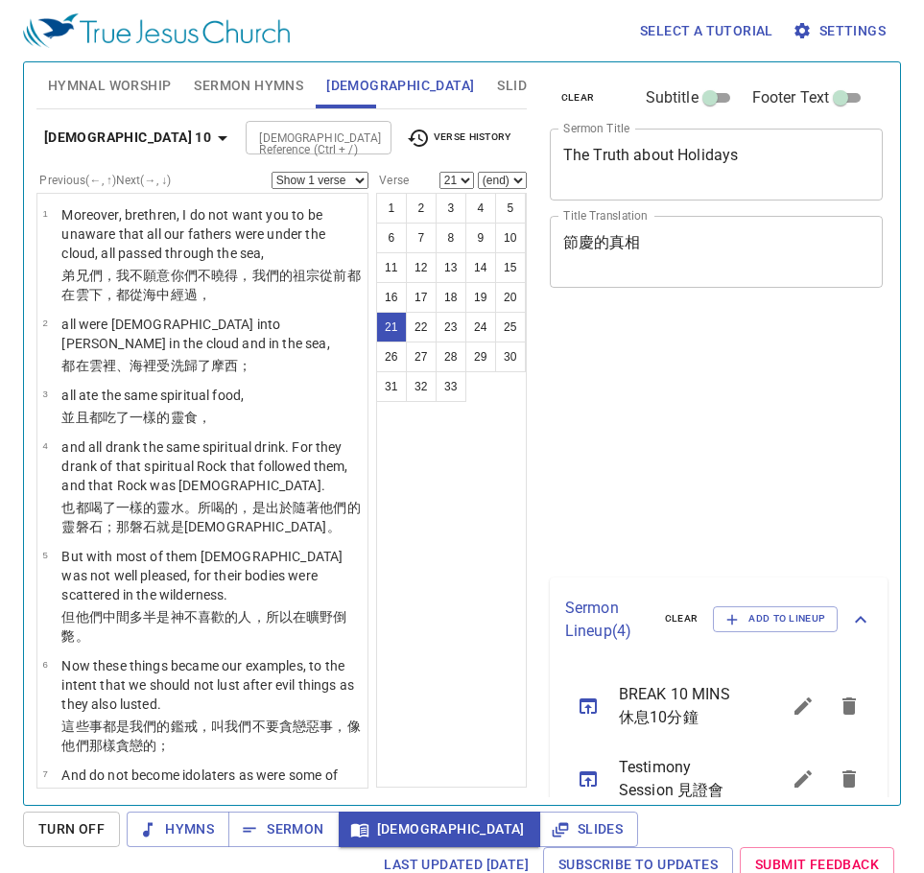
select select "21"
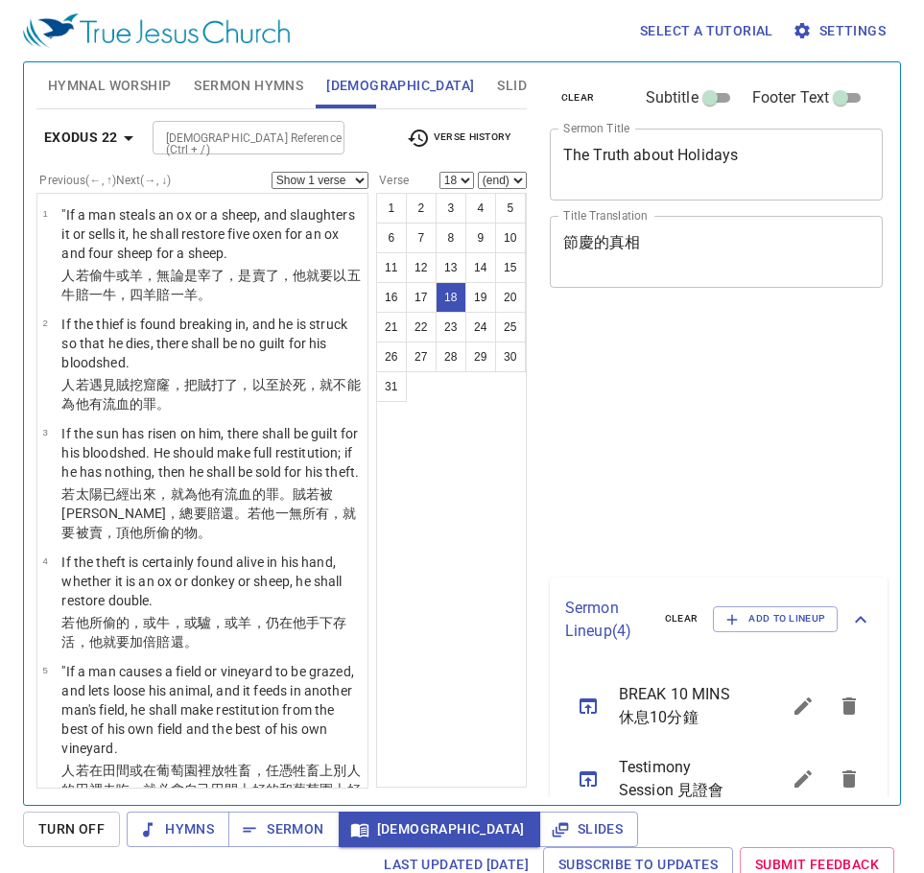
select select "18"
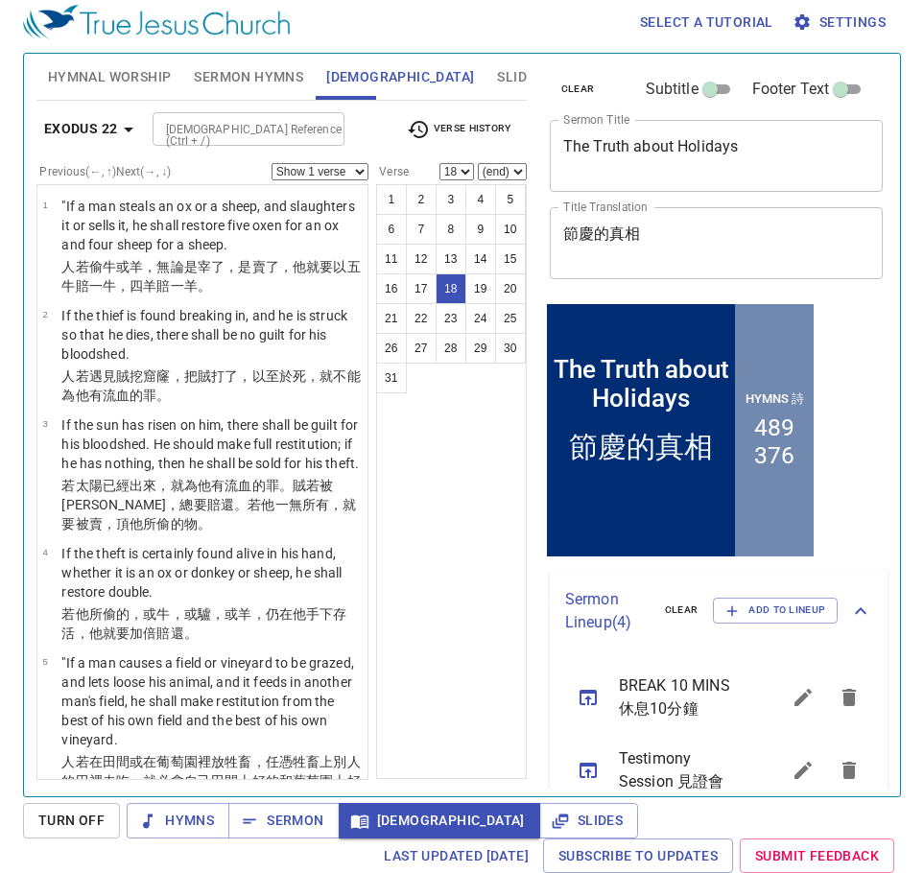
scroll to position [1867, 0]
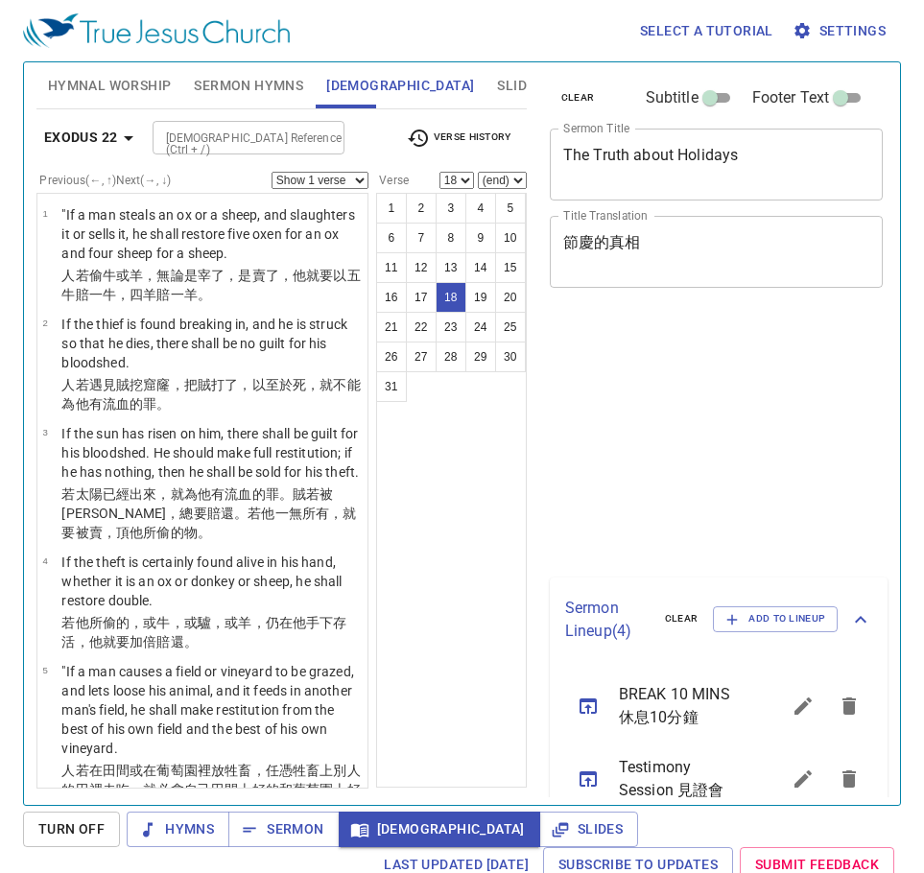
select select "18"
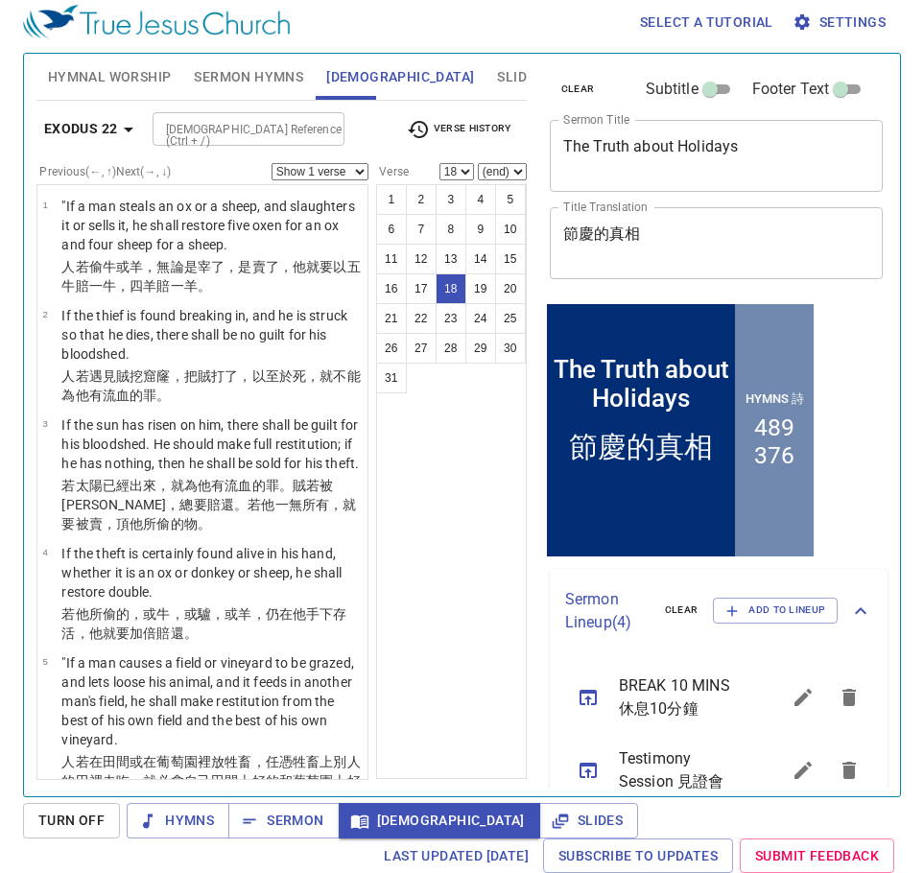
scroll to position [1867, 0]
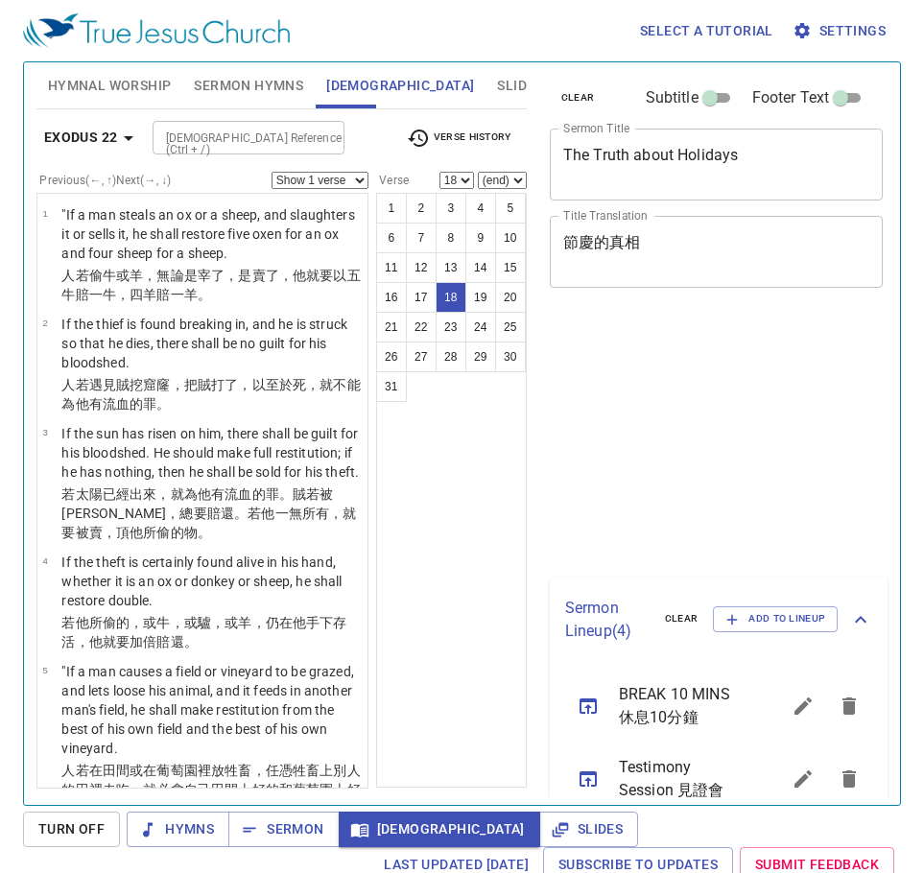
select select "18"
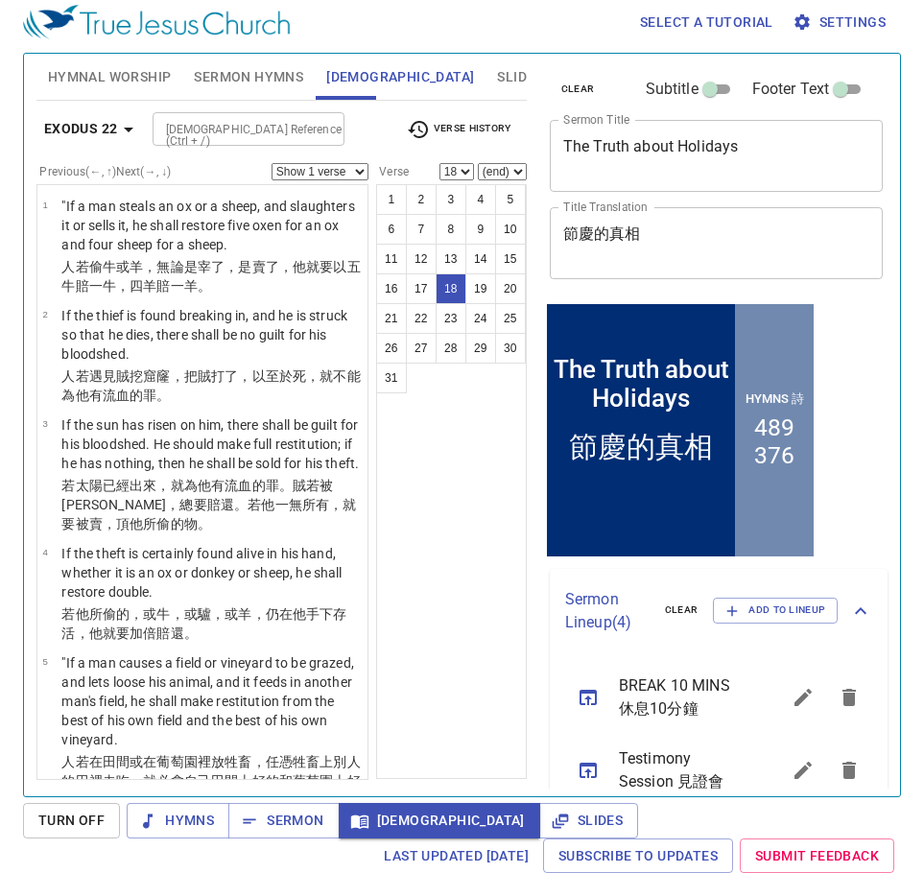
scroll to position [1867, 0]
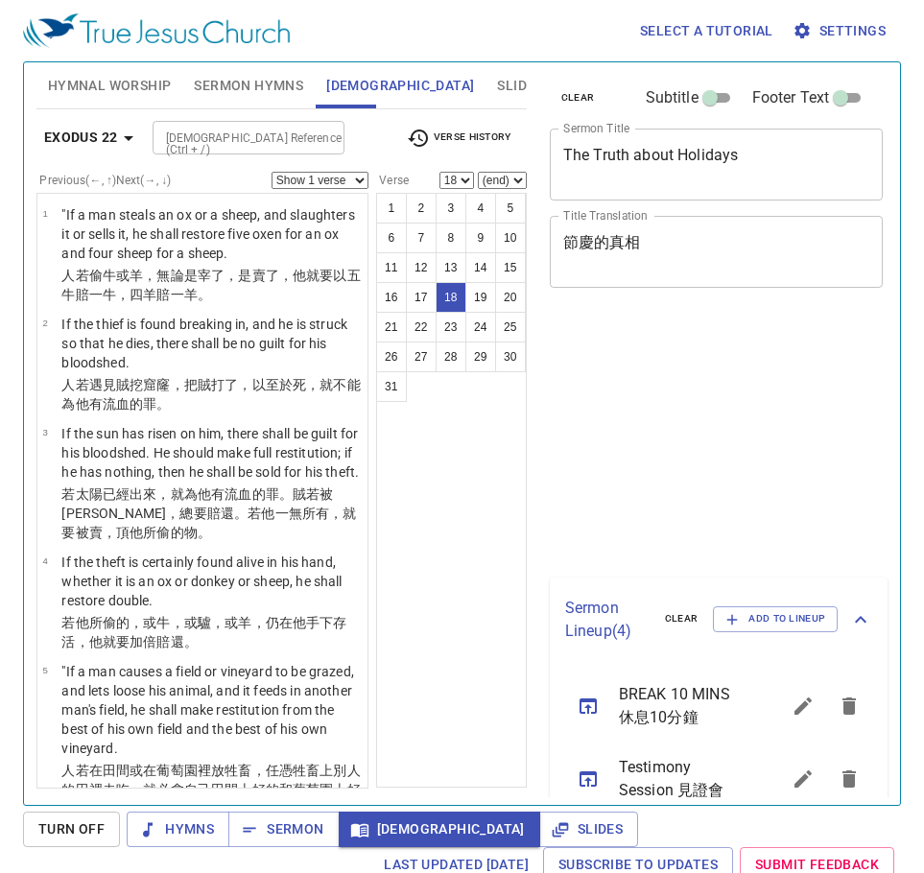
select select "18"
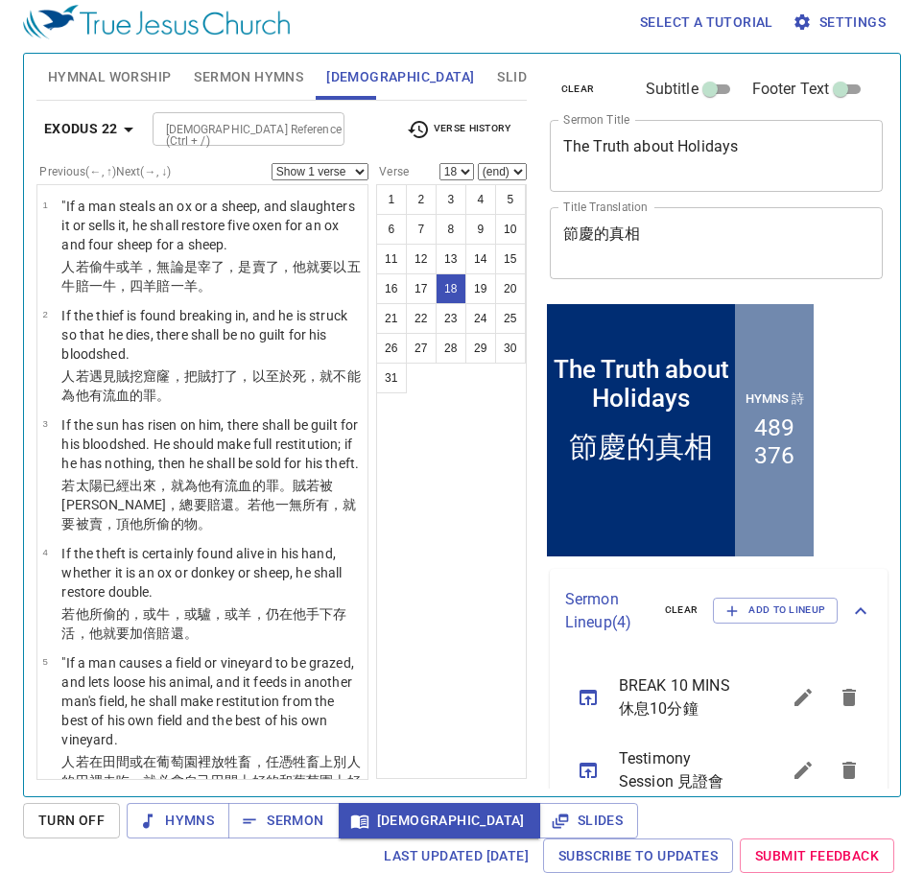
scroll to position [1867, 0]
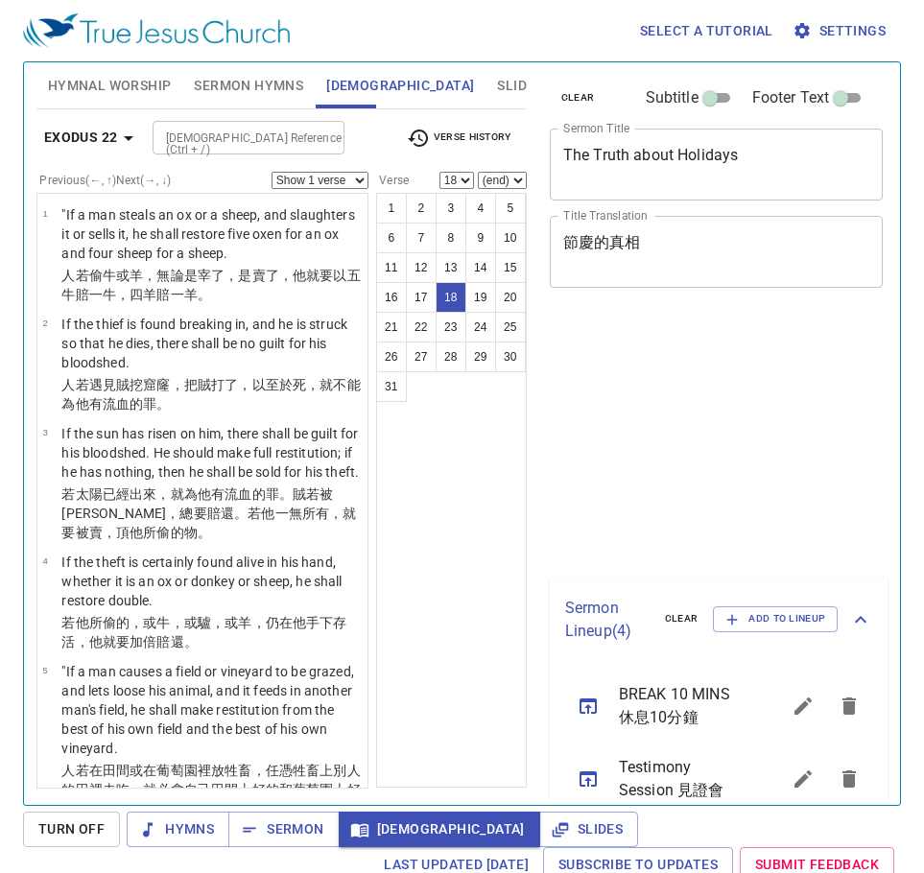
select select "18"
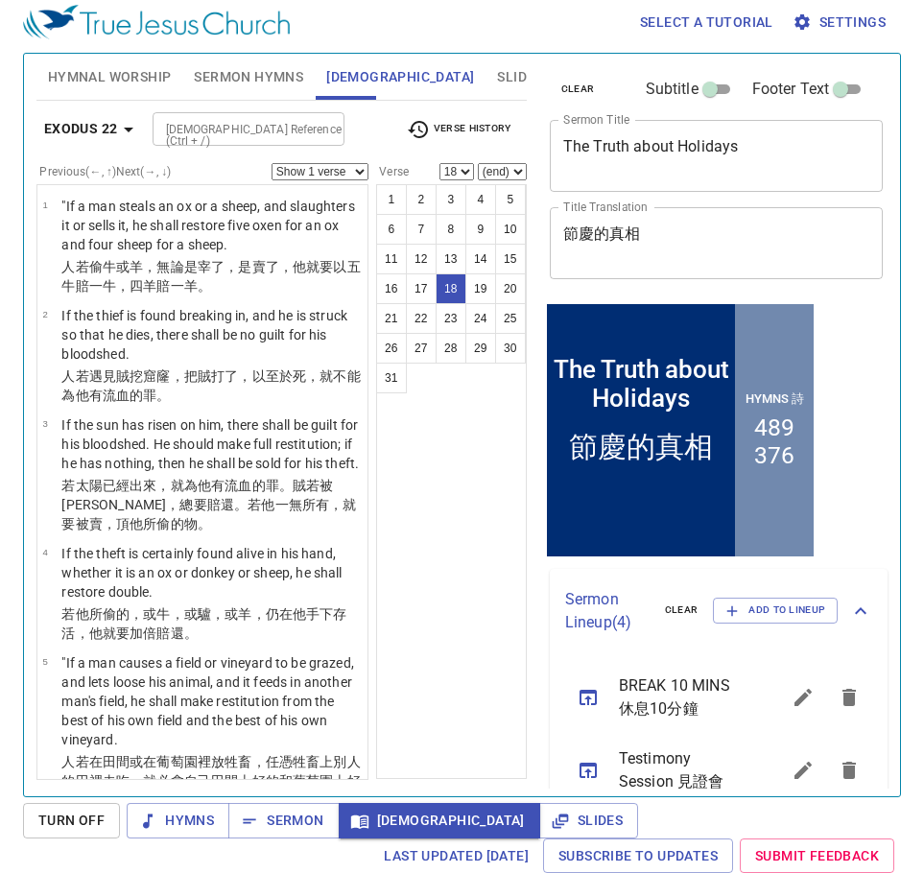
scroll to position [1867, 0]
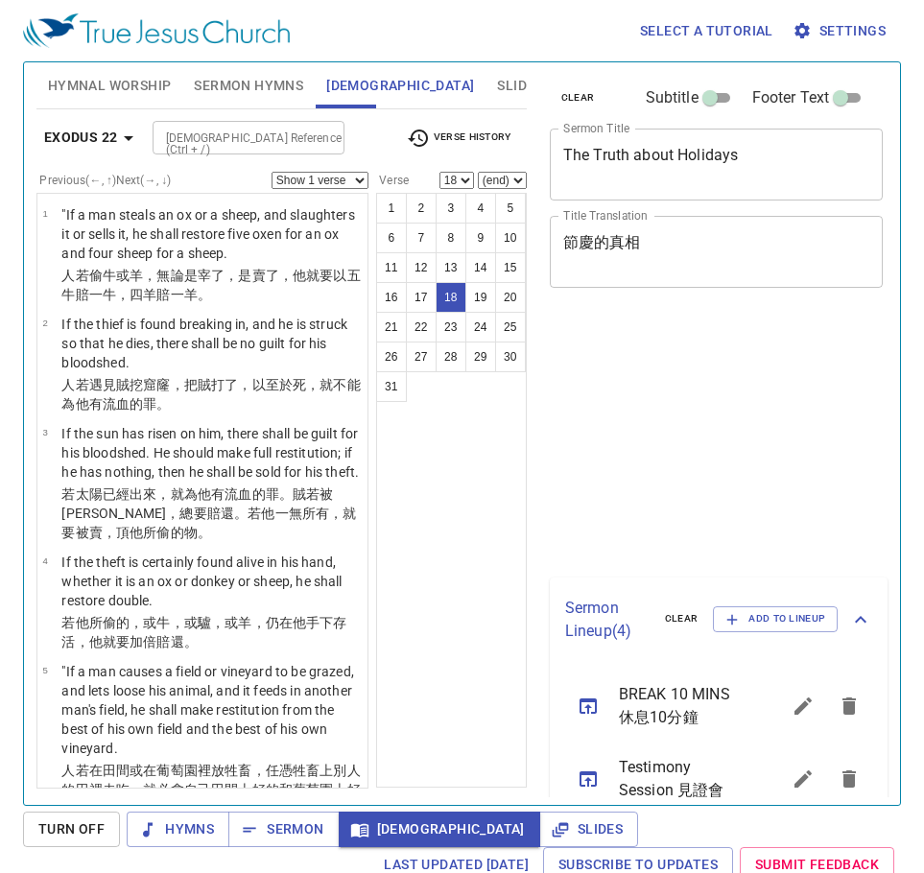
select select "18"
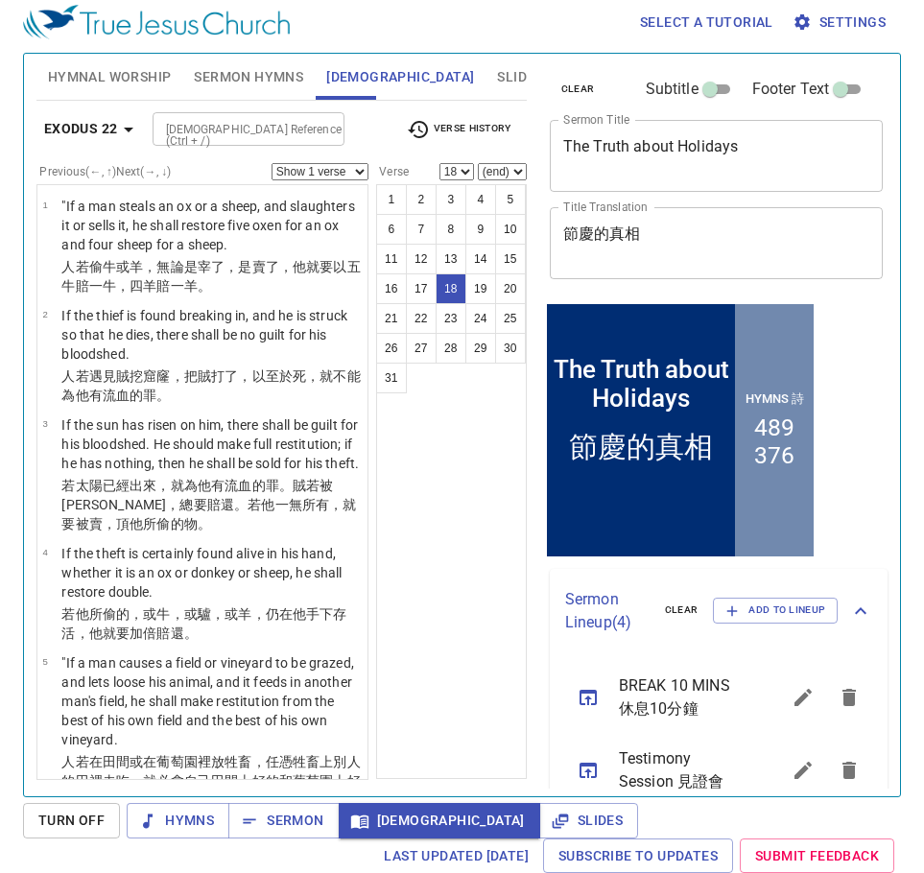
scroll to position [1867, 0]
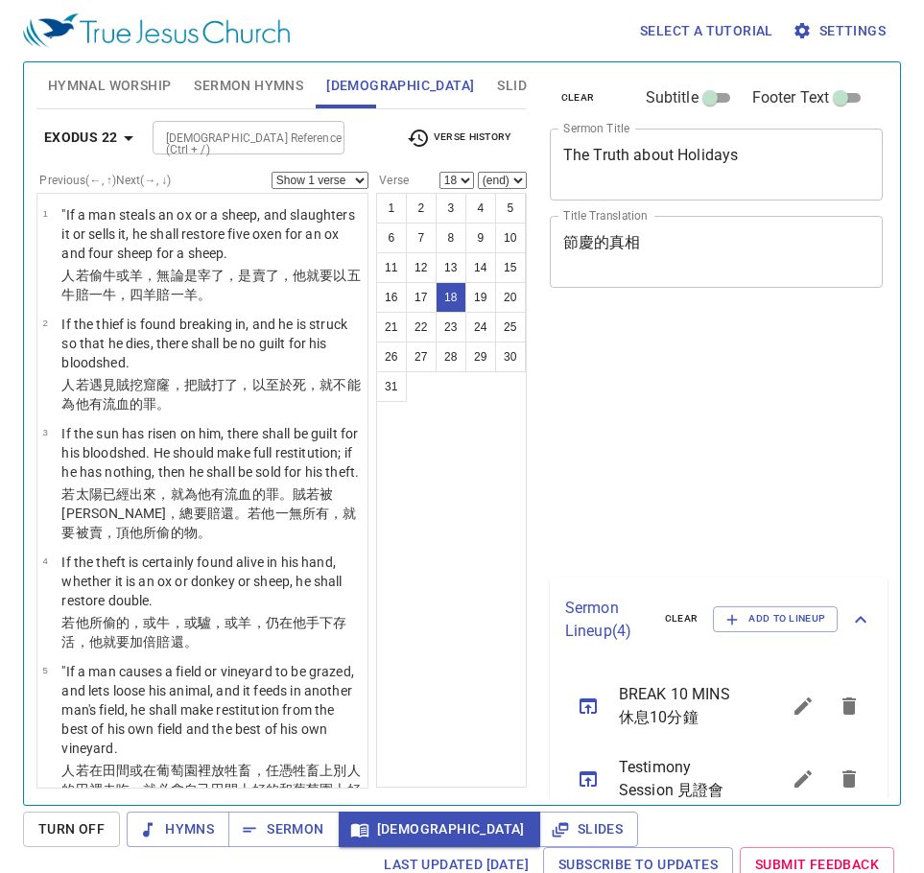
select select "18"
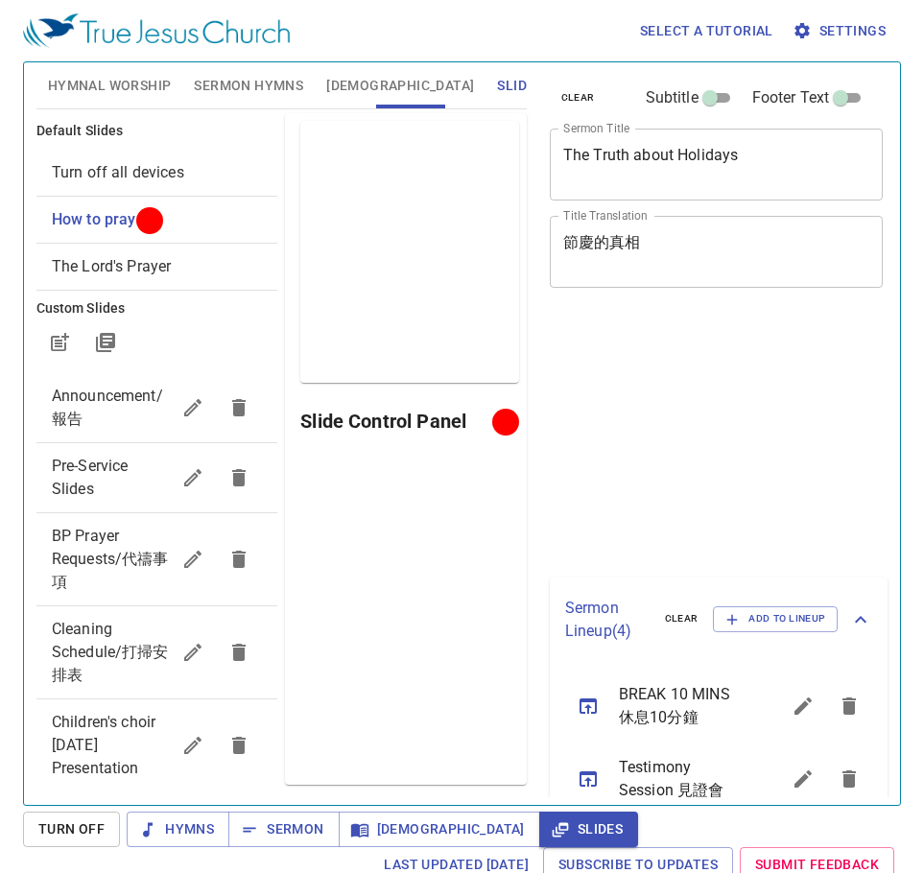
scroll to position [9, 0]
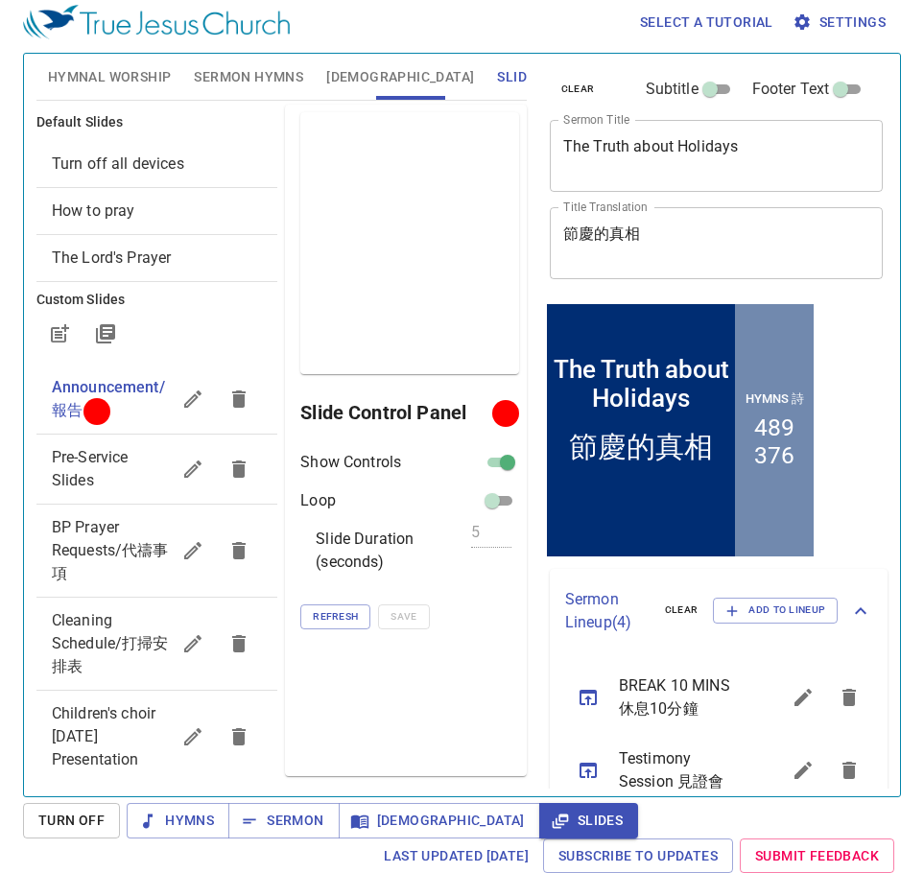
scroll to position [9, 0]
